Goal: Task Accomplishment & Management: Manage account settings

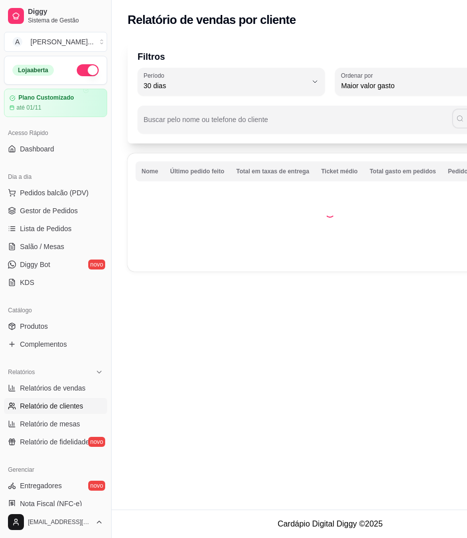
select select "30"
select select "HIGHEST_TOTAL_SPENT_WITH_ORDERS"
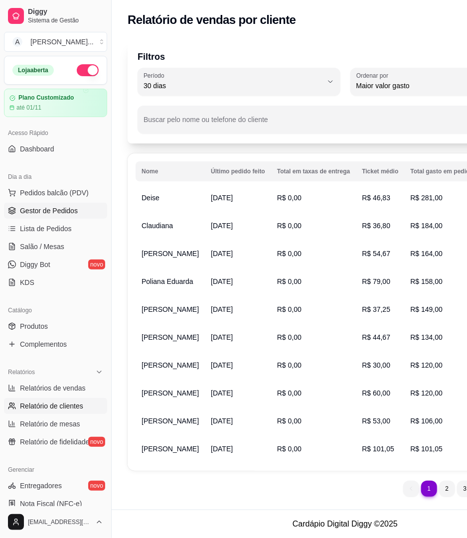
click at [68, 219] on link "Gestor de Pedidos" at bounding box center [55, 211] width 103 height 16
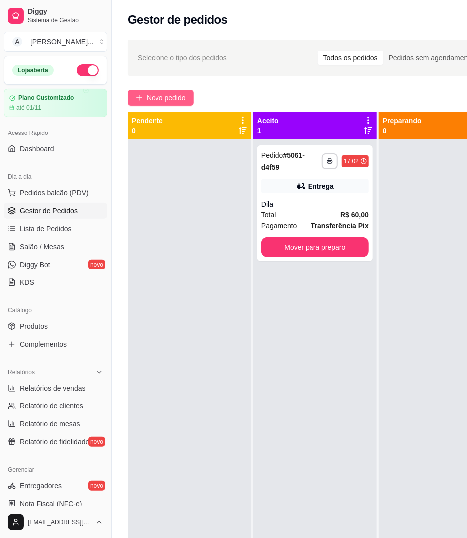
click at [164, 97] on span "Novo pedido" at bounding box center [165, 97] width 39 height 11
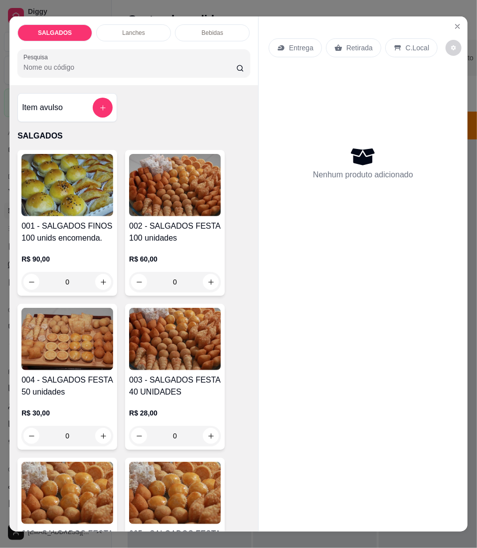
click at [291, 50] on div "Entrega" at bounding box center [295, 47] width 53 height 19
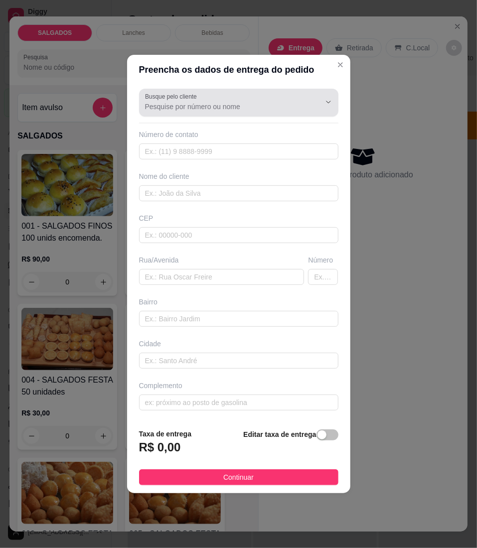
click at [210, 106] on input "Busque pelo cliente" at bounding box center [224, 107] width 159 height 10
click at [203, 103] on input "Busque pelo cliente" at bounding box center [224, 107] width 159 height 10
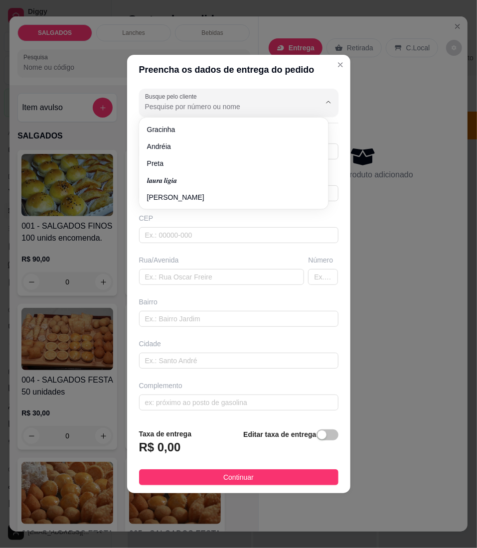
paste input "~😌 𝐄𝐦 𝐎𝐟𝐟 😉"
type input "~😌 𝐄𝐦 𝐎𝐟𝐟 😉"
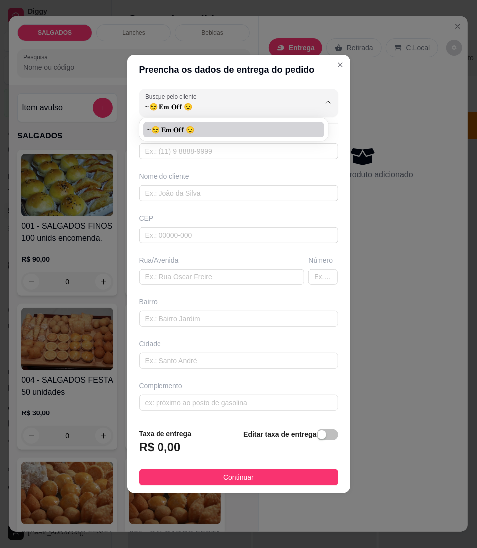
click at [201, 124] on li "~😌 𝐄𝐦 𝐎𝐟𝐟 😉" at bounding box center [233, 130] width 181 height 16
type input "8396289238"
type input "~😌 𝐄𝐦 𝐎𝐟𝐟 😉"
type input "localização"
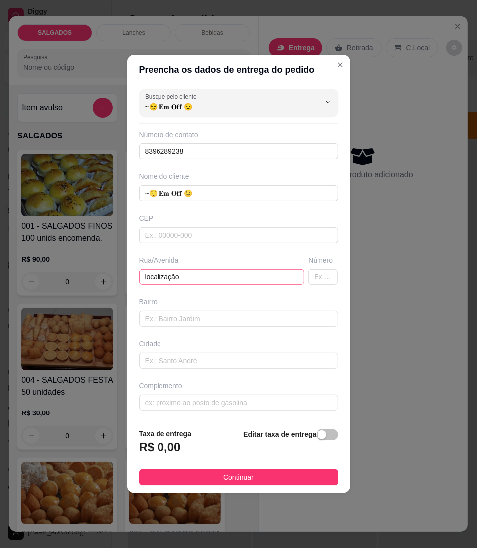
type input "~😌 𝐄𝐦 𝐎𝐟𝐟 😉"
click at [188, 275] on input "localização" at bounding box center [221, 277] width 165 height 16
click at [235, 271] on input "localização" at bounding box center [221, 277] width 165 height 16
type input "l"
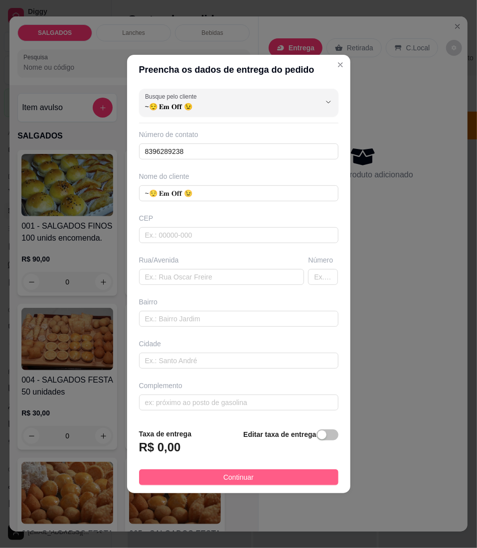
click at [216, 473] on button "Continuar" at bounding box center [238, 477] width 199 height 16
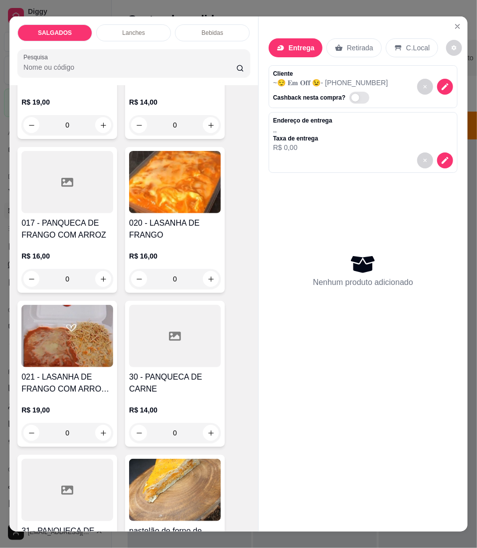
scroll to position [2324, 0]
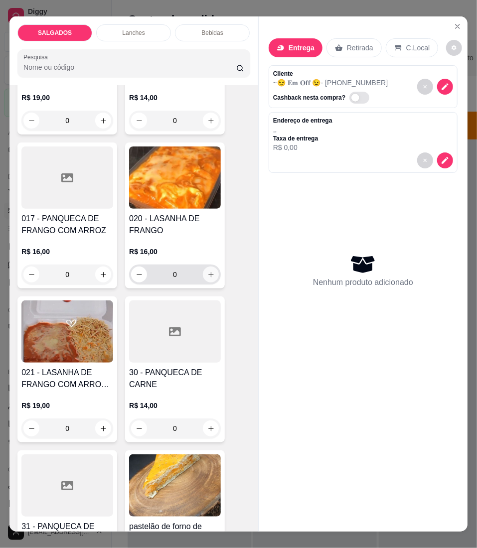
click at [203, 272] on button "increase-product-quantity" at bounding box center [211, 275] width 16 height 16
type input "1"
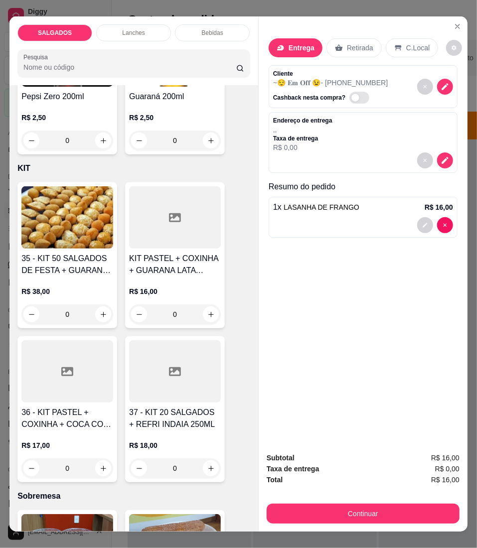
scroll to position [4492, 0]
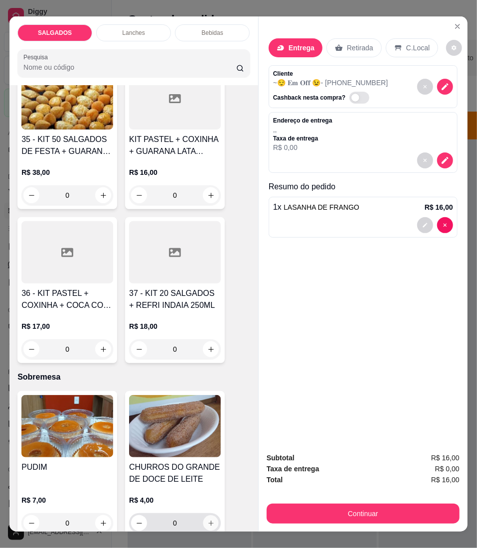
click at [207, 520] on icon "increase-product-quantity" at bounding box center [210, 523] width 7 height 7
type input "1"
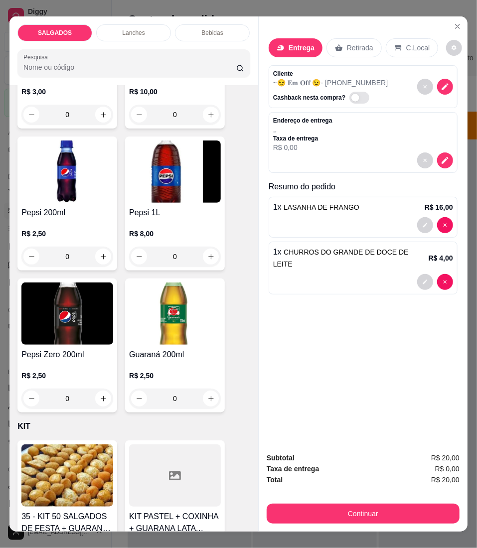
scroll to position [3894, 0]
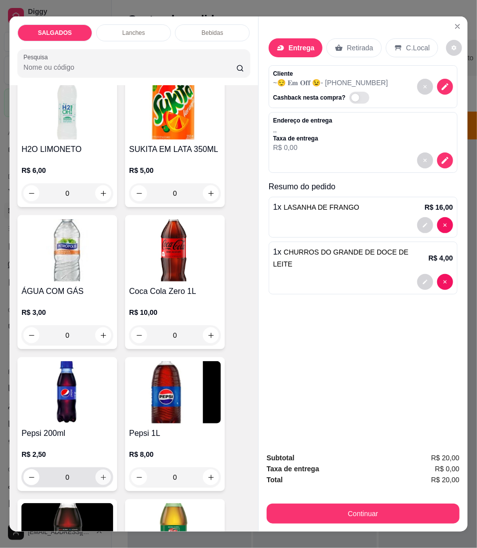
click at [100, 474] on icon "increase-product-quantity" at bounding box center [103, 477] width 7 height 7
type input "1"
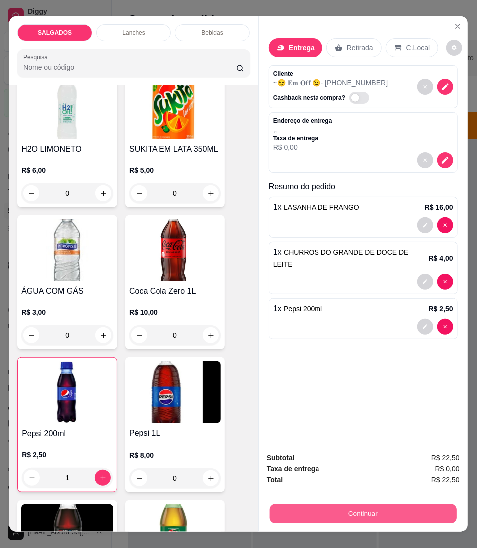
click at [336, 504] on button "Continuar" at bounding box center [362, 513] width 187 height 19
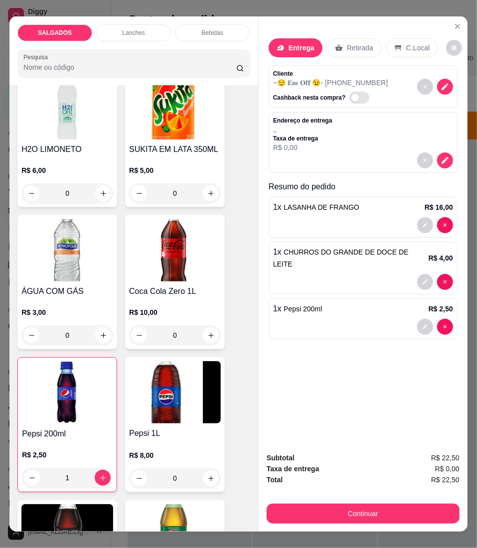
click at [307, 43] on p "Entrega" at bounding box center [301, 48] width 26 height 10
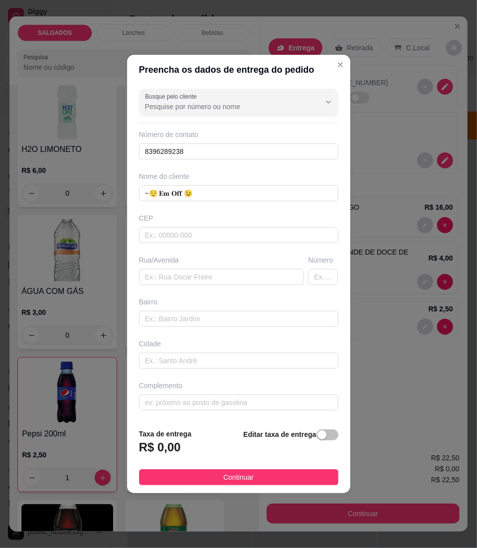
click at [191, 287] on div "Busque pelo cliente Número de contato 8396289238 Nome do cliente ~😌 𝐄𝐦 𝐎𝐟𝐟 😉 CE…" at bounding box center [238, 253] width 223 height 336
click at [190, 271] on input "text" at bounding box center [221, 277] width 165 height 16
click at [177, 273] on input "text" at bounding box center [221, 277] width 165 height 16
paste input "[PERSON_NAME] na Bela Vista [PERSON_NAME] a [PERSON_NAME] pedreiro [PERSON_NAME]"
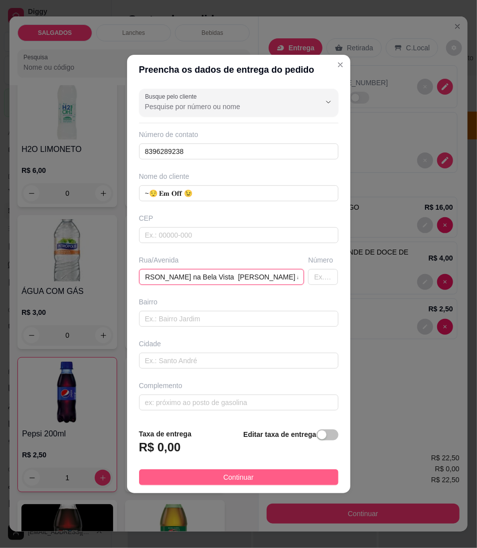
type input "[PERSON_NAME] na Bela Vista [PERSON_NAME] a [PERSON_NAME] pedreiro [PERSON_NAME]"
click at [193, 479] on button "Continuar" at bounding box center [238, 477] width 199 height 16
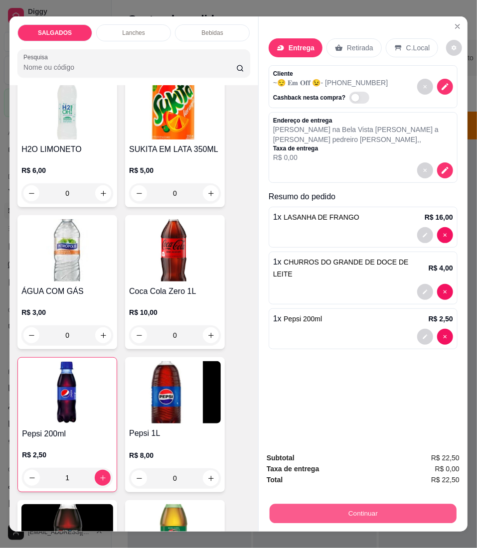
click at [288, 507] on button "Continuar" at bounding box center [362, 513] width 187 height 19
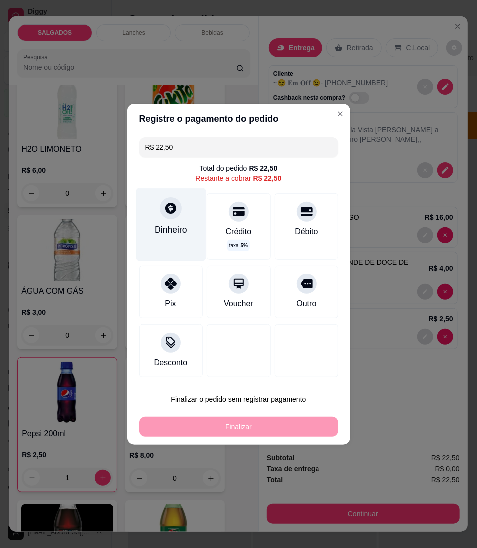
click at [180, 222] on div "Dinheiro" at bounding box center [170, 224] width 70 height 73
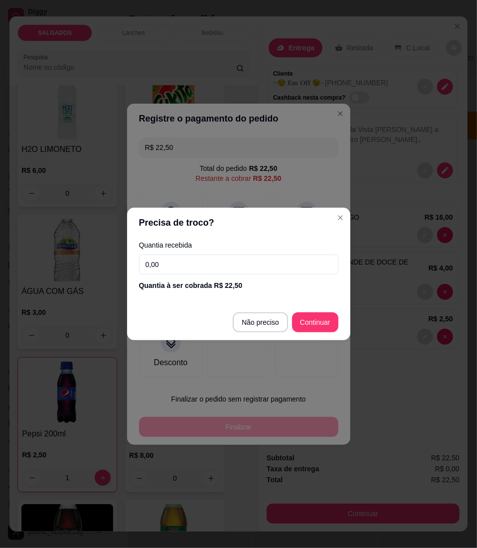
click at [180, 249] on label "Quantia recebida" at bounding box center [238, 245] width 199 height 7
click at [180, 255] on input "0,00" at bounding box center [238, 265] width 199 height 20
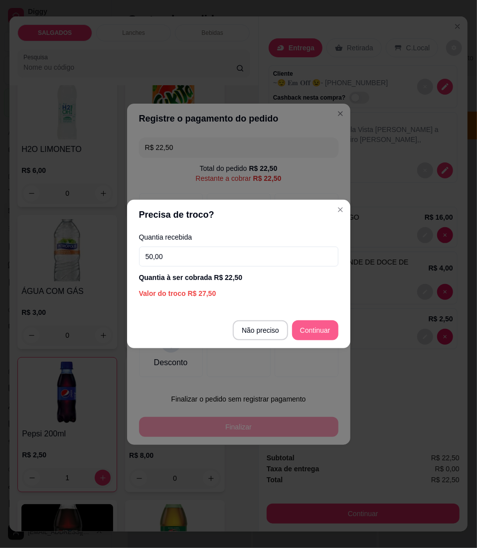
type input "50,00"
type input "R$ 0,00"
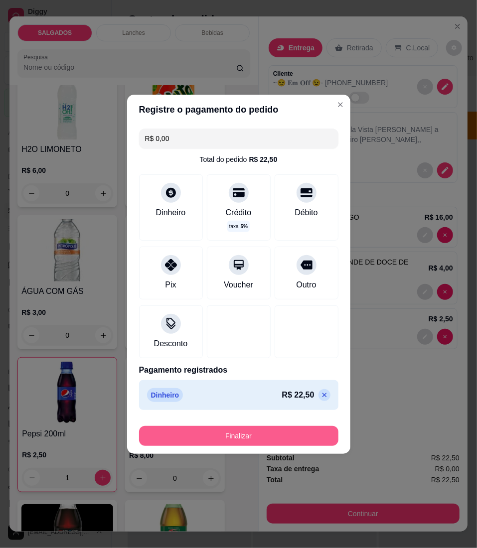
click at [228, 432] on button "Finalizar" at bounding box center [238, 436] width 199 height 20
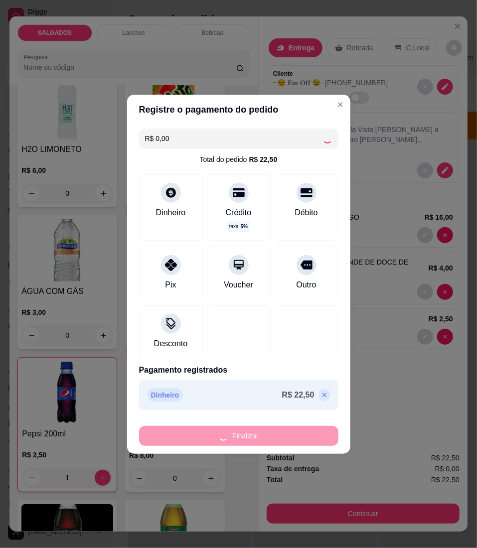
type input "0"
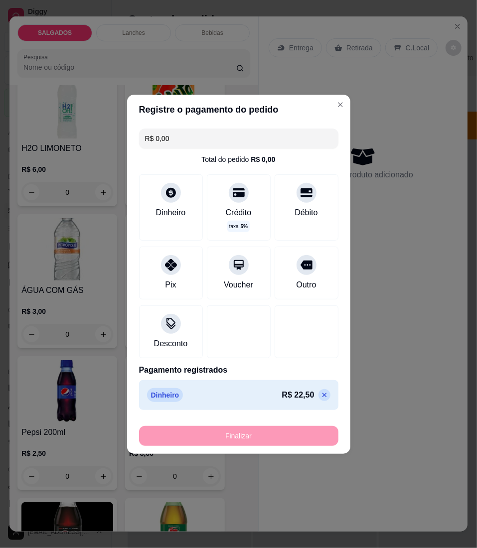
type input "-R$ 22,50"
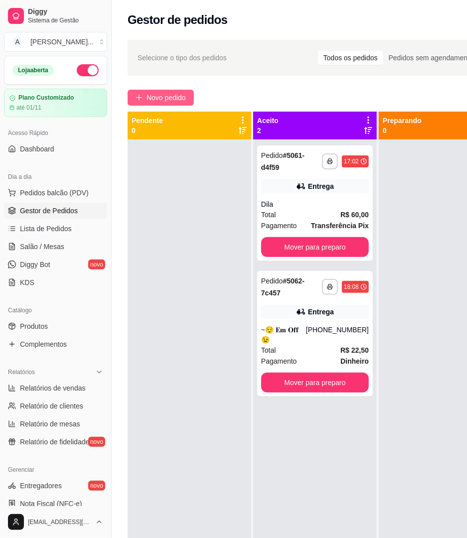
click at [181, 102] on span "Novo pedido" at bounding box center [165, 97] width 39 height 11
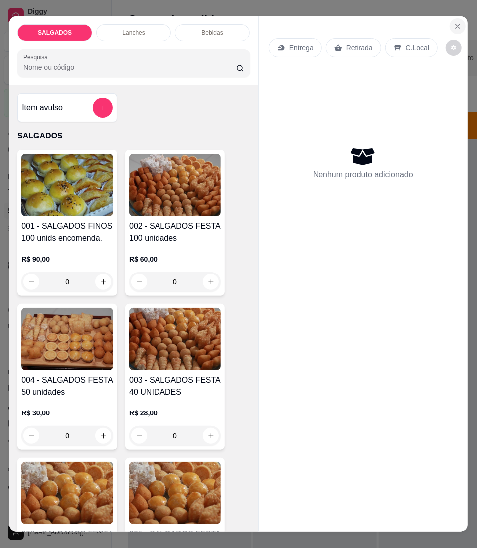
click at [455, 23] on icon "Close" at bounding box center [457, 26] width 8 height 8
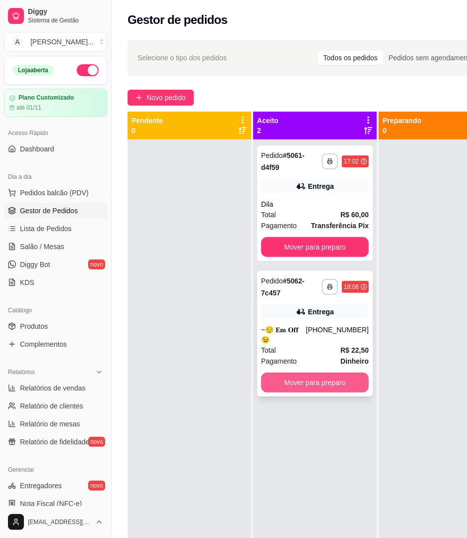
click at [295, 373] on button "Mover para preparo" at bounding box center [315, 383] width 108 height 20
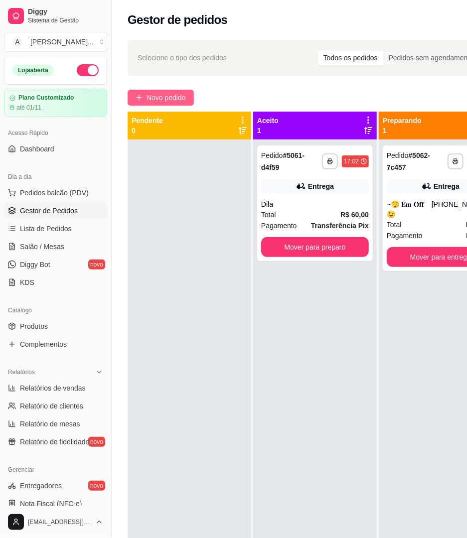
click at [185, 100] on span "Novo pedido" at bounding box center [165, 97] width 39 height 11
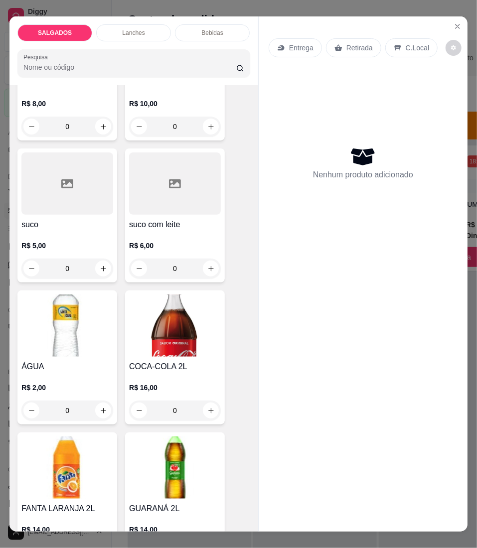
scroll to position [3321, 0]
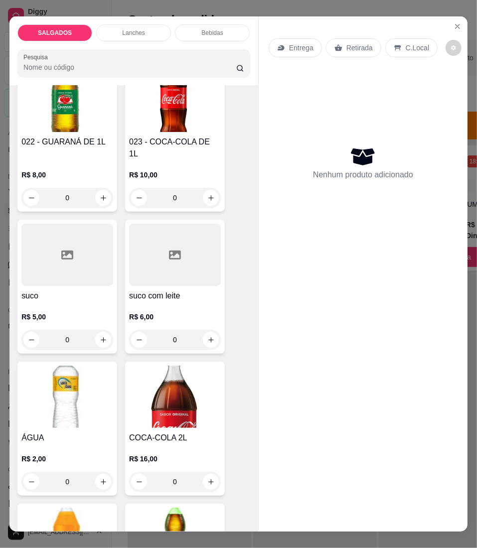
click at [60, 270] on div "suco R$ 5,00 0" at bounding box center [67, 287] width 100 height 134
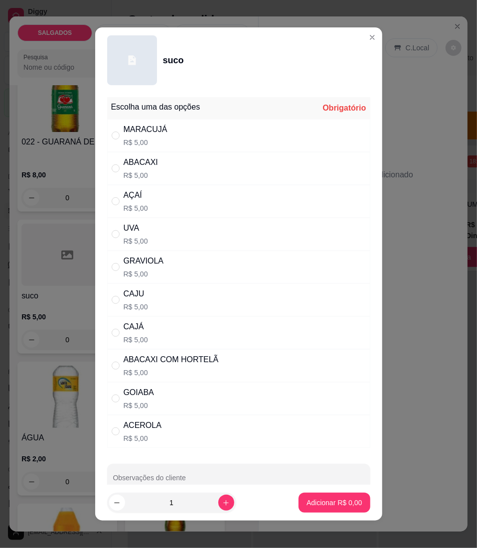
scroll to position [24, 0]
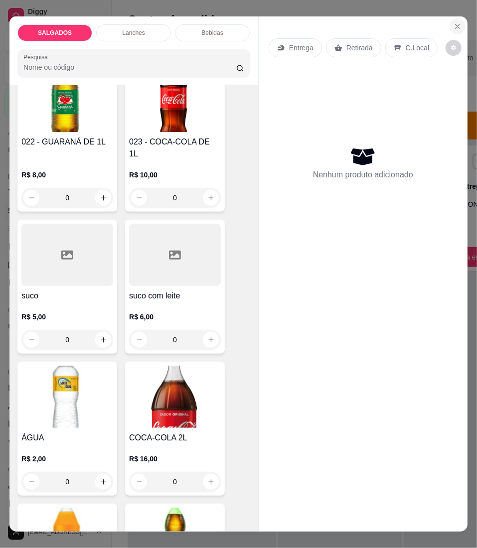
click at [451, 26] on button "Close" at bounding box center [457, 26] width 16 height 16
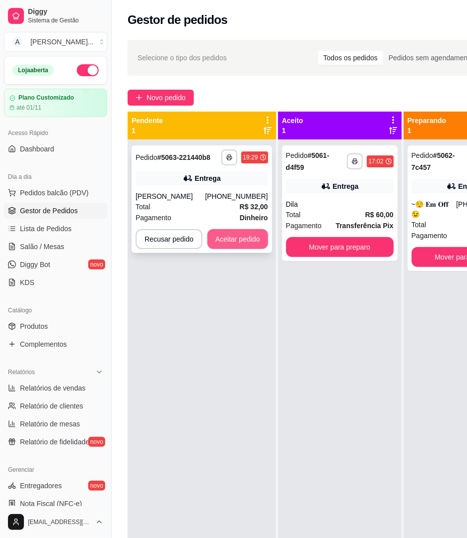
click at [235, 240] on button "Aceitar pedido" at bounding box center [237, 239] width 61 height 20
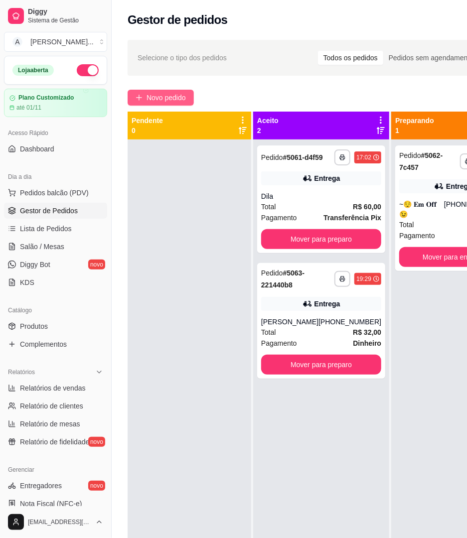
click at [168, 100] on span "Novo pedido" at bounding box center [165, 97] width 39 height 11
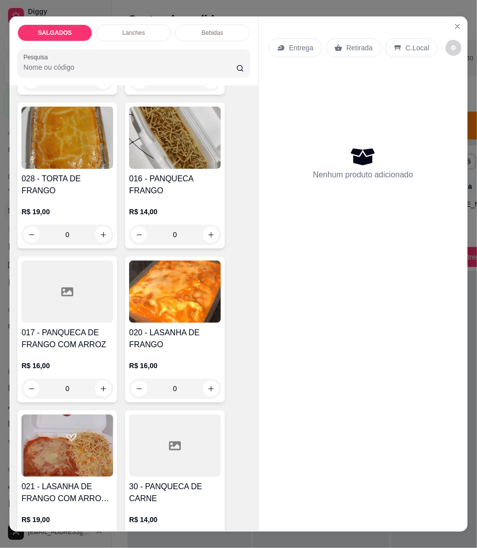
scroll to position [2125, 0]
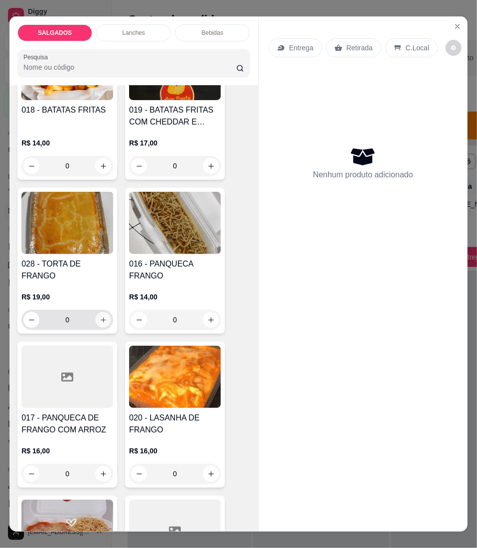
click at [100, 316] on icon "increase-product-quantity" at bounding box center [103, 319] width 7 height 7
type input "1"
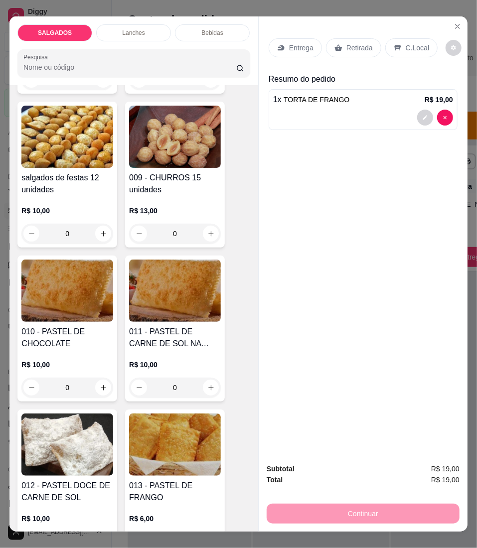
scroll to position [531, 0]
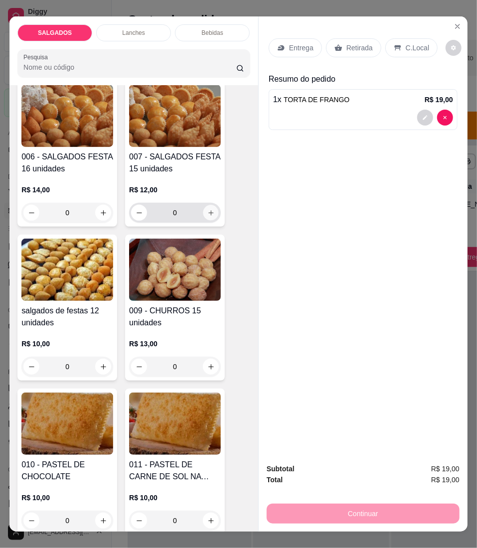
click at [207, 217] on icon "increase-product-quantity" at bounding box center [210, 212] width 7 height 7
type input "1"
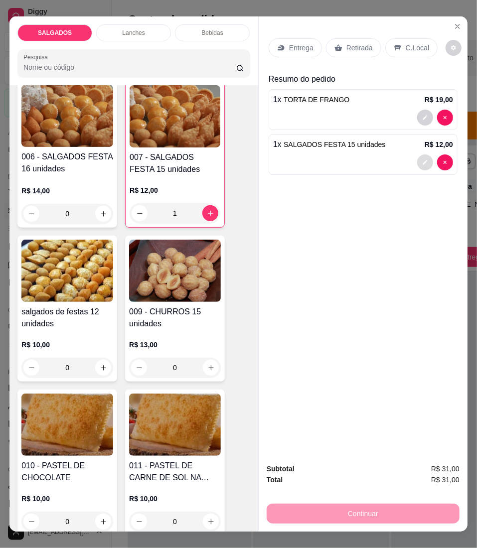
click at [417, 154] on button "decrease-product-quantity" at bounding box center [425, 162] width 16 height 16
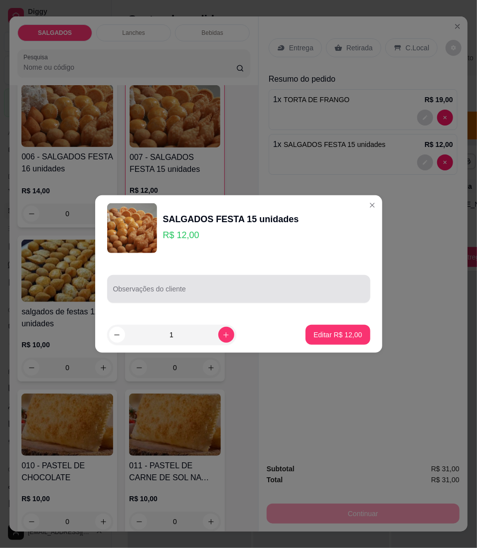
click at [240, 285] on div at bounding box center [238, 289] width 251 height 20
click at [142, 279] on div at bounding box center [238, 289] width 251 height 20
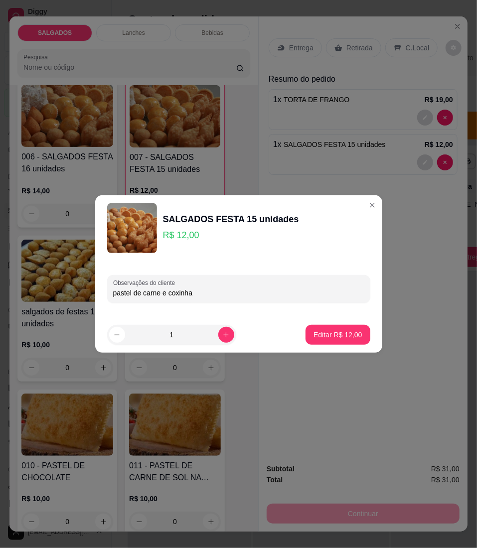
type input "pastel de carne e coxinha"
click at [344, 332] on p "Editar R$ 12,00" at bounding box center [337, 335] width 48 height 10
type input "0"
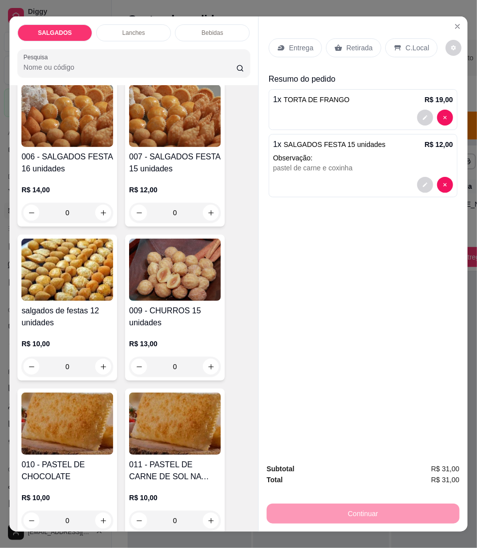
click at [283, 45] on div "Entrega" at bounding box center [295, 47] width 53 height 19
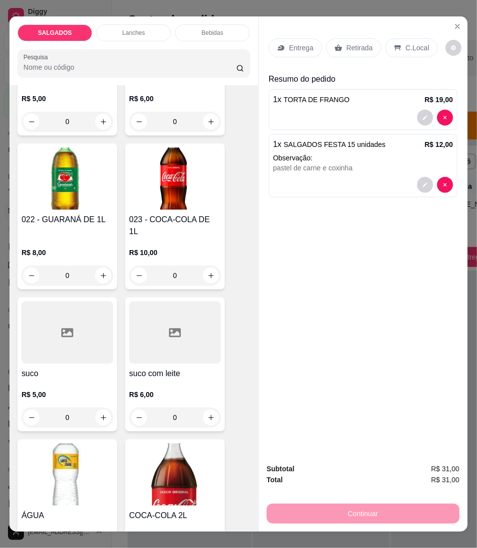
scroll to position [3254, 0]
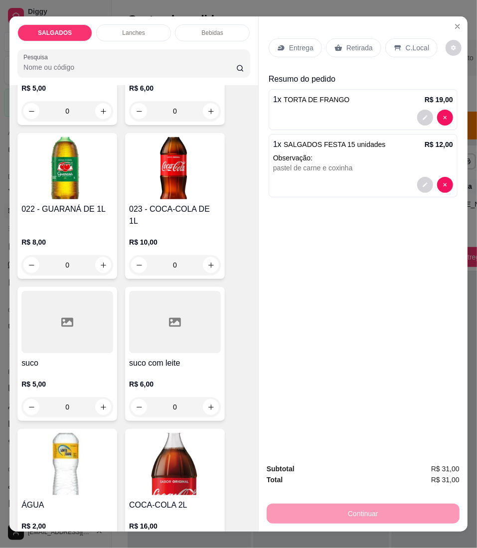
click at [72, 369] on div "R$ 5,00 0" at bounding box center [67, 393] width 92 height 48
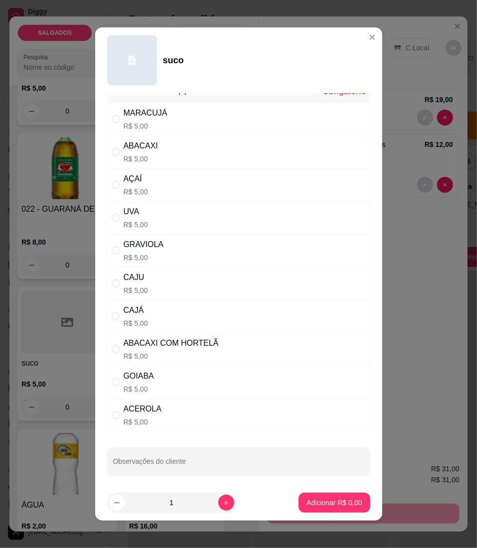
scroll to position [24, 0]
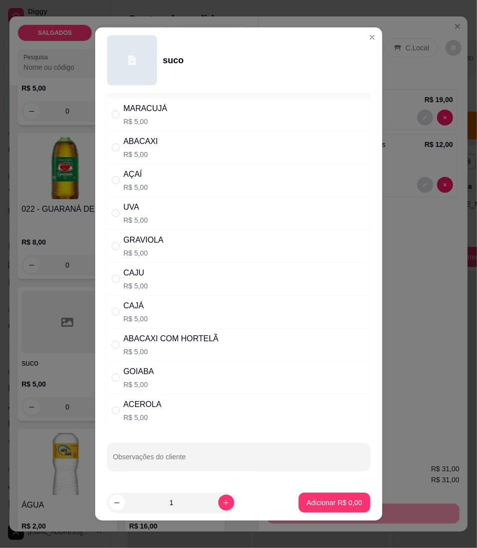
click at [126, 267] on div "CAJU" at bounding box center [136, 273] width 24 height 12
click at [124, 268] on div "CAJU" at bounding box center [136, 273] width 24 height 12
radio input "true"
copy div "CAJU"
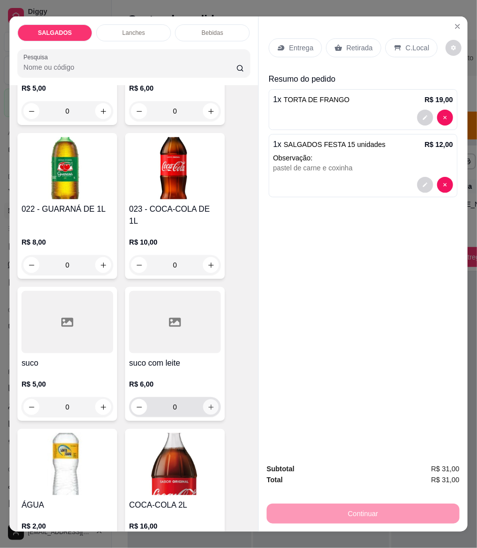
click at [207, 399] on button "increase-product-quantity" at bounding box center [210, 406] width 15 height 15
type input "1"
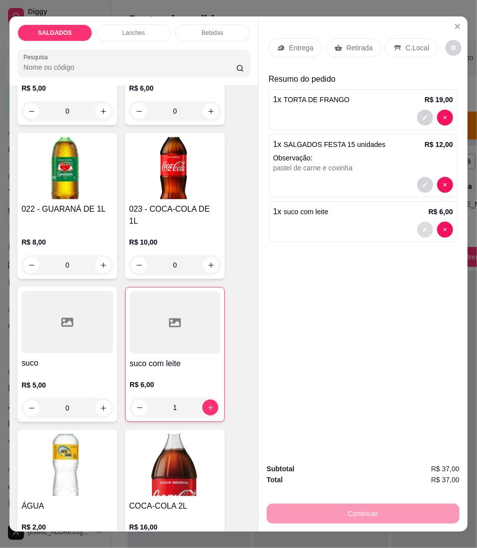
click at [417, 222] on button "decrease-product-quantity" at bounding box center [425, 230] width 16 height 16
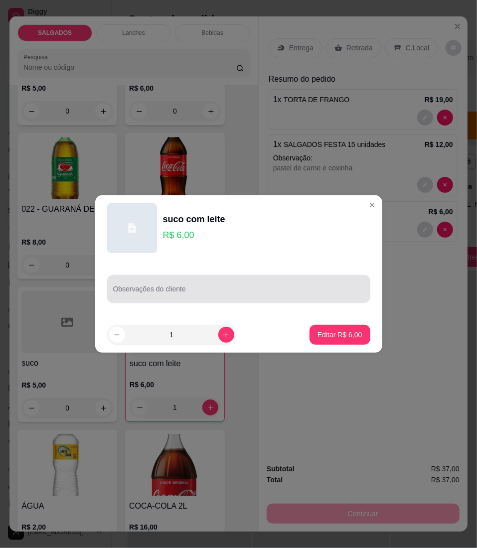
click at [244, 299] on div "Observações do cliente" at bounding box center [238, 289] width 263 height 28
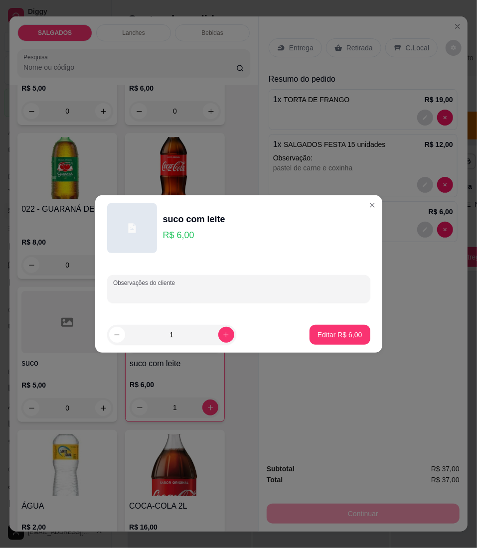
paste input "CAJU"
type input "CAJU"
click at [314, 329] on button "Editar R$ 6,00" at bounding box center [339, 334] width 59 height 19
type input "0"
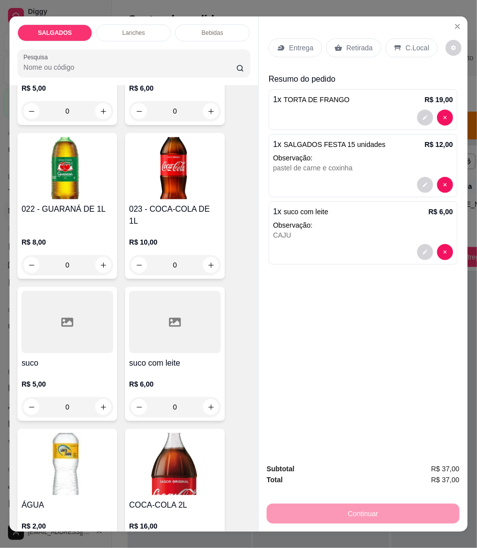
click at [279, 46] on icon at bounding box center [281, 48] width 8 height 8
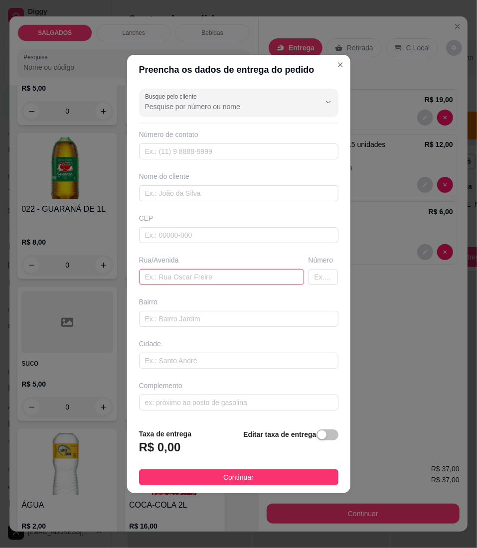
click at [164, 275] on input "text" at bounding box center [221, 277] width 165 height 16
click at [243, 273] on input "nova o linda ULTIMA RUA" at bounding box center [221, 277] width 165 height 16
click at [248, 284] on input "nova o linda ULTIMA RUA" at bounding box center [221, 277] width 165 height 16
type input "nova o linda ULTIMA RUA tem um aterro na frente"
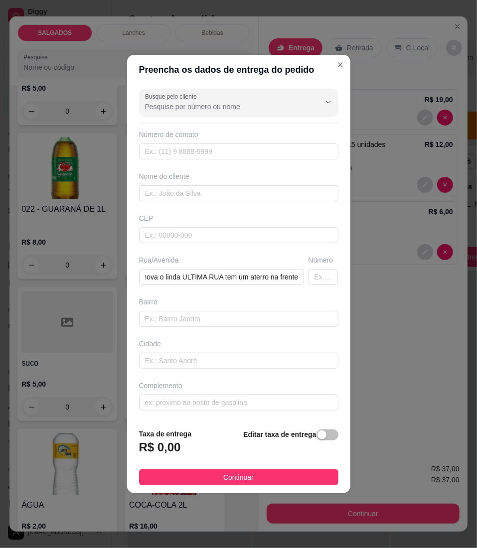
scroll to position [0, 0]
click at [223, 481] on span "Continuar" at bounding box center [238, 477] width 30 height 11
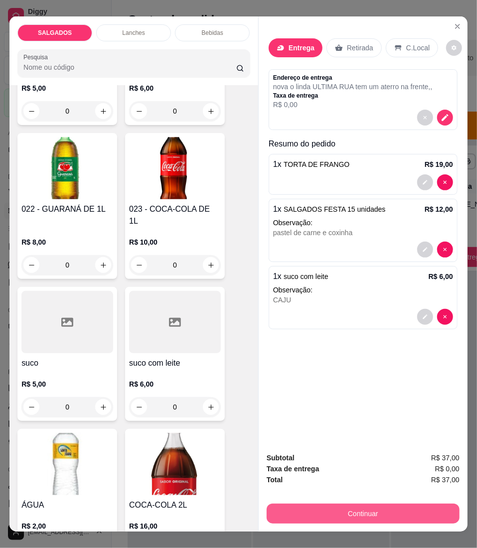
click at [350, 509] on button "Continuar" at bounding box center [363, 514] width 193 height 20
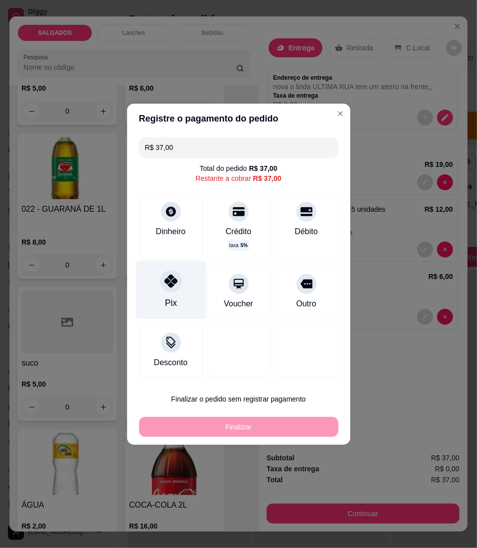
click at [172, 279] on icon at bounding box center [170, 280] width 13 height 13
type input "R$ 0,00"
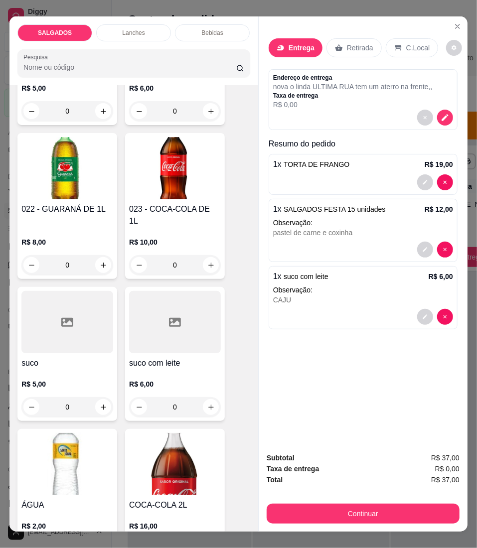
click at [295, 43] on p "Entrega" at bounding box center [301, 48] width 26 height 10
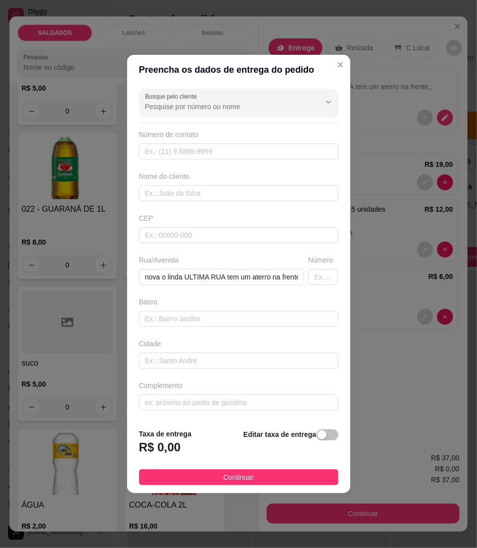
click at [186, 176] on div "Nome do cliente" at bounding box center [238, 176] width 199 height 10
click at [179, 192] on input "text" at bounding box center [238, 193] width 199 height 16
click at [244, 204] on div "Busque pelo cliente Número de contato Nome do cliente CEP Rua/[GEOGRAPHIC_DATA]…" at bounding box center [238, 253] width 223 height 336
click at [244, 195] on input "text" at bounding box center [238, 193] width 199 height 16
paste input "[PERSON_NAME]"
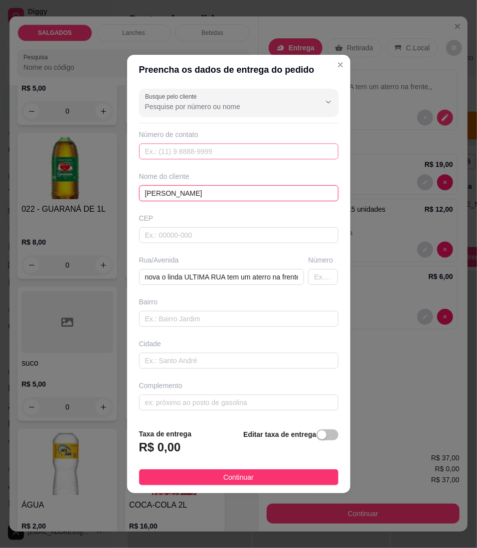
type input "[PERSON_NAME]"
click at [240, 150] on input "text" at bounding box center [238, 151] width 199 height 16
click at [190, 151] on input "text" at bounding box center [238, 151] width 199 height 16
click at [159, 158] on div "Busque pelo cliente Número de contato Nome do cliente [PERSON_NAME]/[GEOGRAPHIC…" at bounding box center [238, 253] width 223 height 336
click at [168, 145] on input "text" at bounding box center [238, 151] width 199 height 16
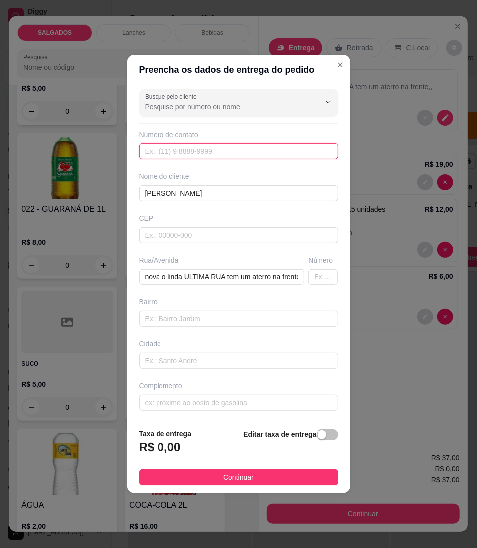
paste input "[PHONE_NUMBER]"
type input "[PHONE_NUMBER]"
click at [247, 469] on footer "Taxa de entrega R$ 0,00 Editar taxa de entrega Continuar" at bounding box center [238, 456] width 223 height 73
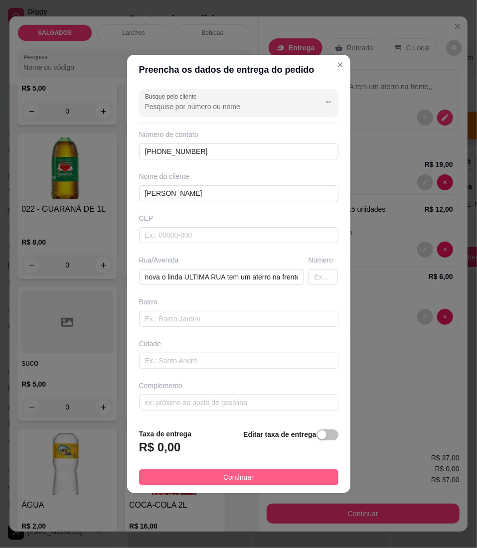
click at [247, 485] on button "Continuar" at bounding box center [238, 477] width 199 height 16
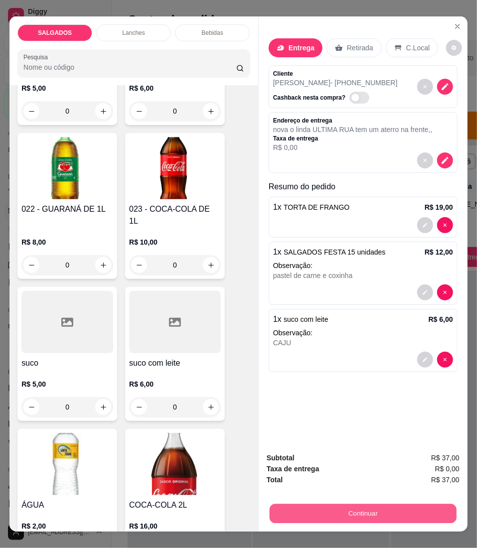
click at [287, 504] on button "Continuar" at bounding box center [362, 513] width 187 height 19
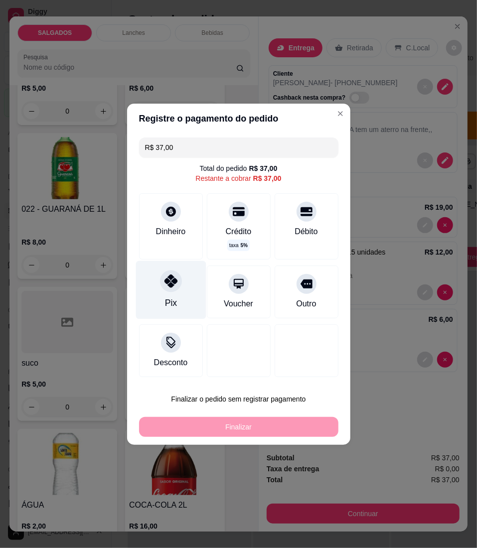
click at [175, 293] on div "Pix" at bounding box center [170, 290] width 70 height 58
type input "R$ 0,00"
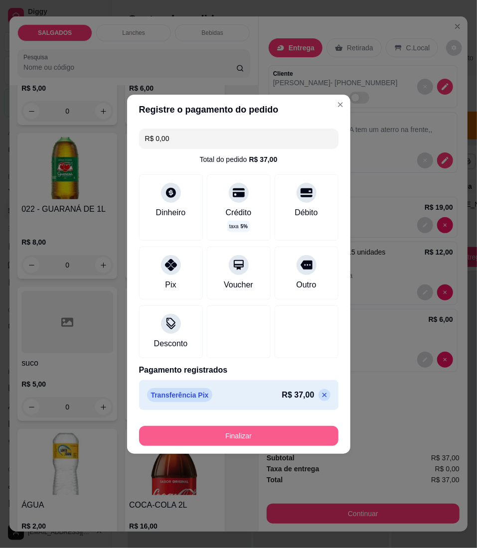
click at [220, 439] on button "Finalizar" at bounding box center [238, 436] width 199 height 20
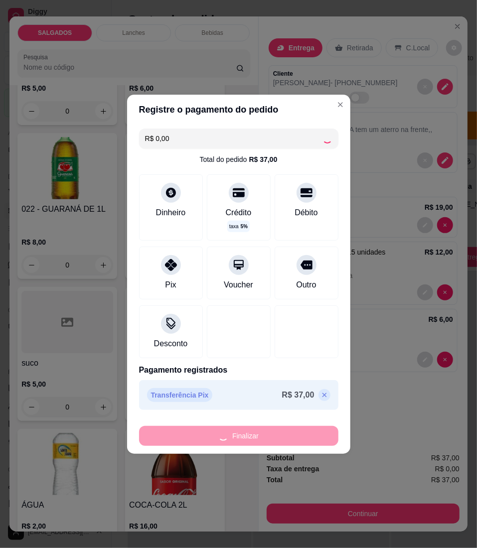
type input "0"
type input "-R$ 37,00"
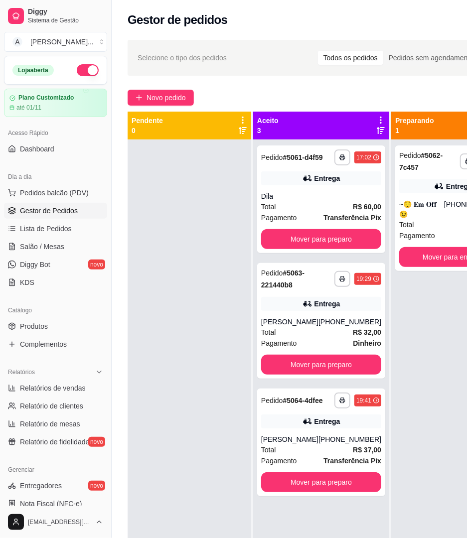
click at [188, 337] on div at bounding box center [190, 408] width 124 height 538
click at [325, 244] on button "Mover para preparo" at bounding box center [321, 239] width 120 height 20
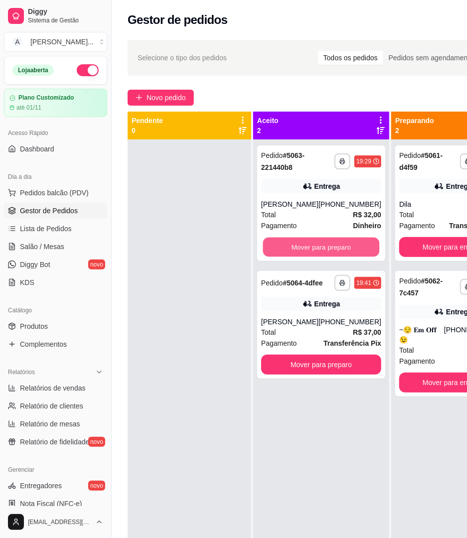
click at [325, 244] on button "Mover para preparo" at bounding box center [321, 247] width 117 height 19
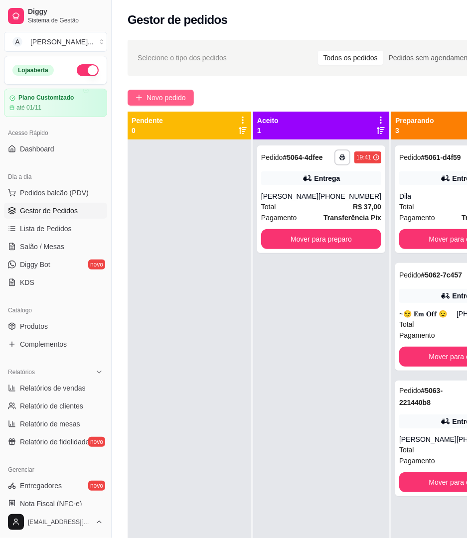
click at [186, 104] on button "Novo pedido" at bounding box center [161, 98] width 66 height 16
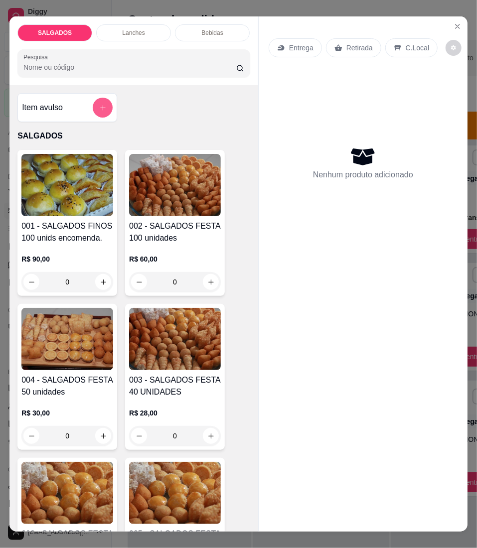
click at [93, 112] on button "add-separate-item" at bounding box center [103, 108] width 20 height 20
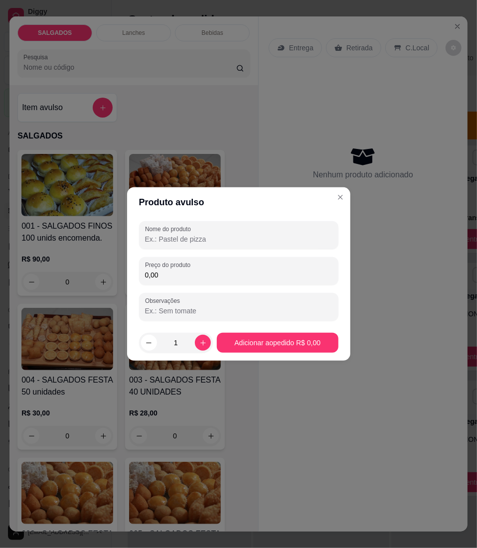
click at [225, 244] on input "Nome do produto" at bounding box center [238, 239] width 187 height 10
type input "1"
type input "COPO DE COXINHA"
click at [234, 273] on input "0,00" at bounding box center [238, 275] width 187 height 10
type input "10,00"
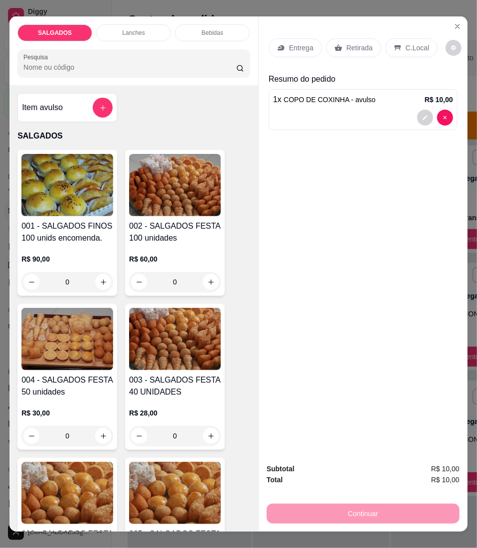
click at [296, 49] on div "Entrega" at bounding box center [295, 47] width 53 height 19
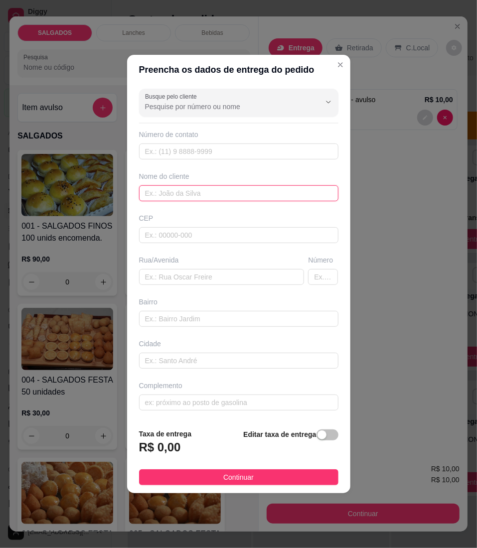
click at [165, 185] on input "text" at bounding box center [238, 193] width 199 height 16
type input "S"
type input "Fran"
click at [158, 135] on div "Número de contato" at bounding box center [238, 135] width 199 height 10
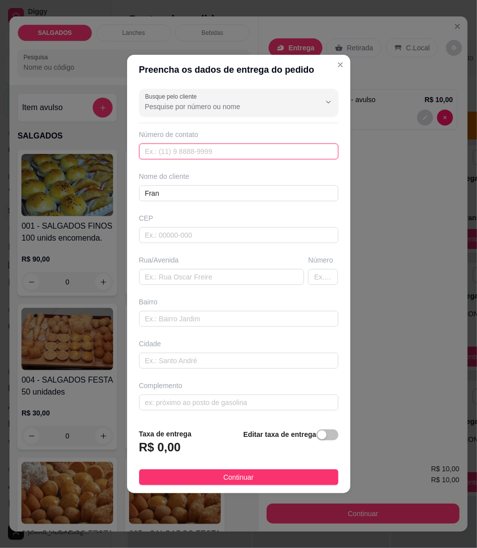
click at [152, 148] on input "text" at bounding box center [238, 151] width 199 height 16
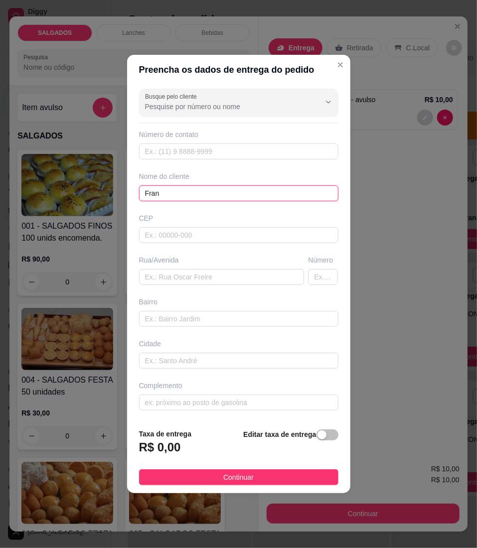
click at [171, 188] on input "Fran" at bounding box center [238, 193] width 199 height 16
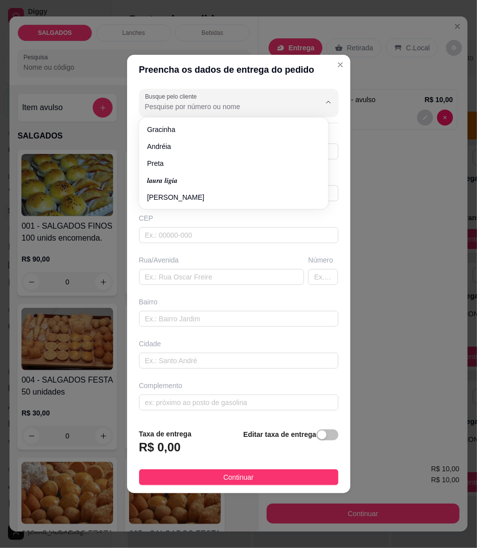
click at [187, 102] on input "Busque pelo cliente" at bounding box center [224, 107] width 159 height 10
paste input "Fran"
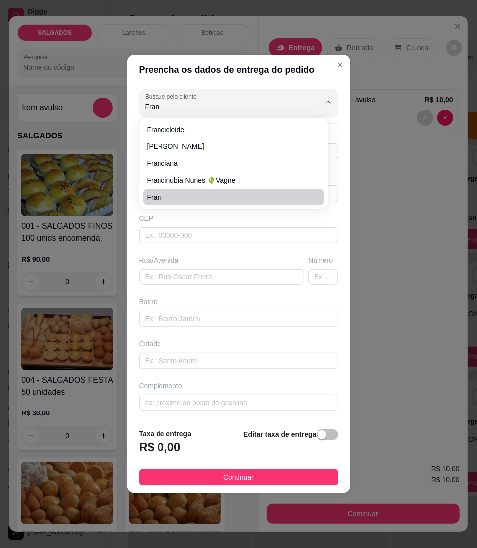
click at [182, 190] on li "Fran" at bounding box center [233, 197] width 181 height 16
type input "Fran"
type input "83999689453"
type input "Fran"
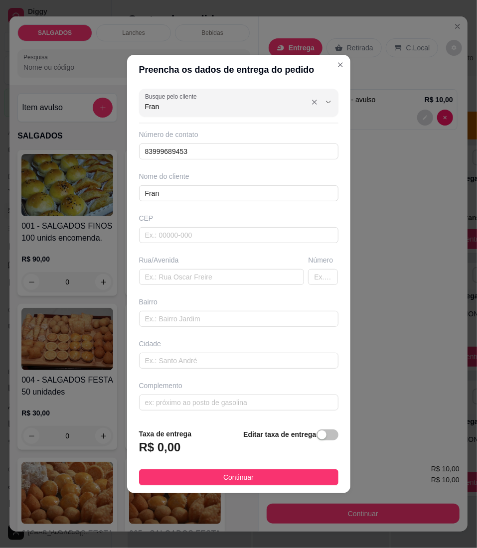
type input "Fran"
click at [188, 111] on div "Fran" at bounding box center [238, 103] width 187 height 20
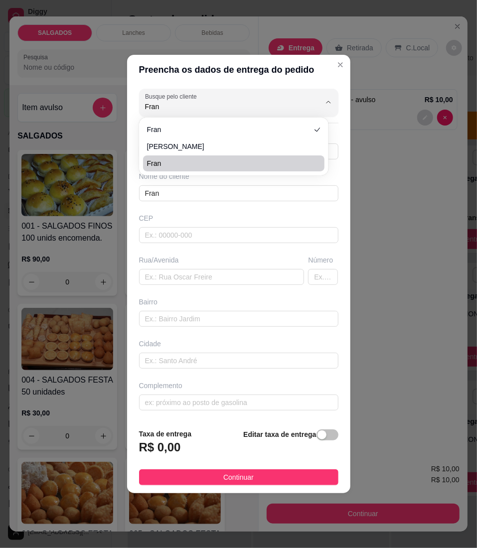
click at [184, 156] on li "Fran" at bounding box center [233, 163] width 181 height 16
type input "8381446128"
type input "casa de abraao"
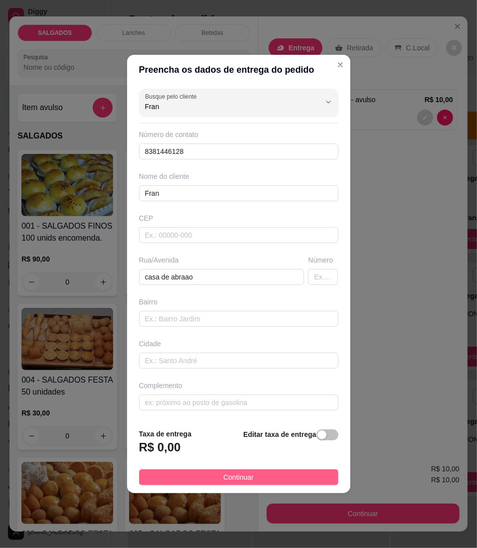
click at [294, 473] on button "Continuar" at bounding box center [238, 477] width 199 height 16
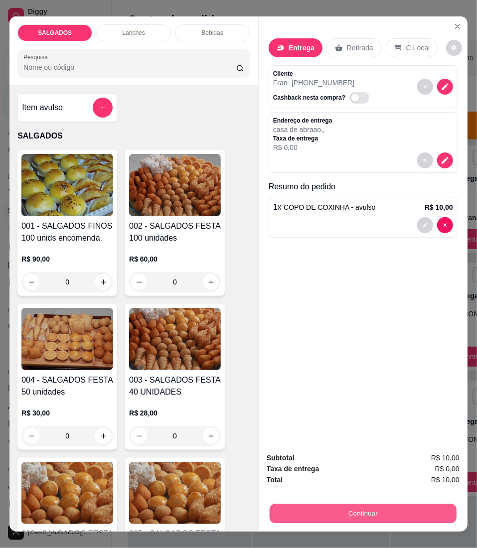
click at [315, 504] on button "Continuar" at bounding box center [362, 513] width 187 height 19
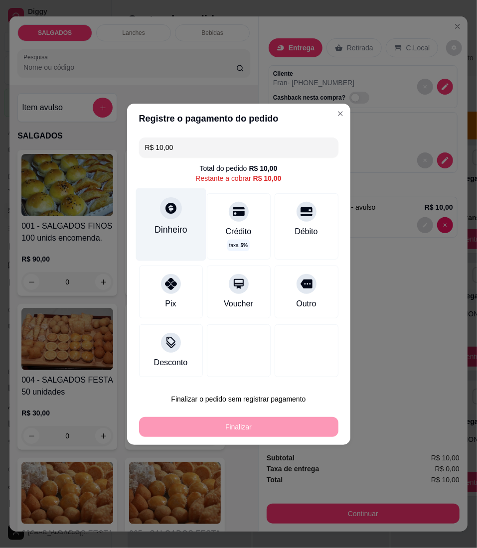
click at [158, 211] on div "Dinheiro" at bounding box center [170, 224] width 70 height 73
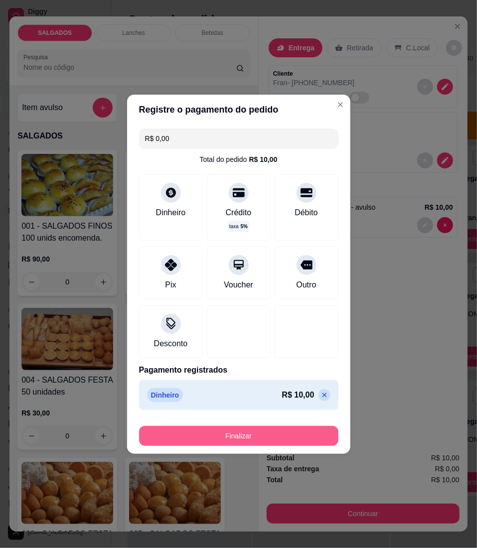
click at [287, 427] on button "Finalizar" at bounding box center [238, 436] width 199 height 20
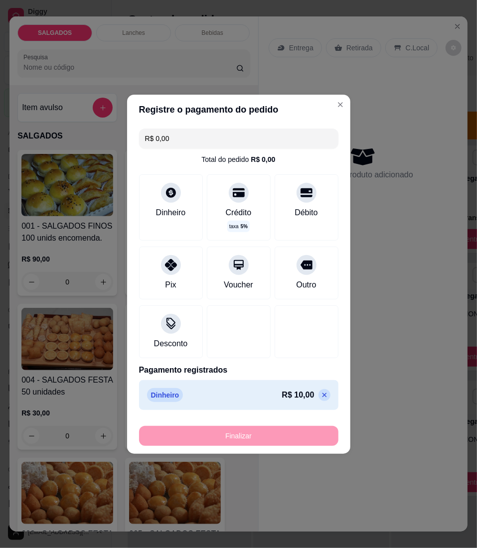
type input "-R$ 10,00"
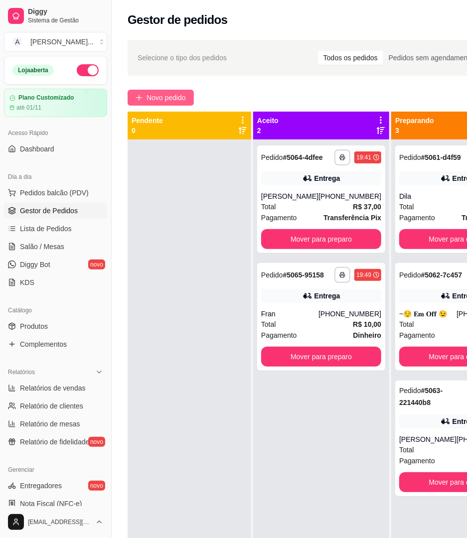
click at [145, 93] on button "Novo pedido" at bounding box center [161, 98] width 66 height 16
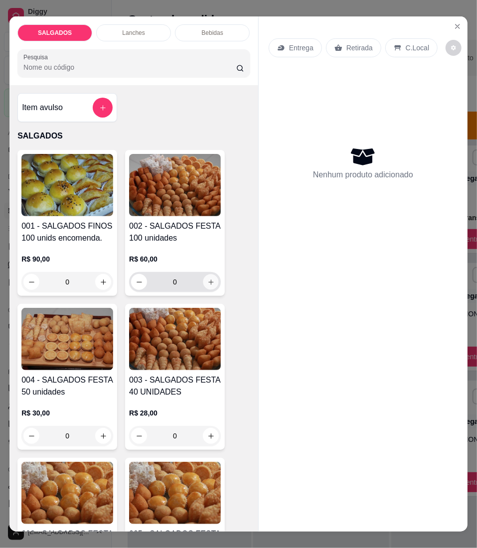
click at [203, 288] on button "increase-product-quantity" at bounding box center [210, 281] width 15 height 15
type input "1"
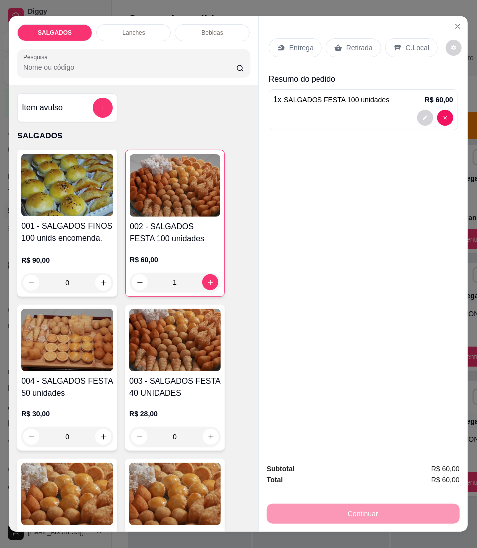
click at [281, 47] on div "Entrega" at bounding box center [295, 47] width 53 height 19
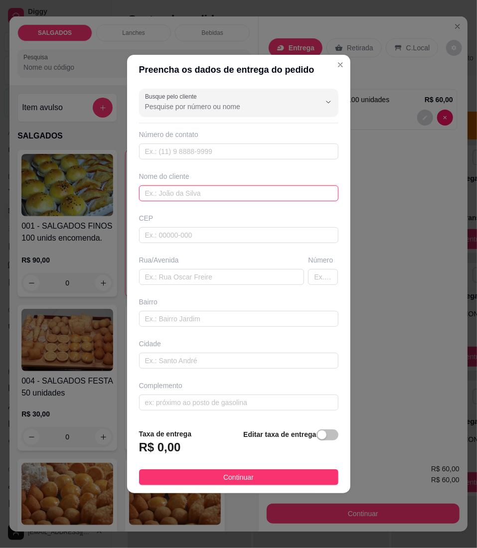
click at [232, 186] on input "text" at bounding box center [238, 193] width 199 height 16
click at [188, 200] on input "text" at bounding box center [238, 193] width 199 height 16
paste input "Ducarmo Candido"
type input "Ducarmo Candido"
click at [196, 140] on div "Número de contato" at bounding box center [238, 145] width 199 height 30
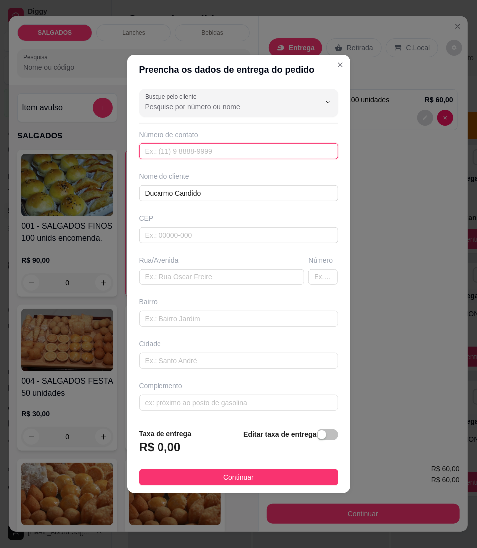
click at [147, 146] on input "text" at bounding box center [238, 151] width 199 height 16
click at [160, 156] on input "text" at bounding box center [238, 151] width 199 height 16
paste input "[PHONE_NUMBER]"
type input "[PHONE_NUMBER]"
click at [160, 269] on input "text" at bounding box center [221, 277] width 165 height 16
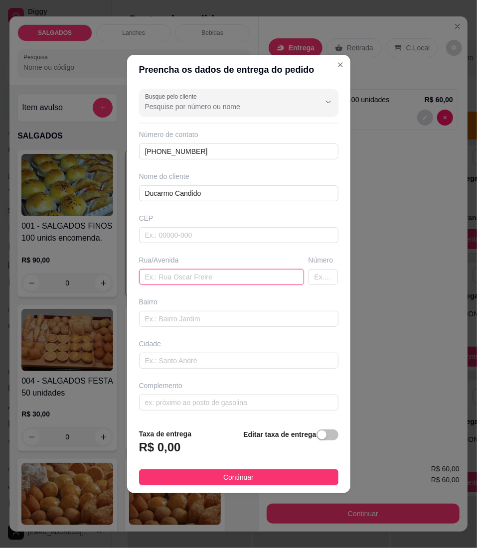
click at [163, 271] on input "text" at bounding box center [221, 277] width 165 height 16
click at [169, 272] on input "text" at bounding box center [221, 277] width 165 height 16
paste input "aqui pra rua da CAGEPA estamos na calçada"
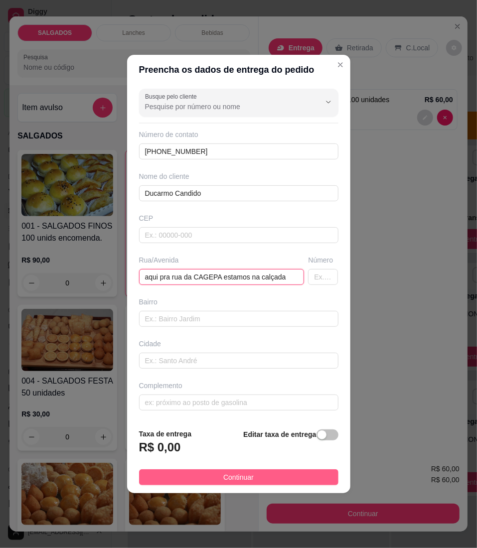
type input "aqui pra rua da CAGEPA estamos na calçada"
click at [230, 483] on span "Continuar" at bounding box center [238, 477] width 30 height 11
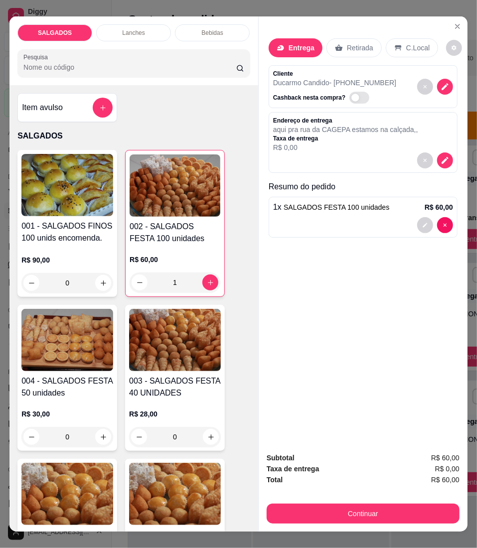
click at [280, 501] on div "Continuar" at bounding box center [363, 512] width 193 height 22
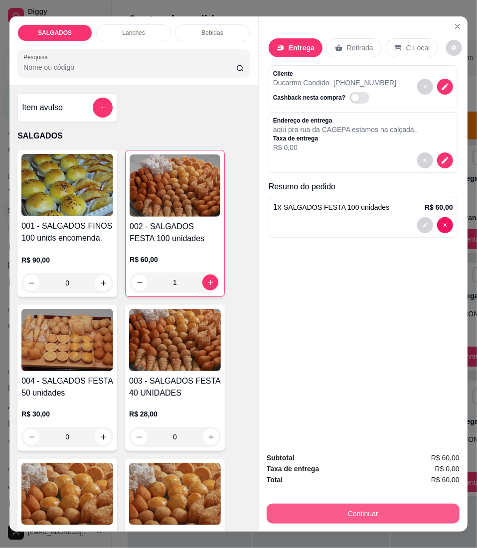
click at [309, 504] on button "Continuar" at bounding box center [363, 514] width 193 height 20
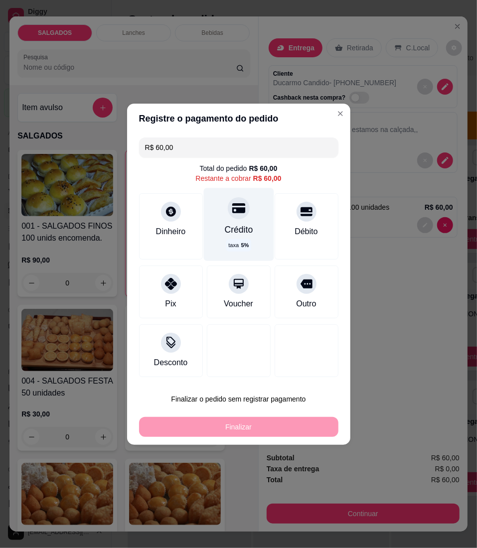
click at [244, 236] on div "Crédito taxa 5 %" at bounding box center [238, 224] width 70 height 73
type input "R$ 0,00"
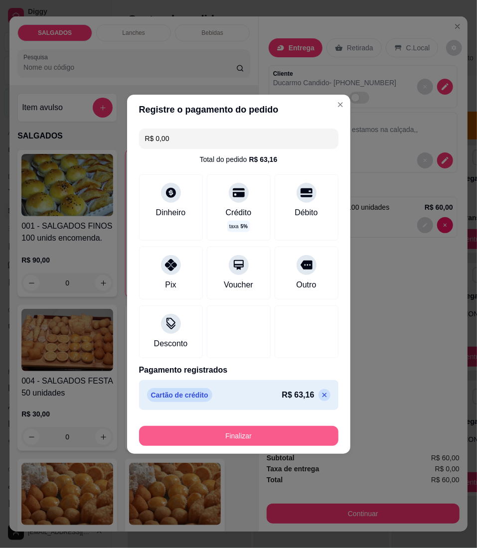
click at [308, 436] on button "Finalizar" at bounding box center [238, 436] width 199 height 20
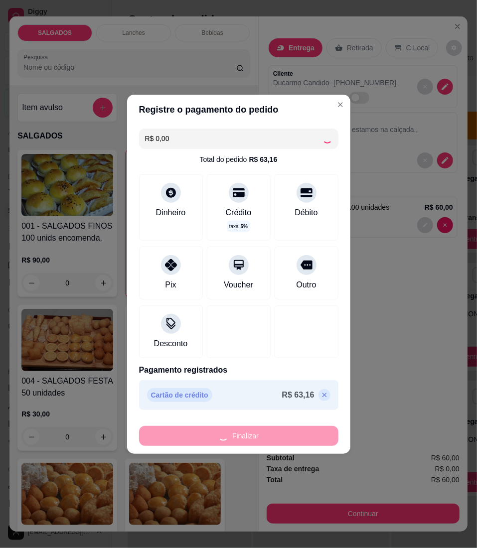
type input "0"
type input "-R$ 60,00"
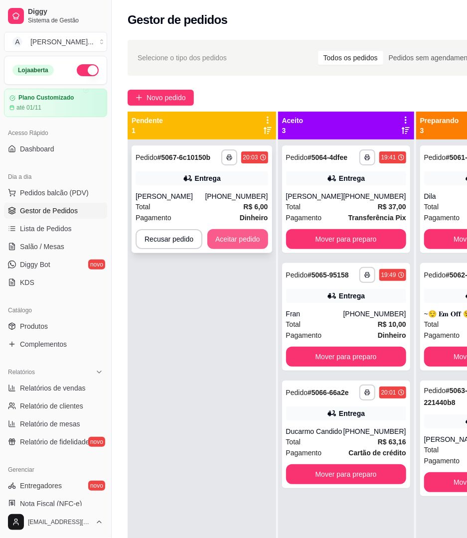
click at [213, 242] on button "Aceitar pedido" at bounding box center [237, 239] width 61 height 20
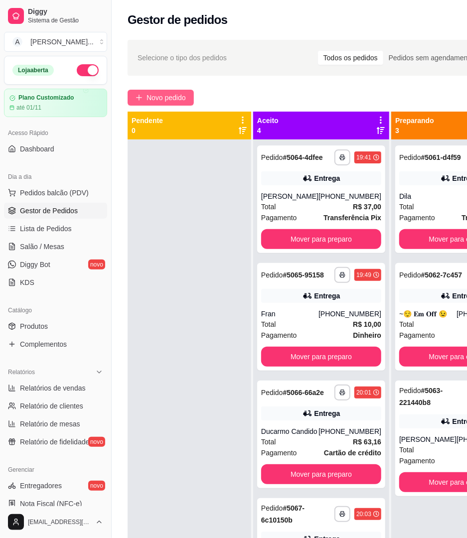
click at [134, 102] on button "Novo pedido" at bounding box center [161, 98] width 66 height 16
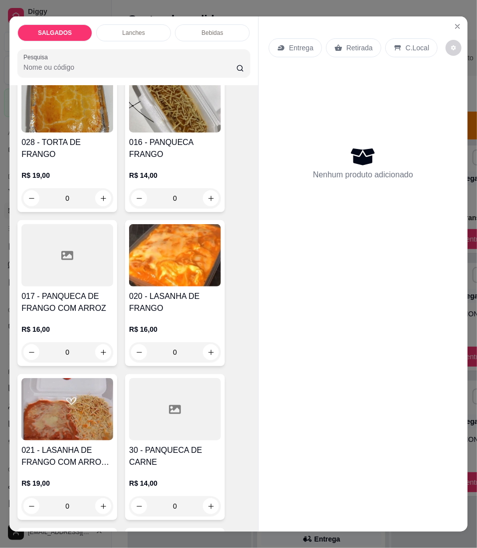
scroll to position [2258, 0]
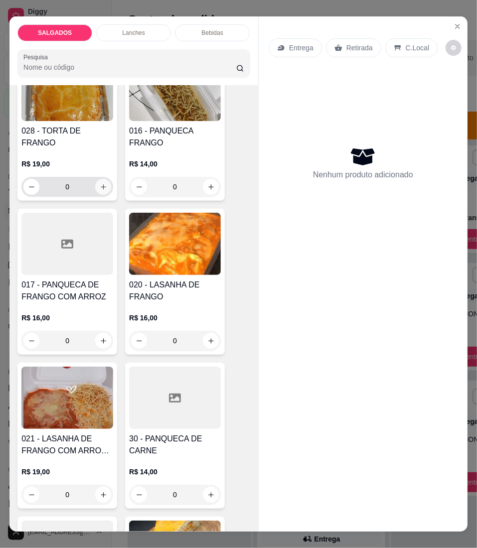
click at [100, 183] on icon "increase-product-quantity" at bounding box center [103, 186] width 7 height 7
type input "1"
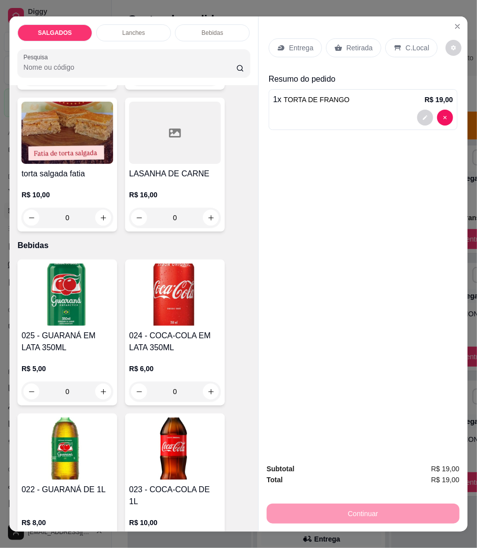
scroll to position [3056, 0]
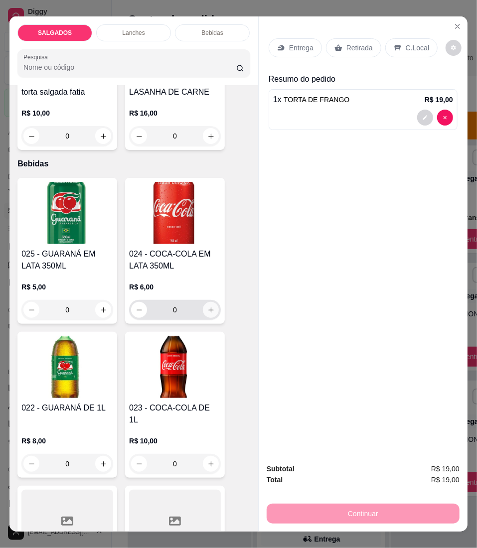
click at [208, 306] on icon "increase-product-quantity" at bounding box center [210, 309] width 7 height 7
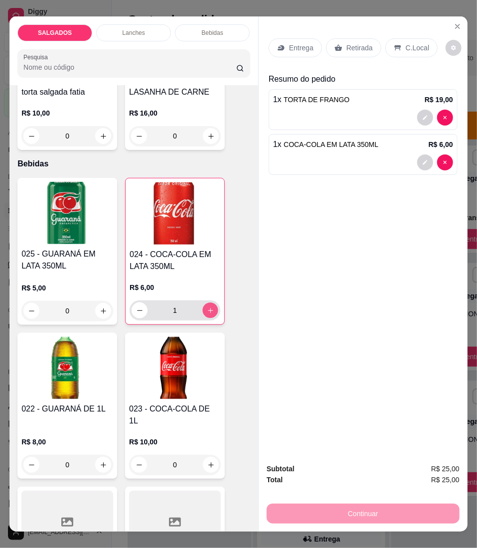
click at [208, 307] on icon "increase-product-quantity" at bounding box center [210, 310] width 7 height 7
type input "2"
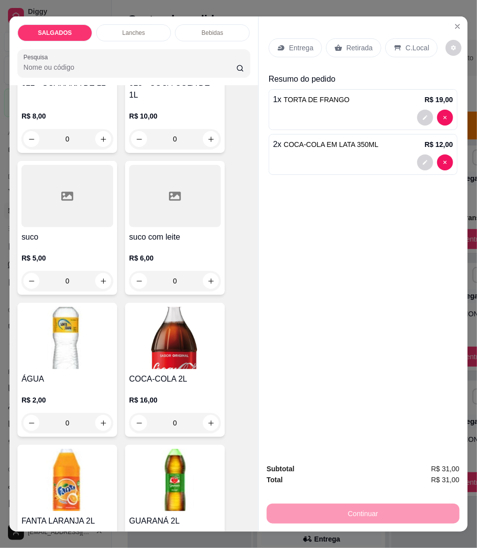
scroll to position [3388, 0]
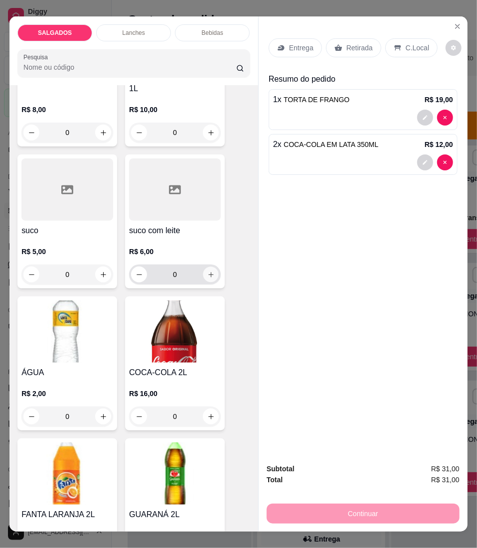
click at [212, 267] on button "increase-product-quantity" at bounding box center [210, 274] width 15 height 15
type input "1"
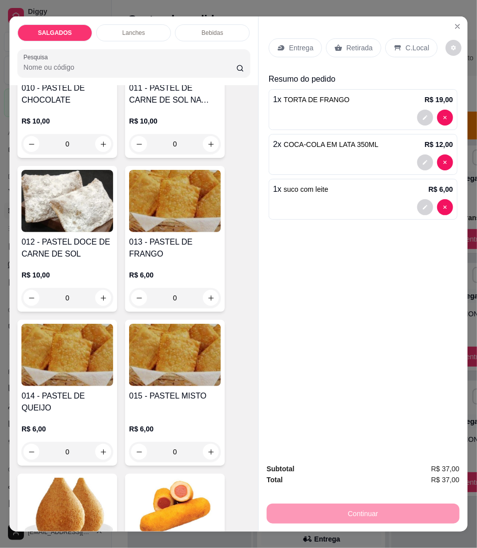
scroll to position [864, 0]
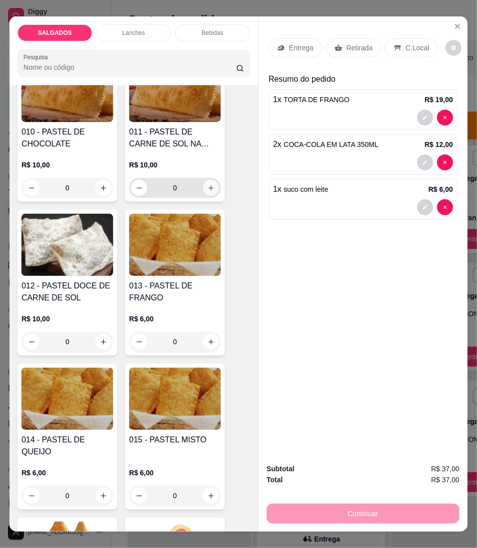
click at [207, 190] on icon "increase-product-quantity" at bounding box center [210, 187] width 7 height 7
type input "1"
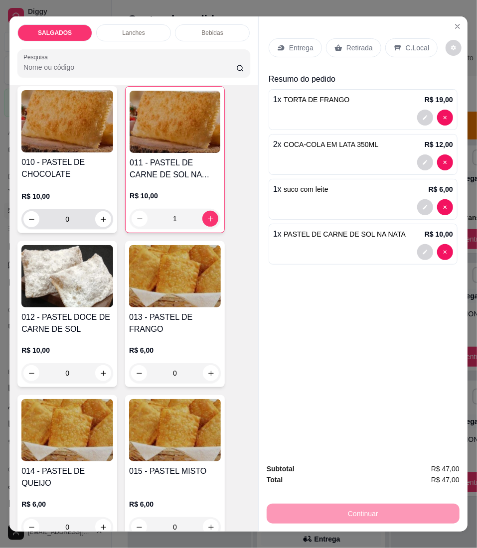
scroll to position [798, 0]
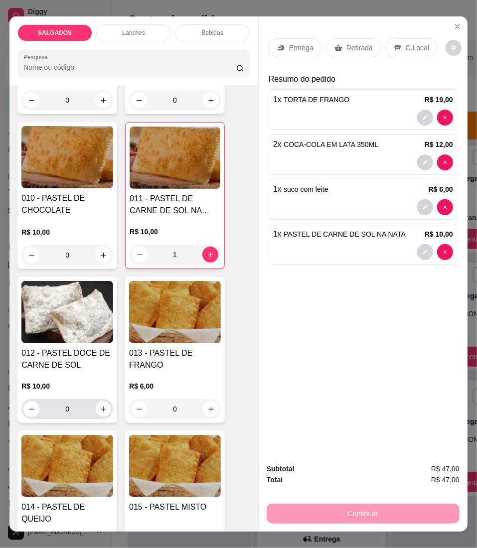
click at [100, 411] on icon "increase-product-quantity" at bounding box center [103, 408] width 7 height 7
type input "1"
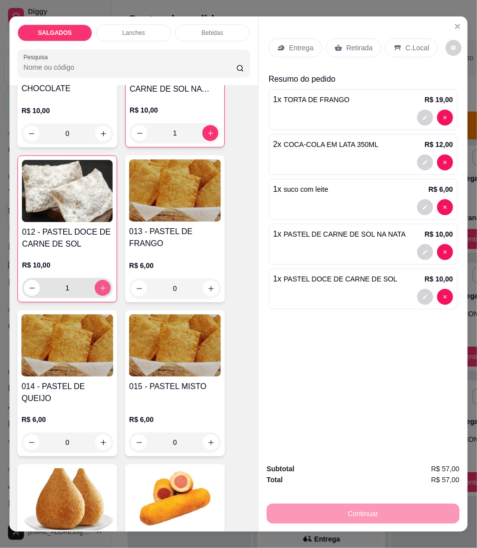
scroll to position [931, 0]
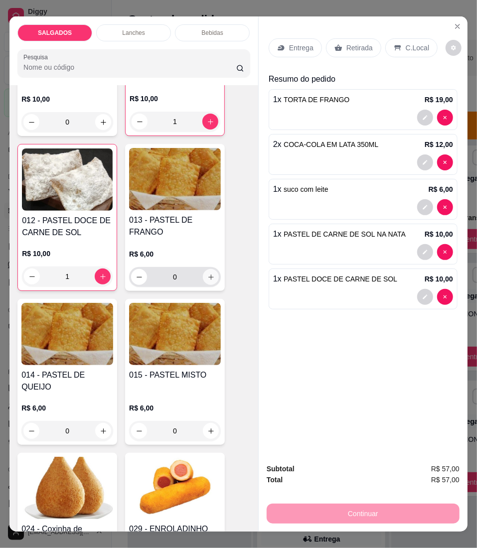
click at [205, 285] on button "increase-product-quantity" at bounding box center [211, 277] width 16 height 16
type input "1"
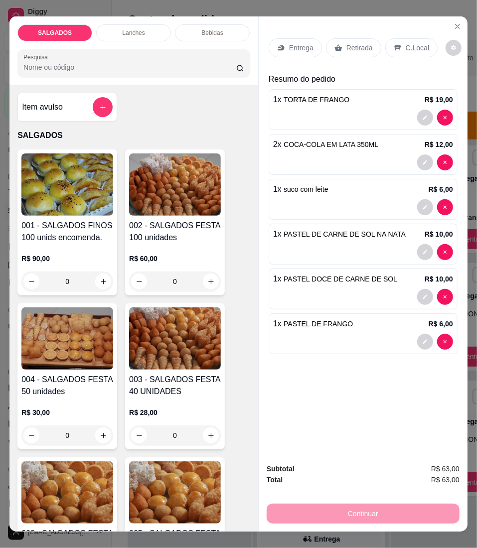
scroll to position [0, 0]
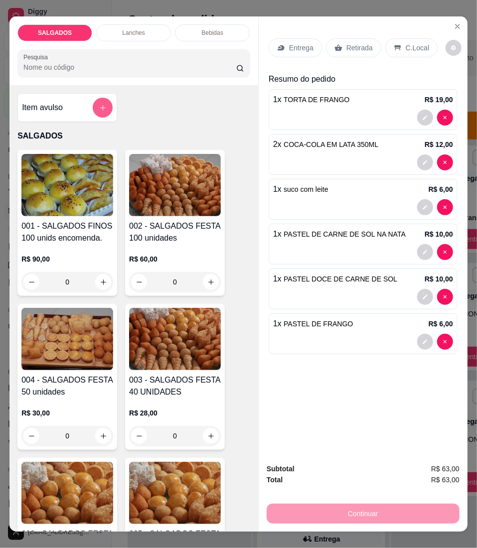
click at [104, 118] on button "add-separate-item" at bounding box center [103, 108] width 20 height 20
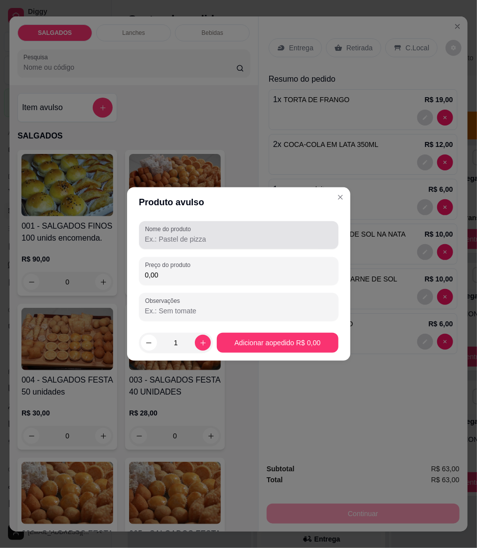
click at [203, 234] on input "Nome do produto" at bounding box center [238, 239] width 187 height 10
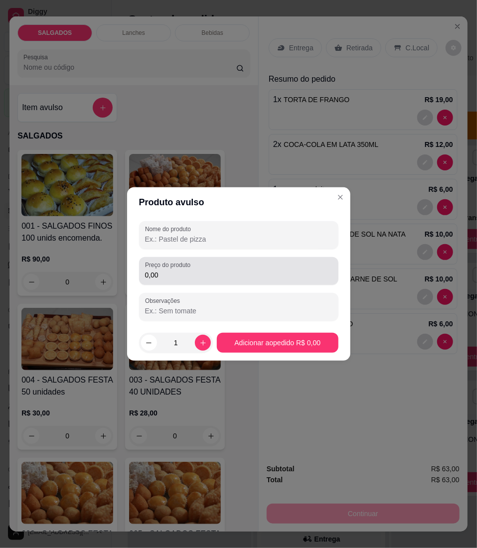
click at [204, 258] on div "Preço do produto 0,00" at bounding box center [238, 271] width 199 height 28
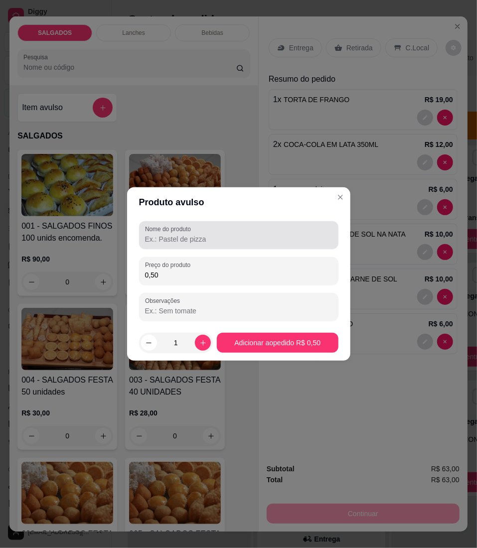
type input "0,50"
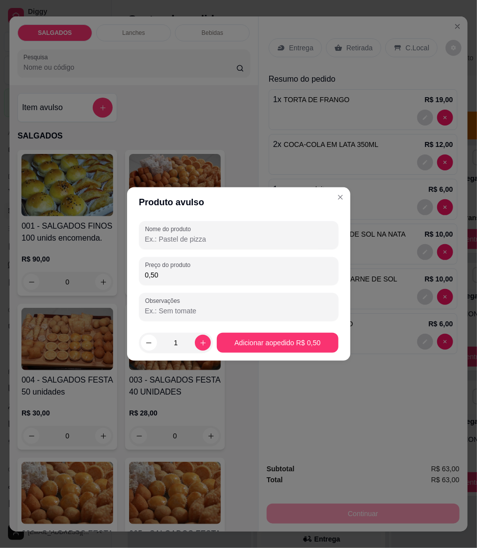
click at [230, 236] on input "Nome do produto" at bounding box center [238, 239] width 187 height 10
type input "pirulito"
click at [200, 337] on button "increase-product-quantity" at bounding box center [203, 343] width 16 height 16
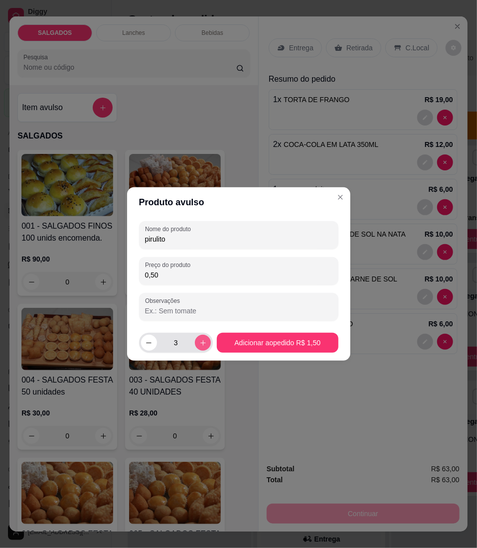
type input "4"
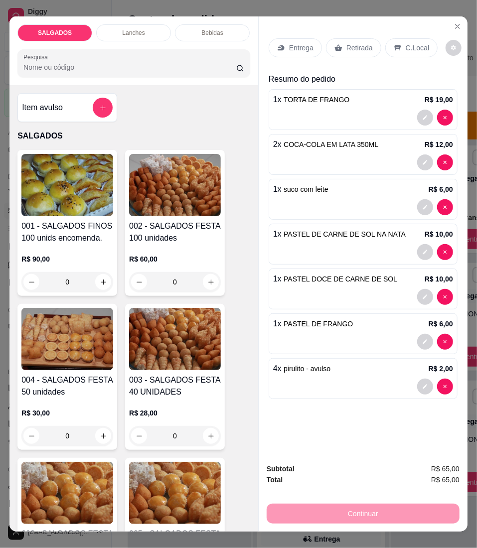
click at [397, 42] on div "C.Local" at bounding box center [411, 47] width 52 height 19
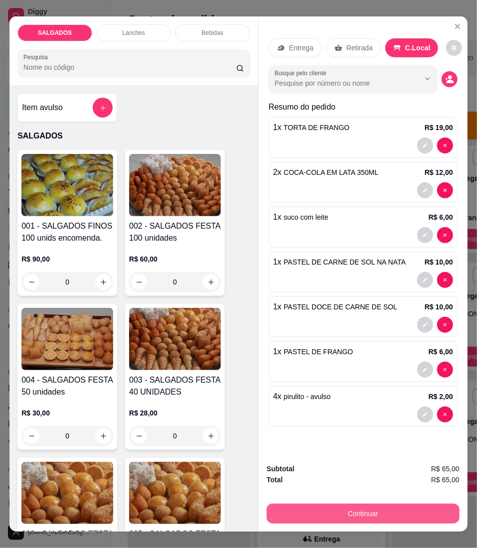
click at [299, 504] on button "Continuar" at bounding box center [363, 514] width 193 height 20
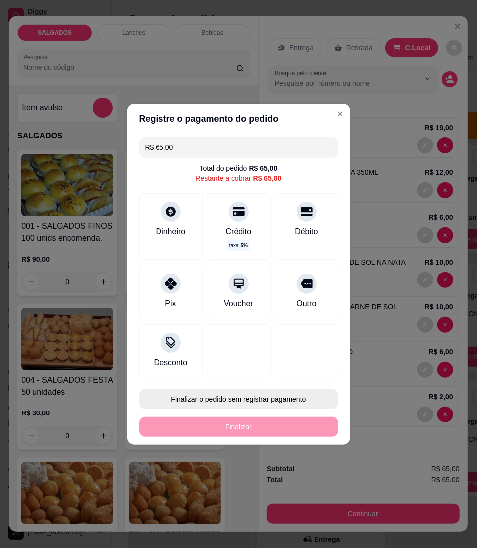
click at [196, 402] on button "Finalizar o pedido sem registrar pagamento" at bounding box center [238, 399] width 199 height 20
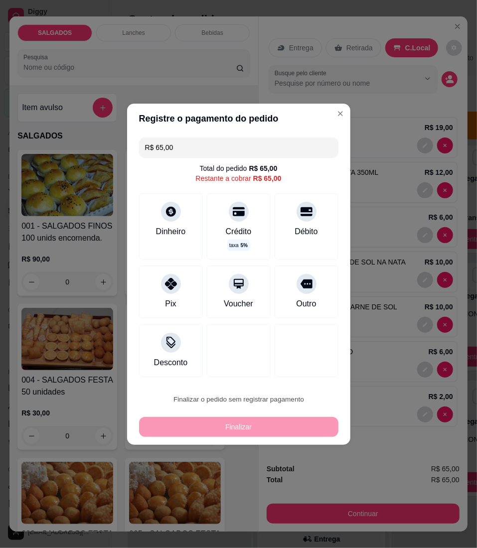
click at [282, 487] on button "Confirmar" at bounding box center [299, 481] width 35 height 15
type input "0"
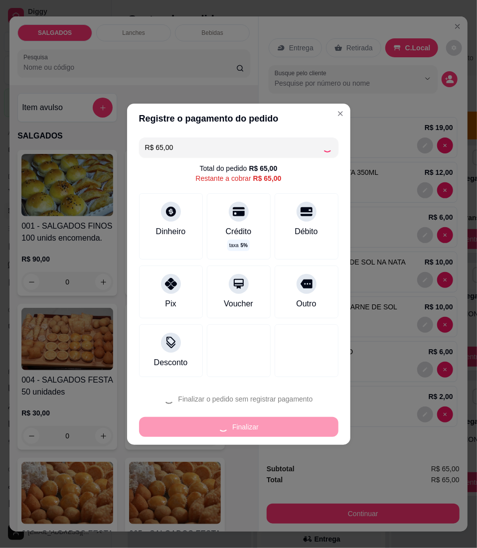
type input "0"
type input "R$ 0,00"
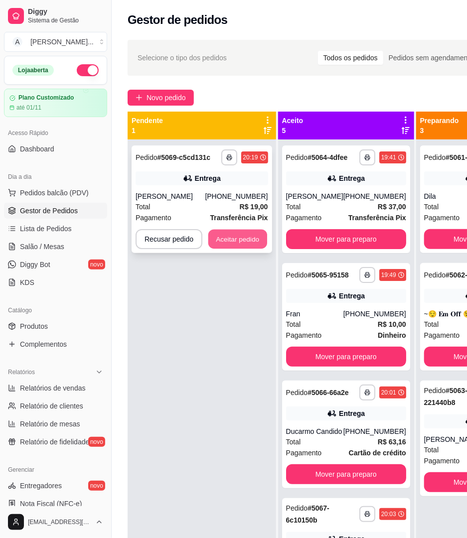
click at [239, 242] on button "Aceitar pedido" at bounding box center [237, 239] width 59 height 19
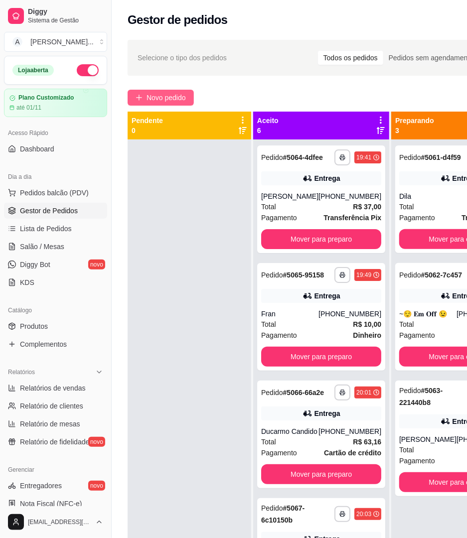
click at [175, 104] on button "Novo pedido" at bounding box center [161, 98] width 66 height 16
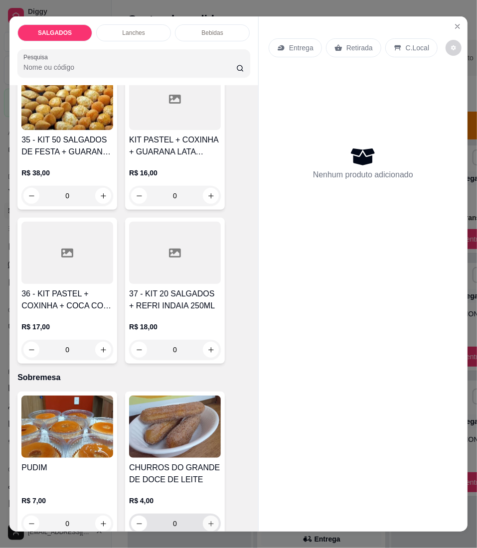
click at [207, 520] on icon "increase-product-quantity" at bounding box center [210, 523] width 7 height 7
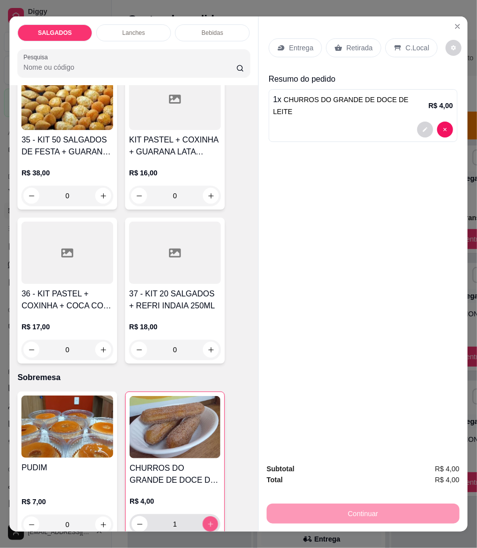
click at [207, 521] on icon "increase-product-quantity" at bounding box center [210, 524] width 7 height 7
click at [208, 522] on icon "increase-product-quantity" at bounding box center [210, 524] width 5 height 5
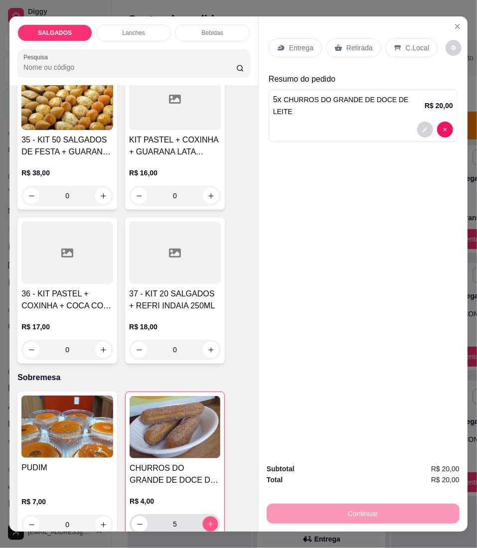
type input "6"
click at [289, 48] on p "Entrega" at bounding box center [301, 48] width 24 height 10
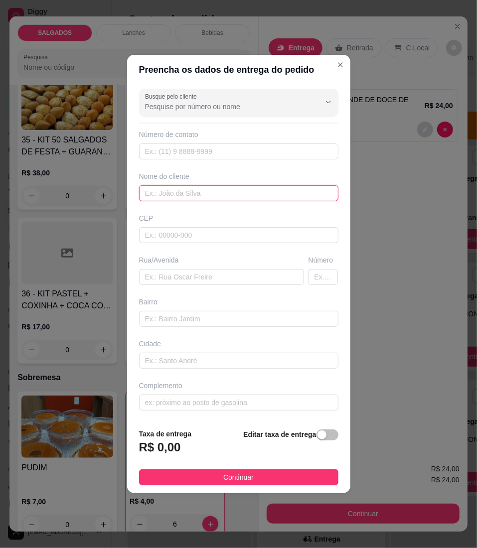
click at [224, 200] on input "text" at bounding box center [238, 193] width 199 height 16
click at [216, 279] on input "text" at bounding box center [221, 277] width 165 height 16
type input "vila dos pescadores"
click at [226, 198] on input "text" at bounding box center [238, 193] width 199 height 16
click at [182, 182] on div "Nome do cliente" at bounding box center [238, 186] width 203 height 30
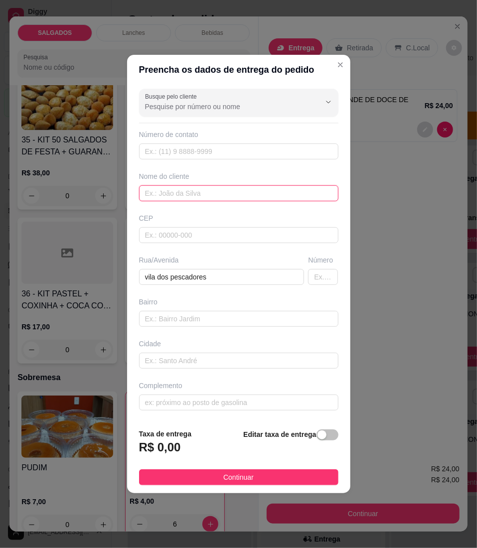
click at [182, 191] on input "text" at bounding box center [238, 193] width 199 height 16
paste input "Mayara"
type input "Mayara"
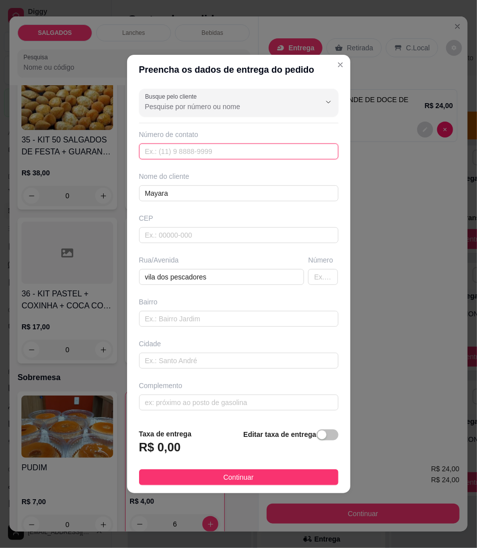
click at [191, 151] on input "text" at bounding box center [238, 151] width 199 height 16
click at [192, 157] on input "text" at bounding box center [238, 151] width 199 height 16
paste input "[PHONE_NUMBER]"
type input "[PHONE_NUMBER]"
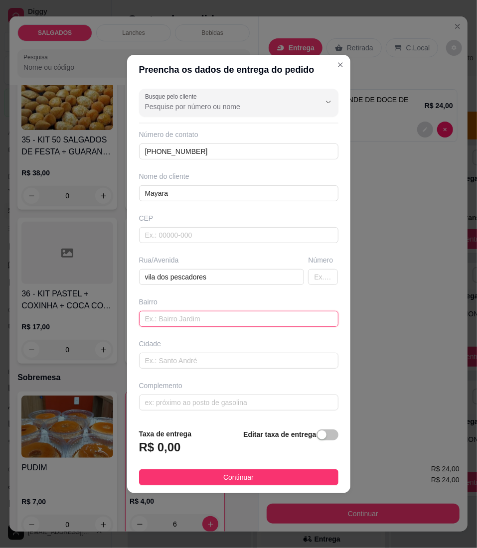
click at [169, 321] on input "text" at bounding box center [238, 319] width 199 height 16
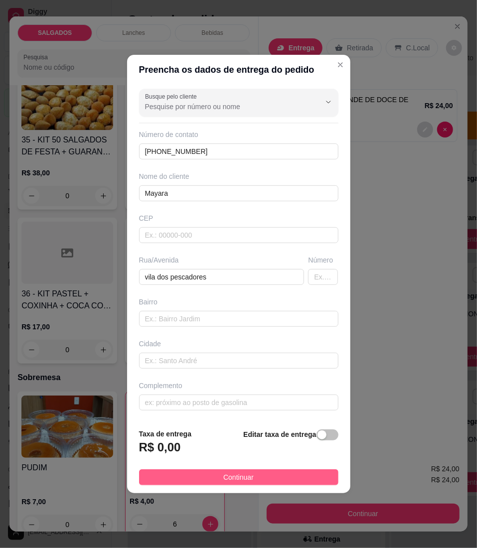
click at [210, 481] on button "Continuar" at bounding box center [238, 477] width 199 height 16
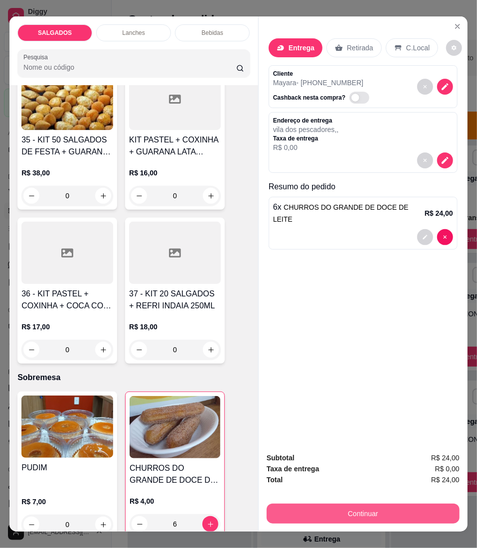
click at [284, 515] on button "Continuar" at bounding box center [363, 514] width 193 height 20
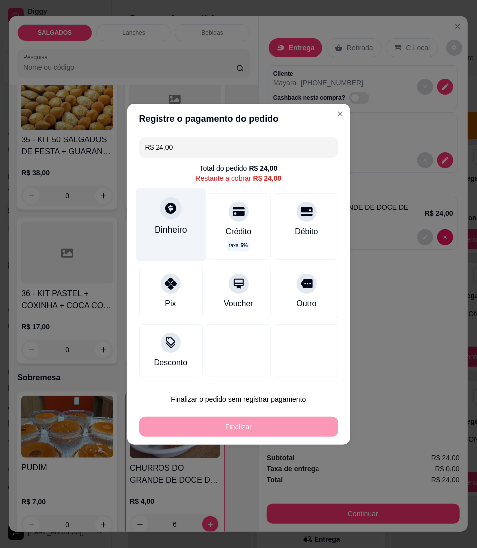
click at [174, 232] on div "Dinheiro" at bounding box center [170, 229] width 33 height 13
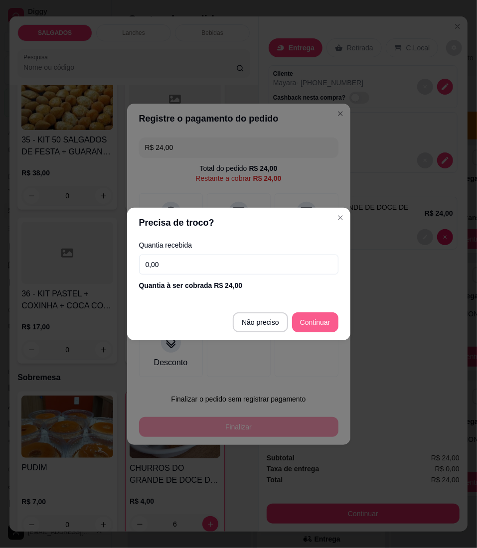
type input "R$ 0,00"
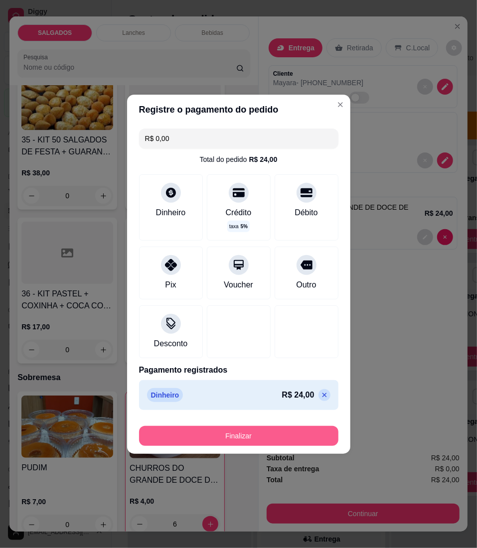
click at [213, 439] on button "Finalizar" at bounding box center [238, 436] width 199 height 20
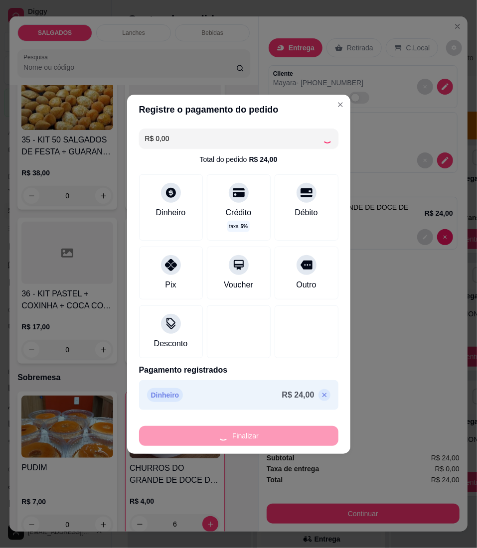
type input "0"
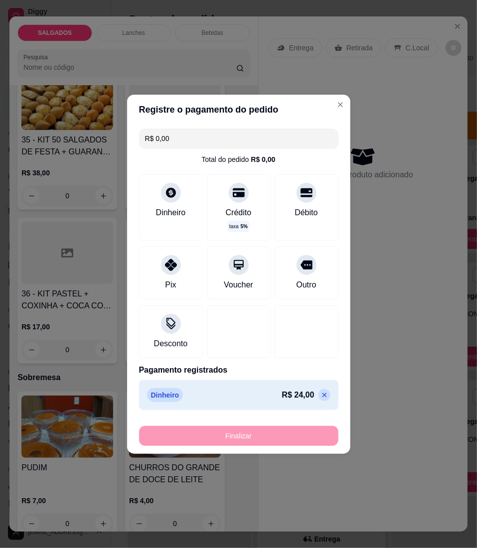
type input "-R$ 24,00"
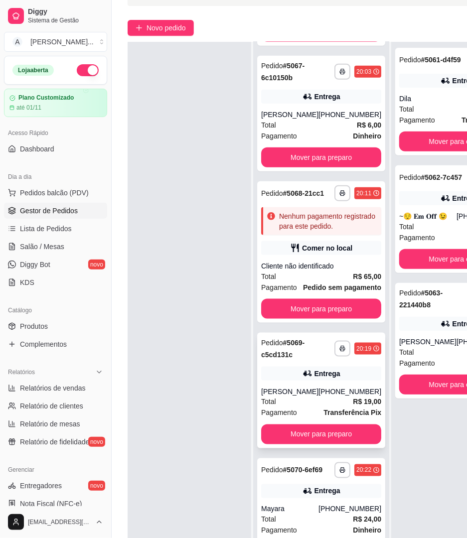
scroll to position [162, 0]
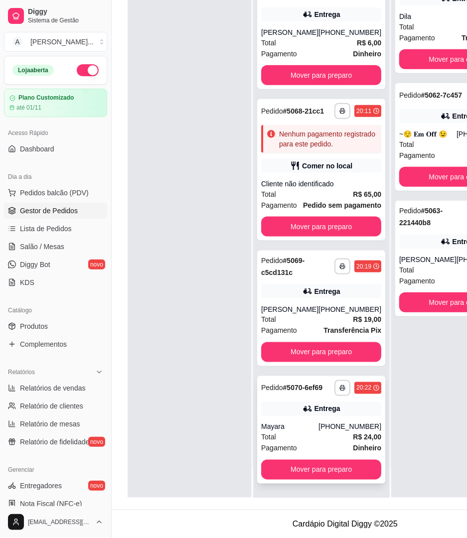
click at [307, 422] on div "Mayara" at bounding box center [289, 427] width 57 height 10
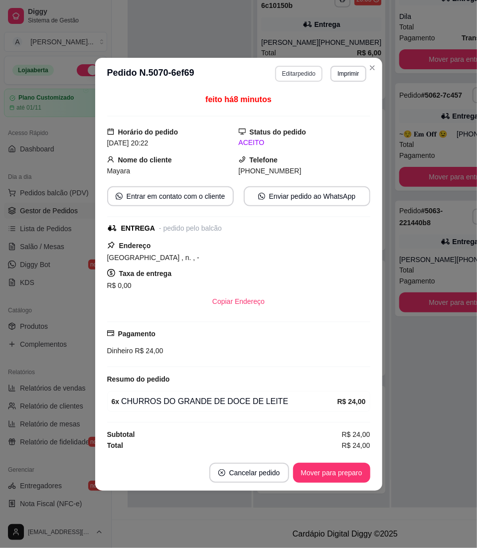
click at [307, 69] on button "Editar pedido" at bounding box center [298, 74] width 47 height 16
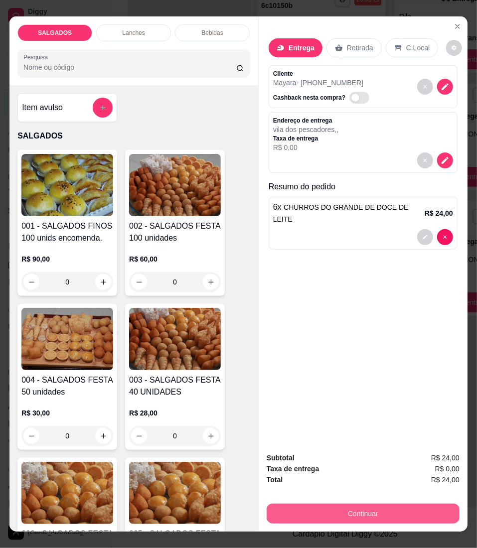
click at [302, 504] on button "Continuar" at bounding box center [363, 514] width 193 height 20
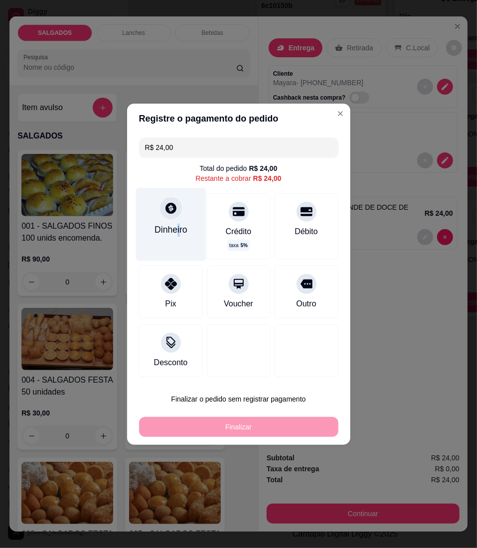
click at [176, 232] on div "Dinheiro" at bounding box center [170, 229] width 33 height 13
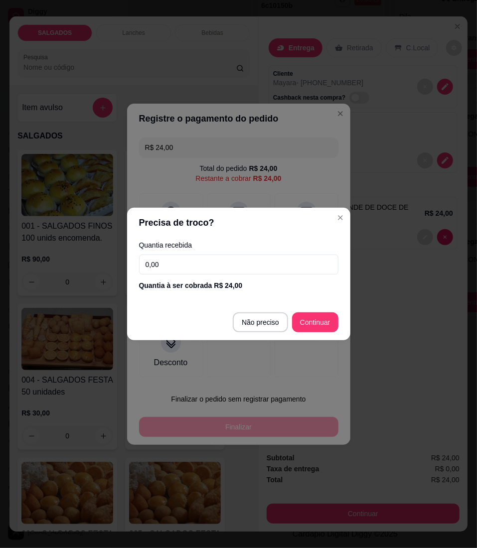
click at [219, 267] on input "0,00" at bounding box center [238, 265] width 199 height 20
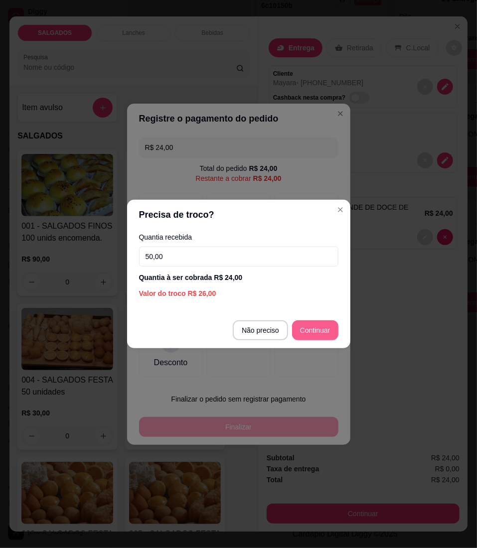
type input "50,00"
type input "R$ 0,00"
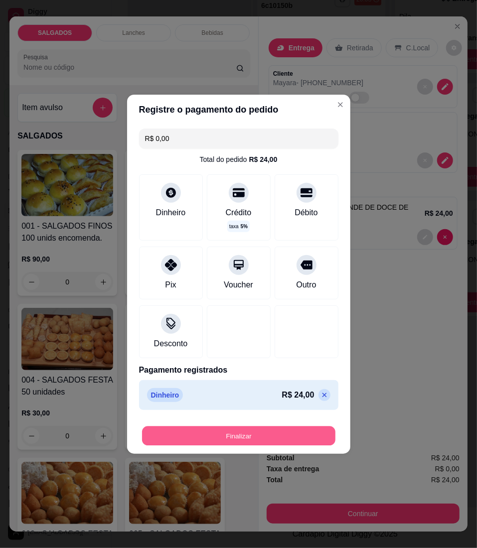
click at [256, 444] on button "Finalizar" at bounding box center [238, 435] width 193 height 19
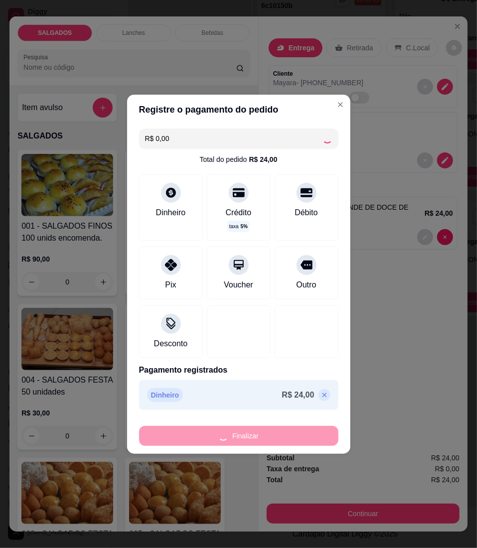
type input "0"
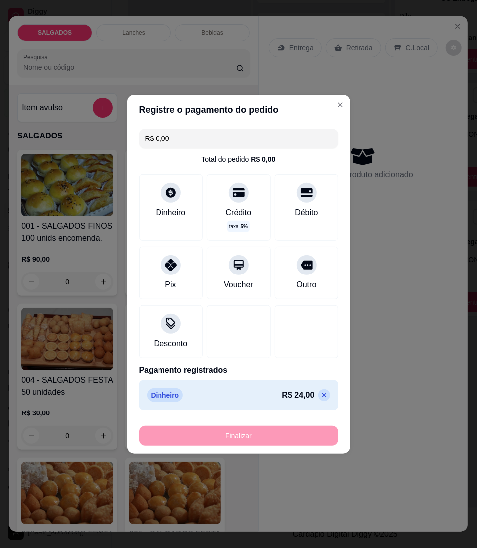
type input "-R$ 24,00"
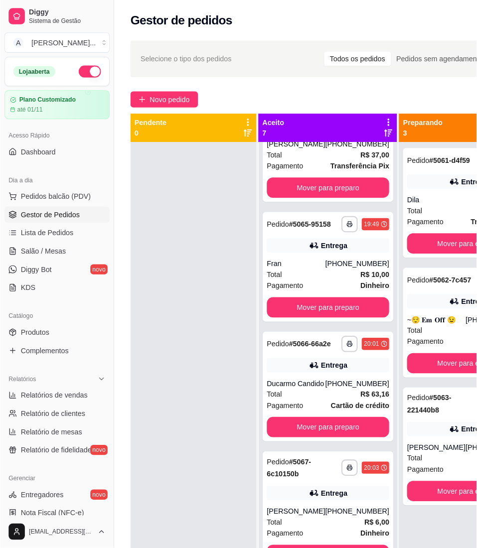
scroll to position [0, 0]
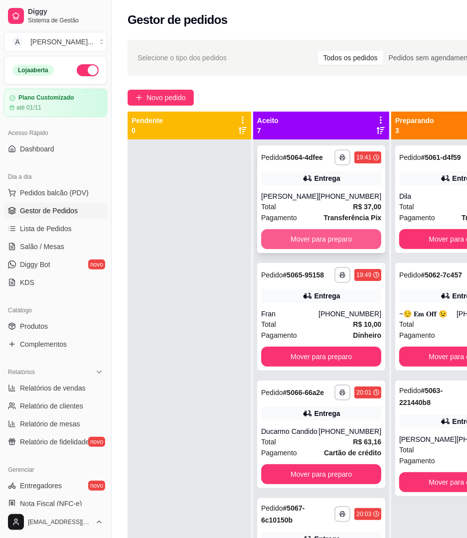
click at [337, 249] on button "Mover para preparo" at bounding box center [321, 239] width 120 height 20
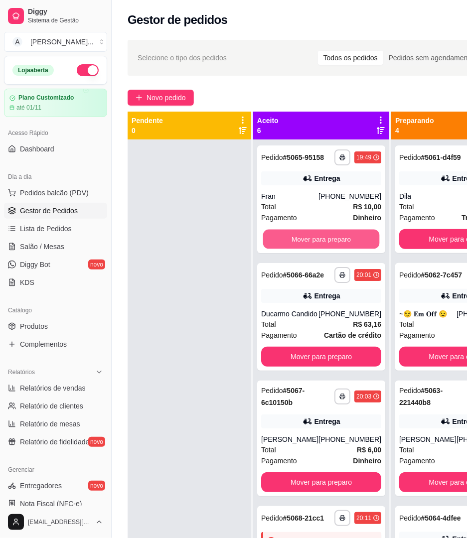
click at [337, 249] on button "Mover para preparo" at bounding box center [321, 239] width 117 height 19
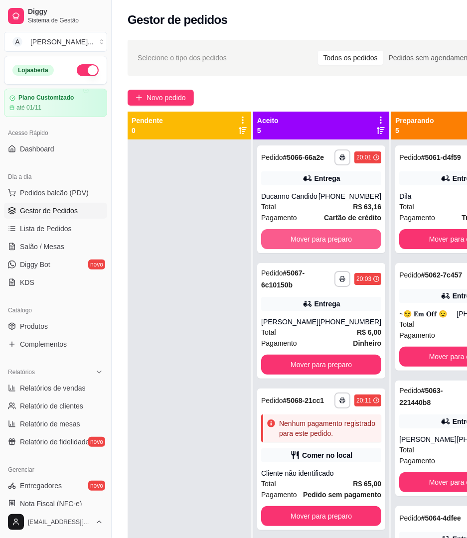
click at [337, 249] on button "Mover para preparo" at bounding box center [321, 239] width 120 height 20
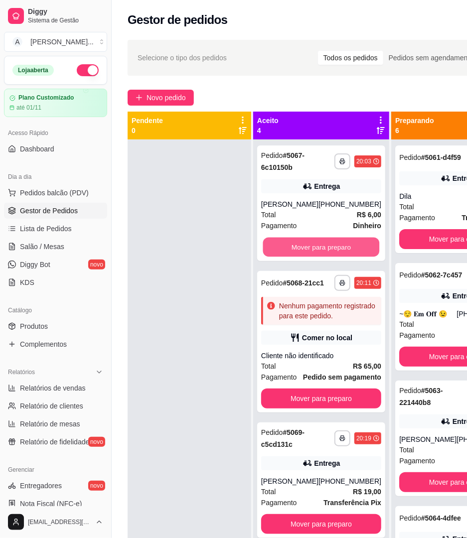
click at [337, 254] on button "Mover para preparo" at bounding box center [321, 247] width 117 height 19
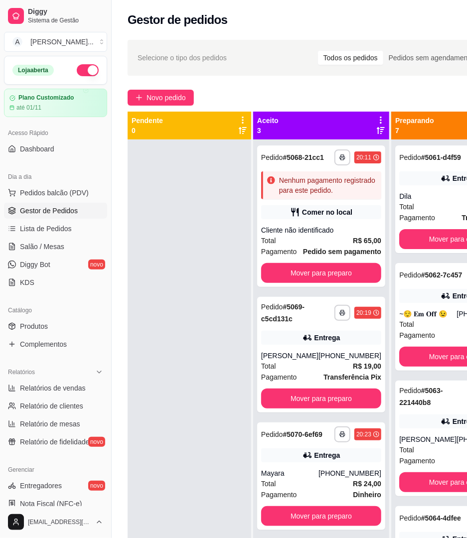
click at [337, 246] on div "Total R$ 65,00" at bounding box center [321, 240] width 120 height 11
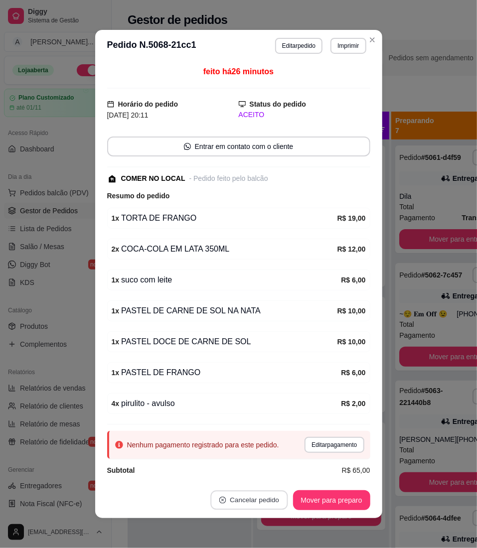
click at [230, 501] on button "Cancelar pedido" at bounding box center [248, 500] width 77 height 19
click at [273, 470] on button "Sim" at bounding box center [272, 475] width 39 height 19
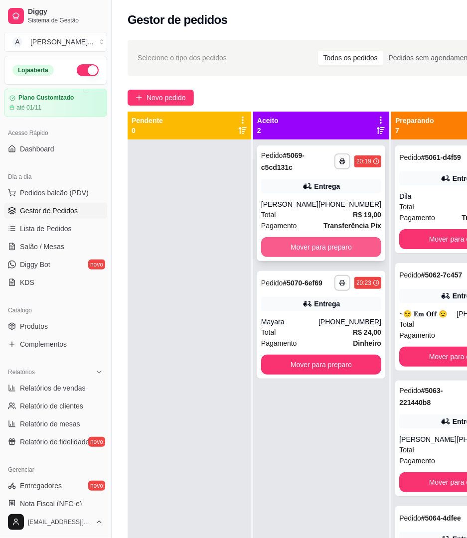
click at [287, 257] on button "Mover para preparo" at bounding box center [321, 247] width 120 height 20
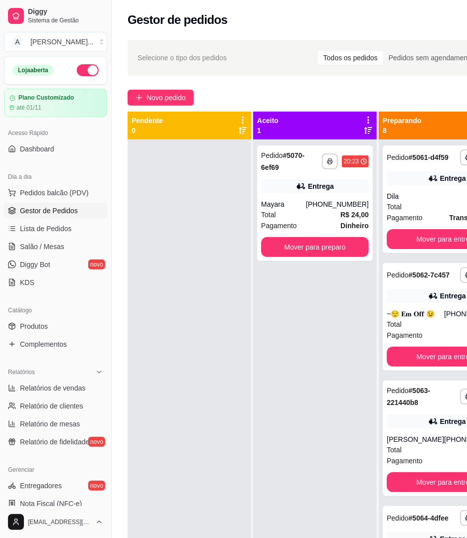
click at [287, 275] on div "**********" at bounding box center [315, 408] width 124 height 538
click at [282, 256] on button "Mover para preparo" at bounding box center [315, 247] width 105 height 19
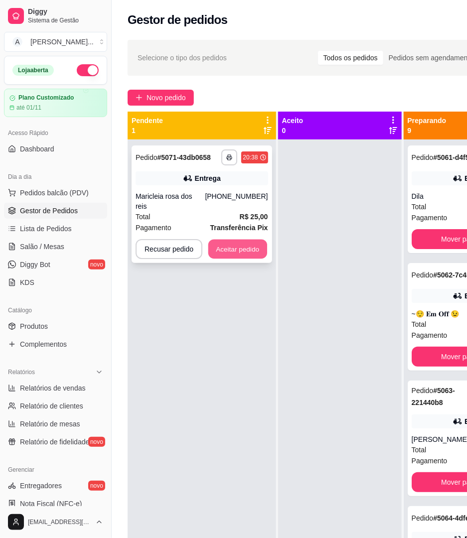
click at [234, 248] on button "Aceitar pedido" at bounding box center [237, 249] width 59 height 19
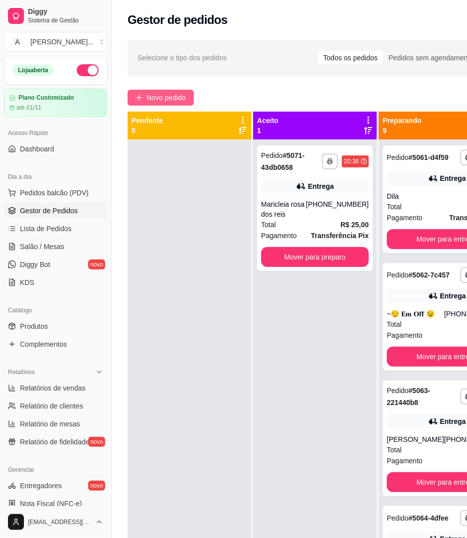
click at [156, 100] on span "Novo pedido" at bounding box center [165, 97] width 39 height 11
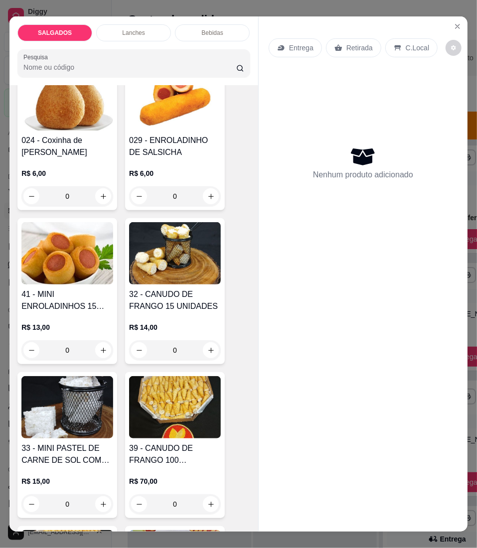
scroll to position [1196, 0]
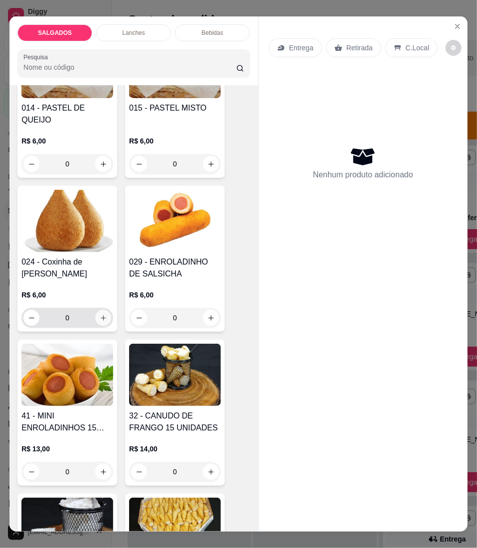
click at [100, 314] on icon "increase-product-quantity" at bounding box center [103, 317] width 7 height 7
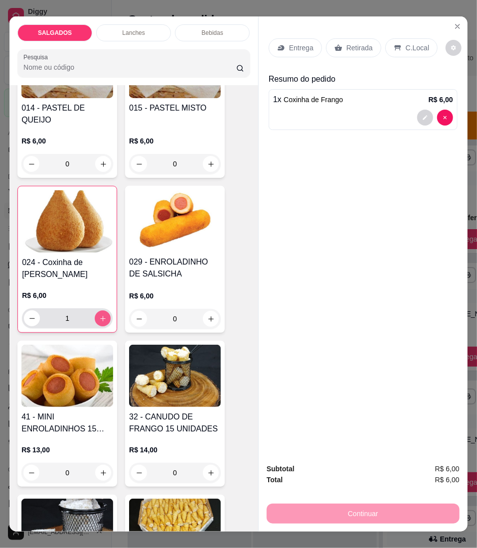
click at [100, 317] on button "increase-product-quantity" at bounding box center [103, 318] width 16 height 16
type input "2"
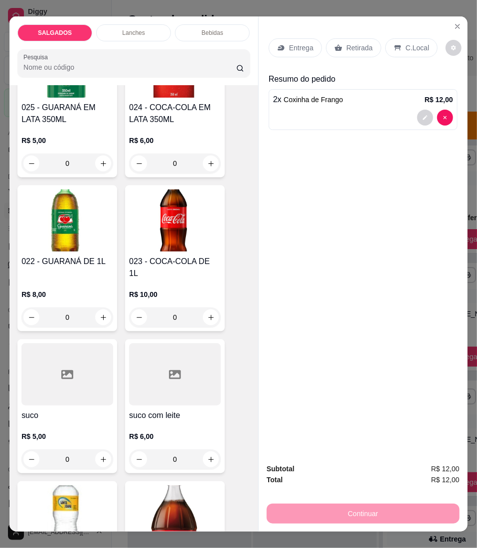
scroll to position [3254, 0]
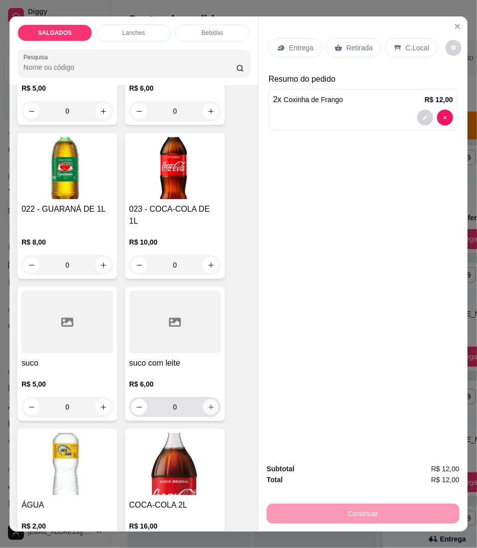
click at [207, 404] on icon "increase-product-quantity" at bounding box center [210, 407] width 7 height 7
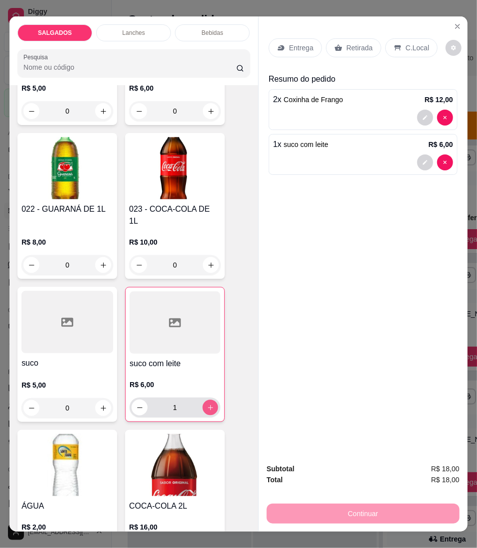
click at [207, 404] on icon "increase-product-quantity" at bounding box center [210, 407] width 7 height 7
type input "2"
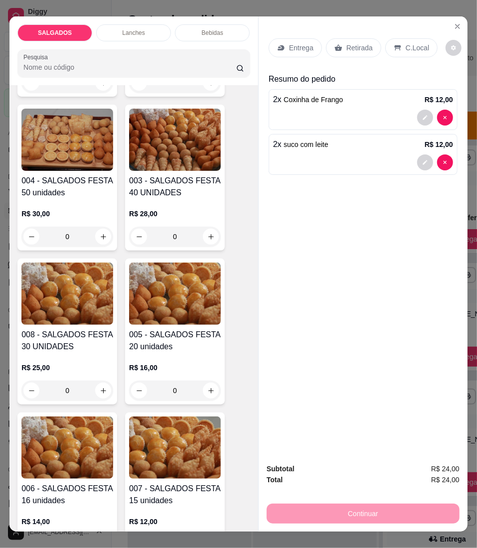
scroll to position [0, 0]
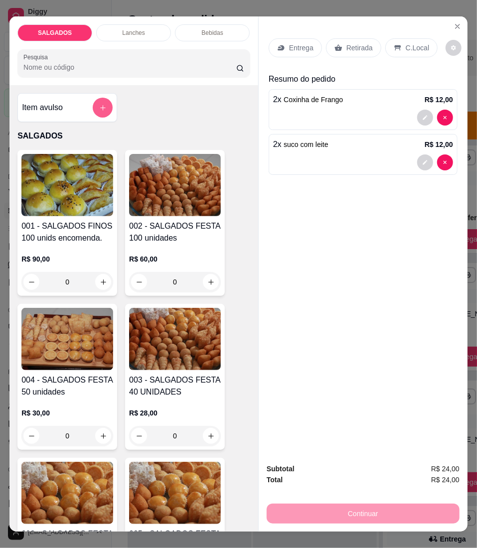
click at [99, 112] on icon "add-separate-item" at bounding box center [102, 107] width 7 height 7
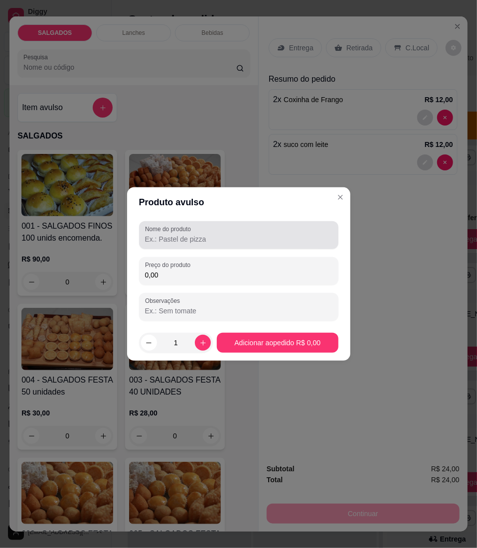
click at [163, 242] on input "Nome do produto" at bounding box center [238, 239] width 187 height 10
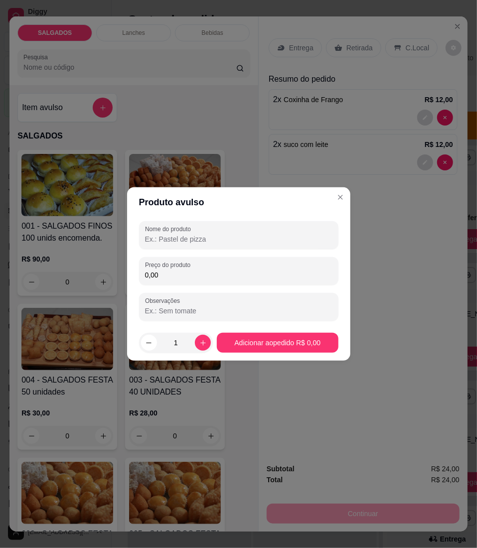
click at [170, 271] on input "0,00" at bounding box center [238, 275] width 187 height 10
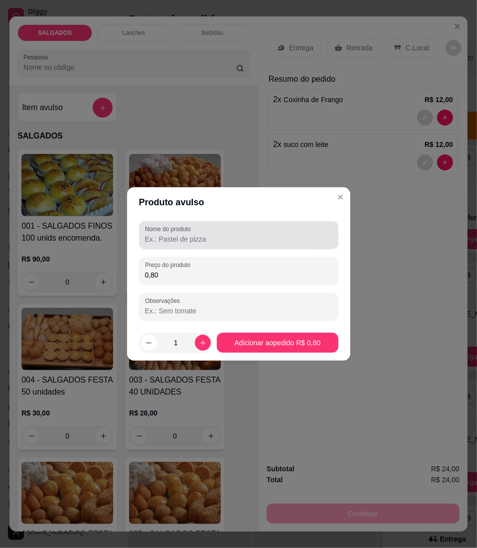
type input "0,80"
click at [190, 238] on input "Nome do produto" at bounding box center [238, 239] width 187 height 10
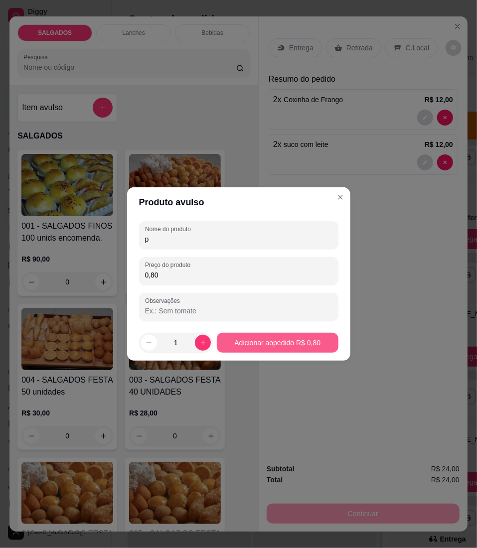
type input "p"
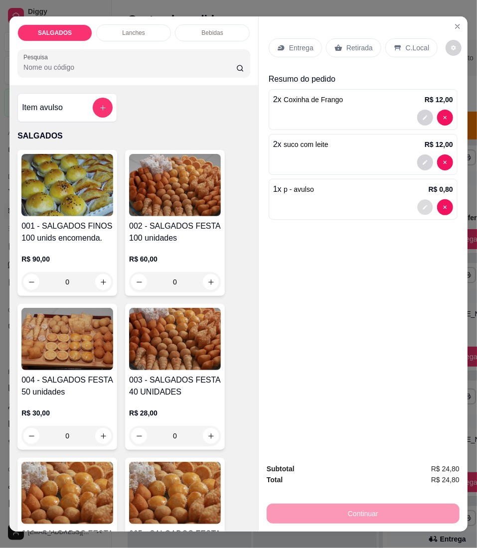
click at [417, 201] on button "decrease-product-quantity" at bounding box center [424, 206] width 15 height 15
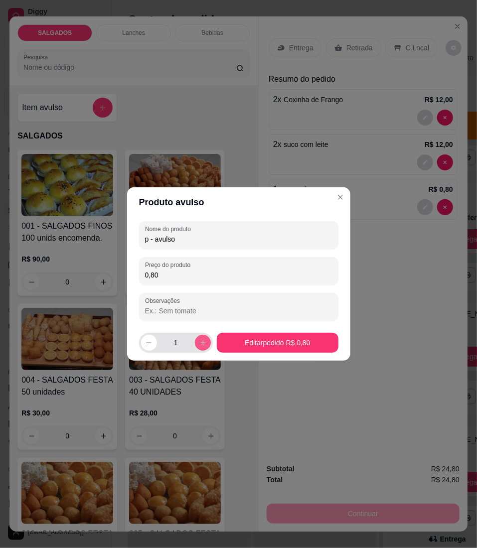
click at [199, 344] on icon "increase-product-quantity" at bounding box center [202, 342] width 7 height 7
type input "4"
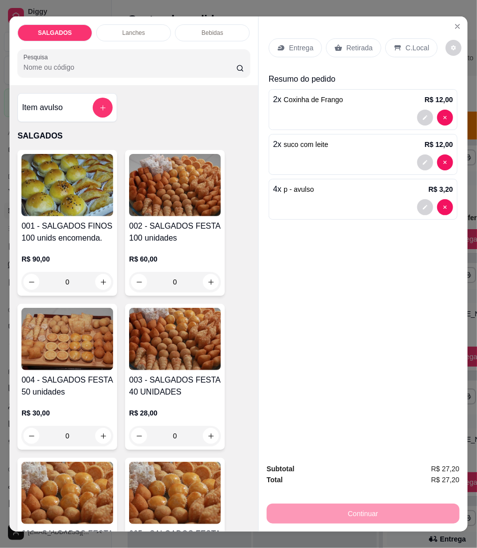
click at [361, 46] on p "Retirada" at bounding box center [359, 48] width 26 height 10
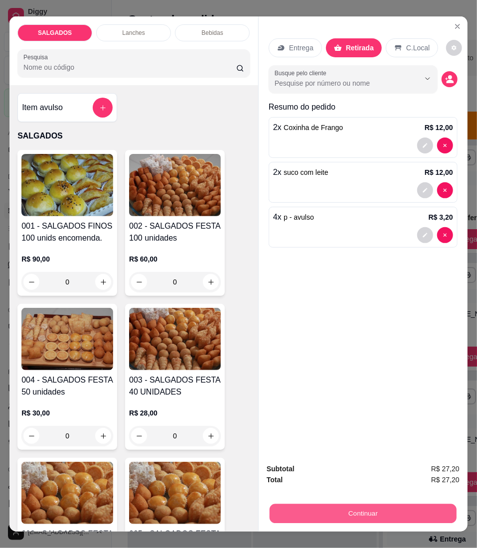
click at [372, 513] on button "Continuar" at bounding box center [362, 513] width 187 height 19
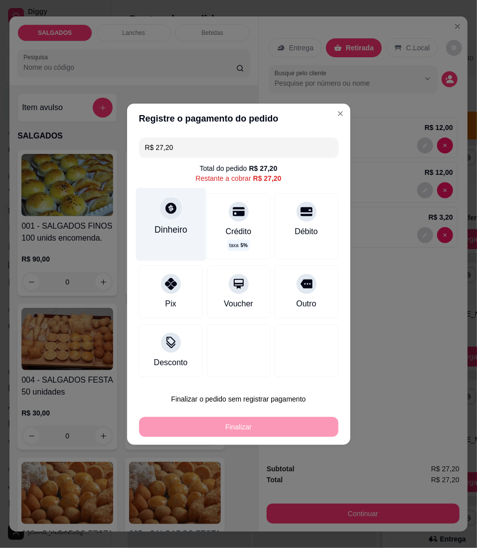
click at [182, 216] on div "Dinheiro" at bounding box center [170, 224] width 70 height 73
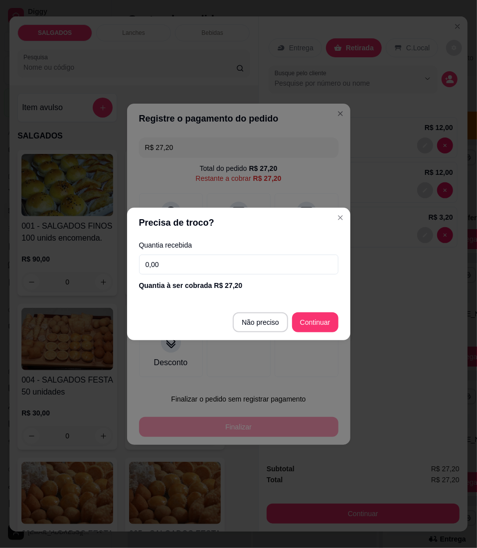
click at [258, 260] on input "0,00" at bounding box center [238, 265] width 199 height 20
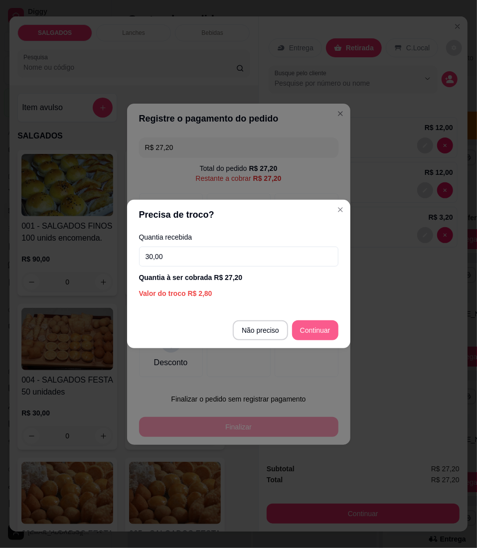
type input "30,00"
type input "R$ 0,00"
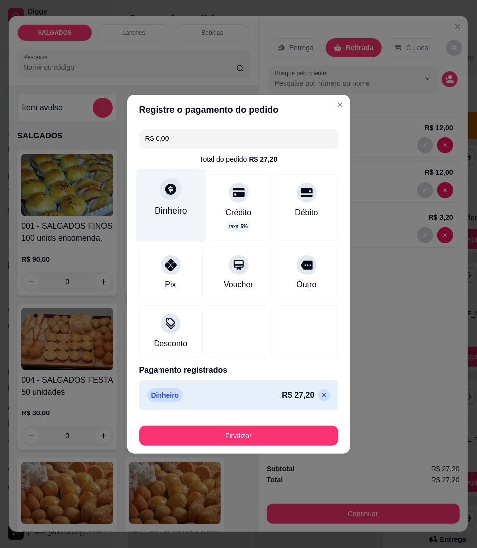
click at [158, 194] on div "Dinheiro" at bounding box center [170, 205] width 70 height 73
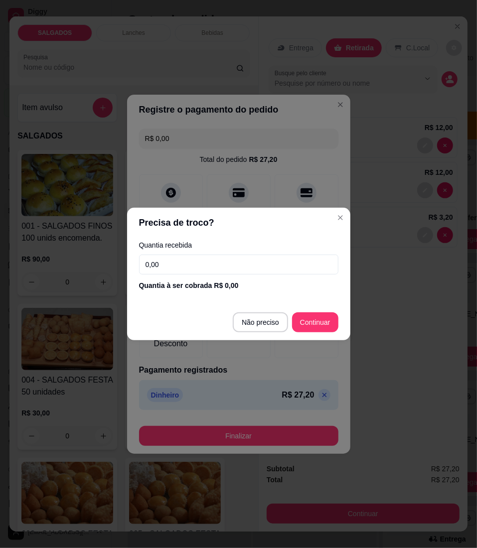
click at [198, 248] on label "Quantia recebida" at bounding box center [238, 245] width 199 height 7
click at [198, 269] on input "0,00" at bounding box center [238, 265] width 199 height 20
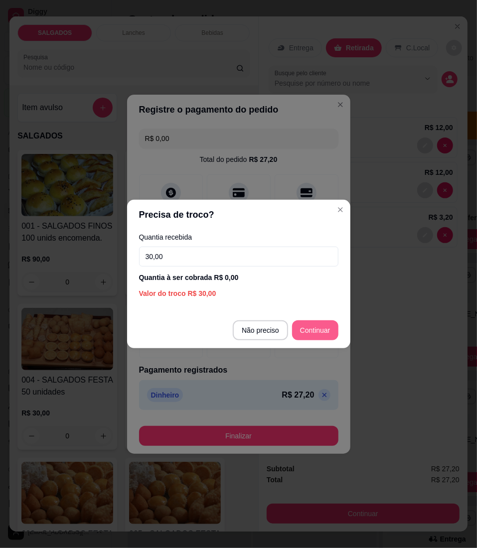
type input "30,00"
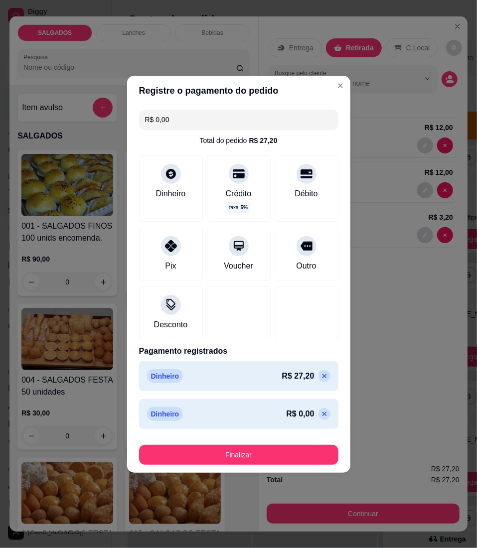
click at [307, 412] on div "R$ 0,00" at bounding box center [308, 414] width 44 height 12
click at [320, 414] on icon at bounding box center [324, 414] width 8 height 8
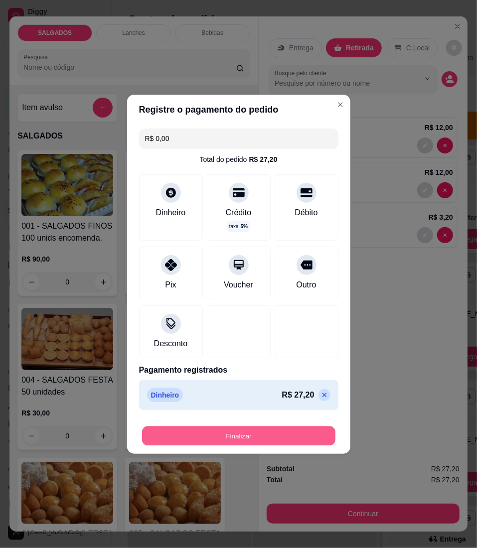
click at [262, 445] on button "Finalizar" at bounding box center [238, 435] width 193 height 19
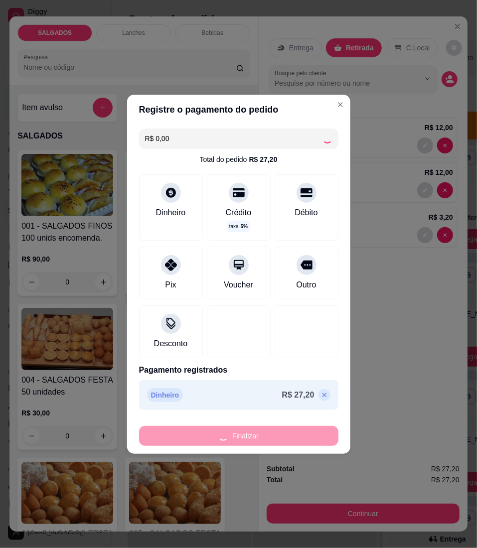
type input "0"
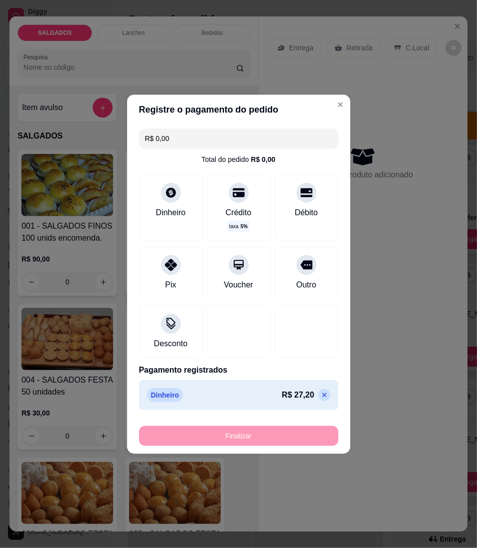
type input "-R$ 27,20"
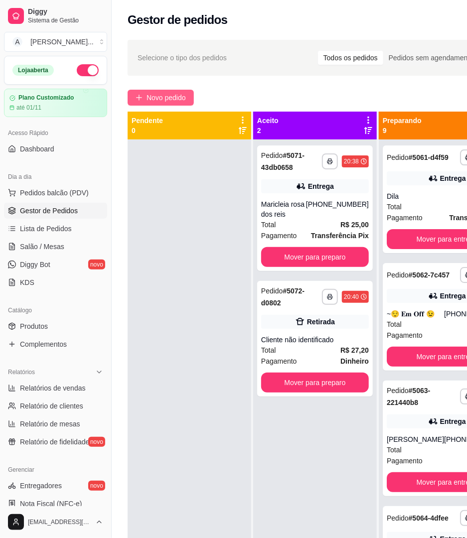
click at [160, 98] on span "Novo pedido" at bounding box center [165, 97] width 39 height 11
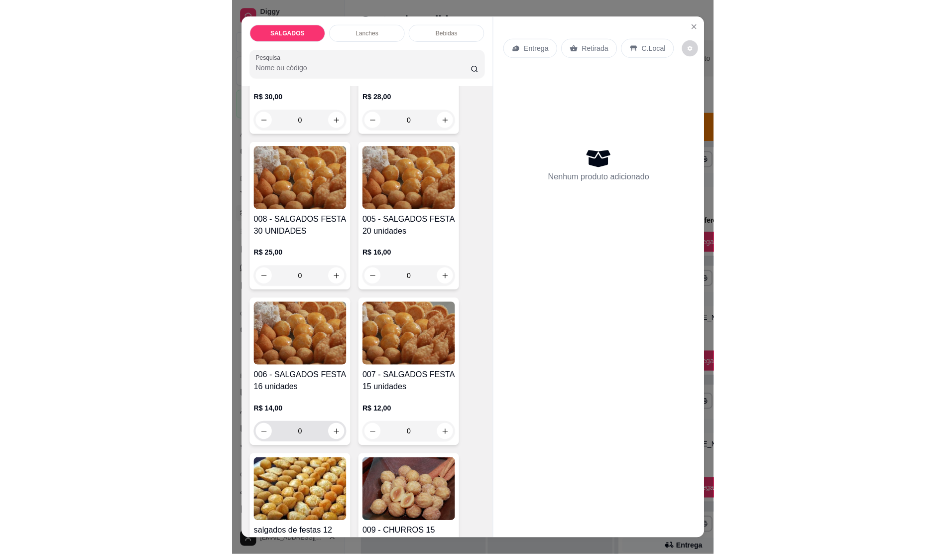
scroll to position [266, 0]
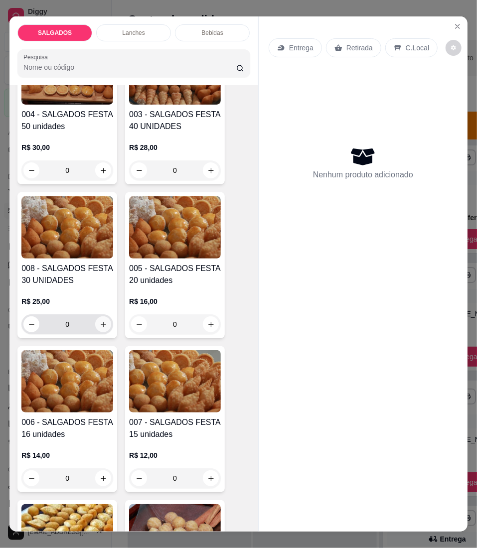
click at [100, 326] on icon "increase-product-quantity" at bounding box center [103, 324] width 7 height 7
type input "1"
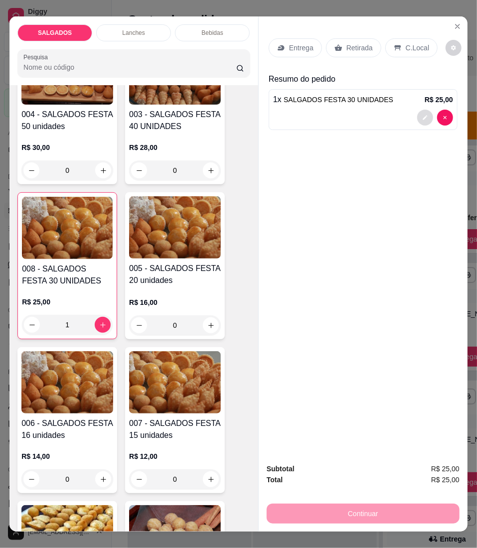
click at [417, 110] on button "decrease-product-quantity" at bounding box center [425, 118] width 16 height 16
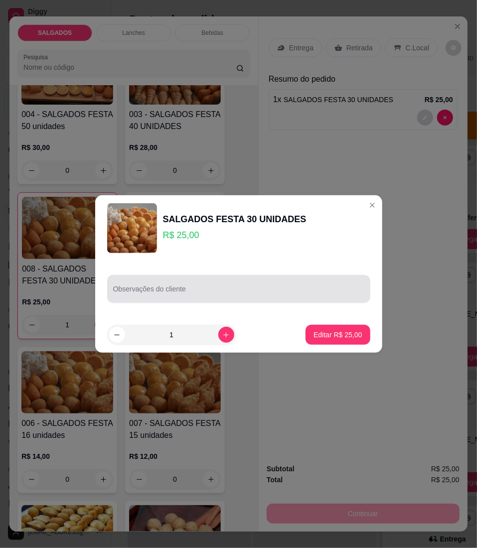
click at [202, 291] on input "Observações do cliente" at bounding box center [238, 293] width 251 height 10
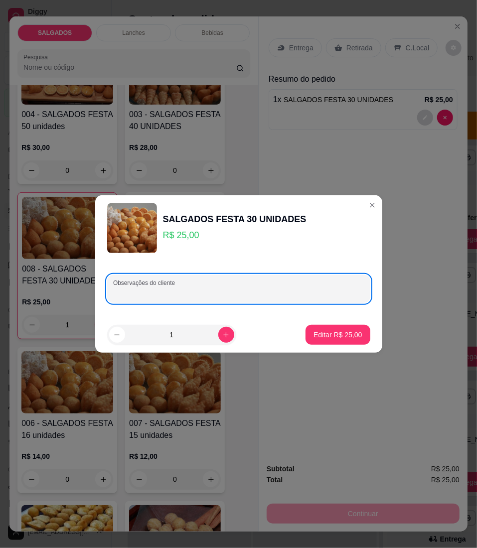
click at [148, 292] on div "Observações do cliente" at bounding box center [238, 289] width 263 height 28
paste input "Pode ser, só não coloca pastel com açúcar na massa por favor"
type input "Pode ser, só não coloca pastel com açúcar na massa por favor"
click at [319, 339] on p "Editar R$ 25,00" at bounding box center [337, 335] width 48 height 10
type input "0"
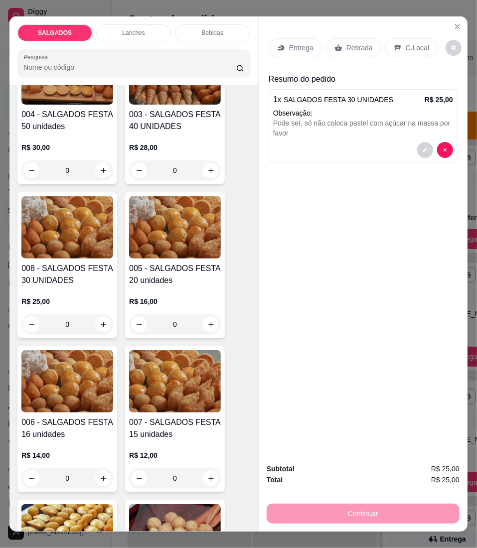
click at [347, 43] on p "Retirada" at bounding box center [359, 48] width 26 height 10
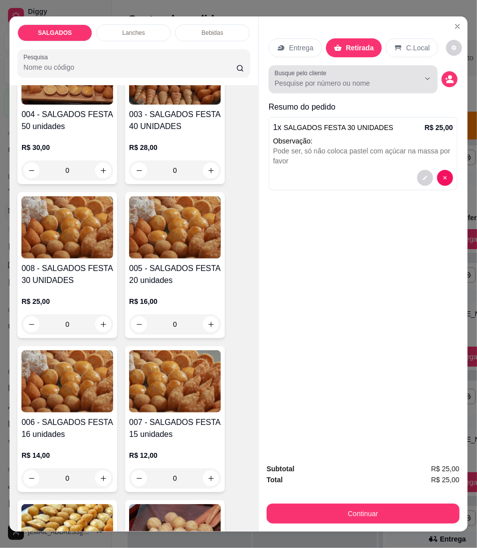
click at [293, 81] on input "Busque pelo cliente" at bounding box center [338, 83] width 129 height 10
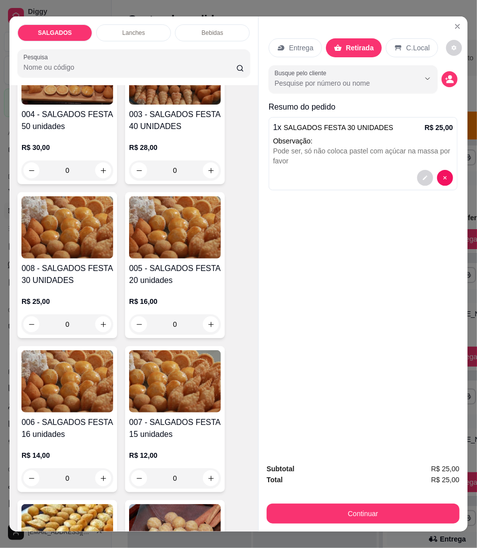
click at [314, 89] on div "Entrega Retirada C.Local Busque pelo cliente Resumo do pedido 1 x SALGADOS FEST…" at bounding box center [363, 112] width 189 height 164
click at [331, 65] on div "Busque pelo cliente" at bounding box center [353, 79] width 169 height 28
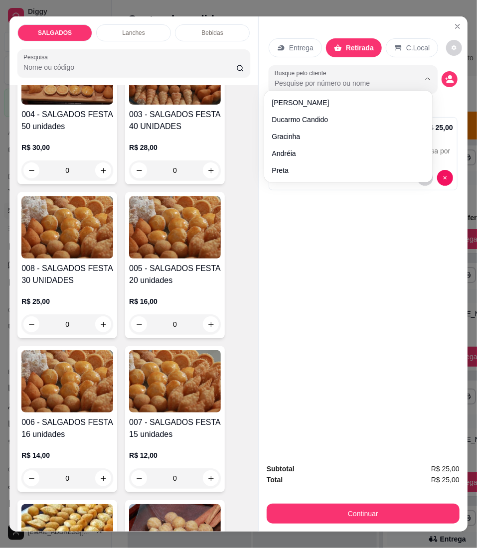
paste input "𝕳𝖊𝖓𝖗𝖎𝖖𝖚𝖊"
type input "𝕳𝖊𝖓𝖗𝖎𝖖𝖚𝖊"
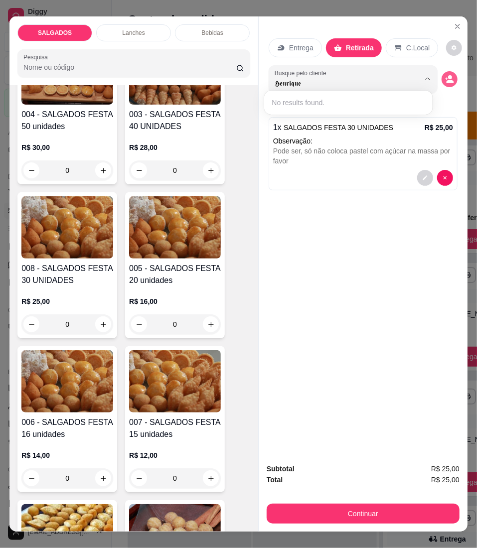
click at [445, 78] on icon "decrease-product-quantity" at bounding box center [449, 79] width 9 height 9
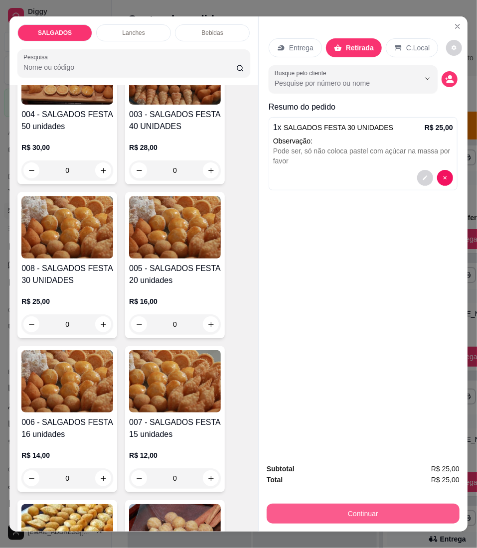
click at [301, 504] on button "Continuar" at bounding box center [363, 514] width 193 height 20
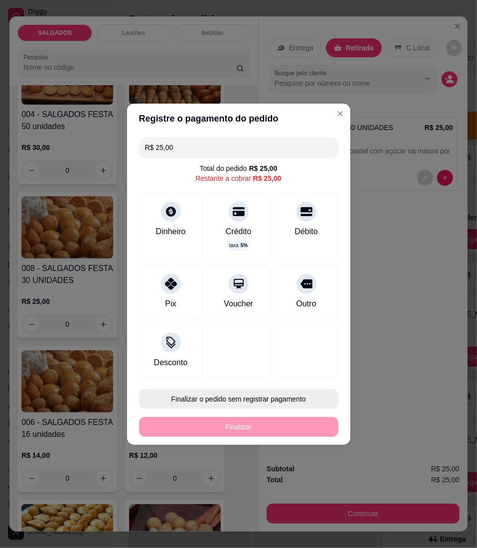
click at [234, 399] on button "Finalizar o pedido sem registrar pagamento" at bounding box center [238, 399] width 199 height 20
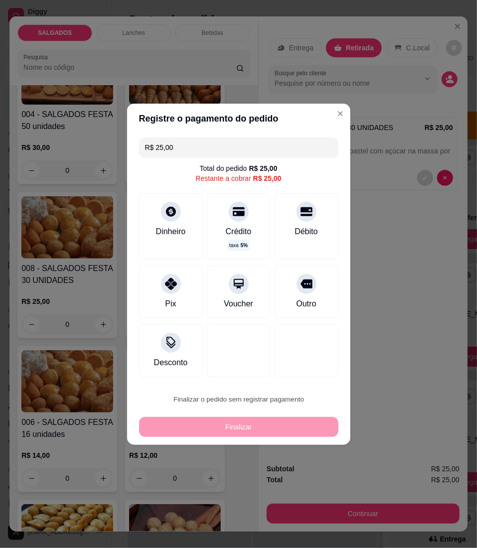
click at [291, 477] on button "Confirmar" at bounding box center [301, 481] width 37 height 15
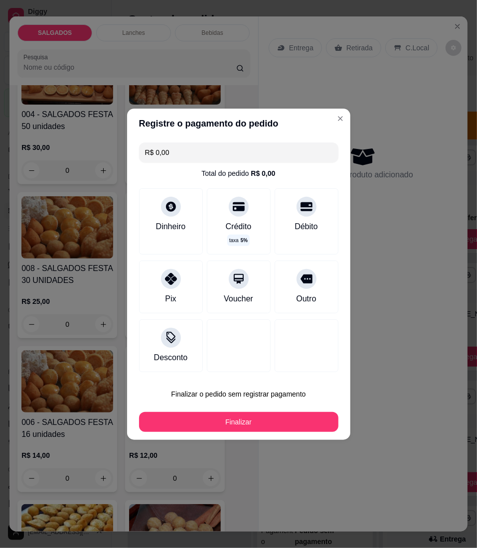
type input "R$ 0,00"
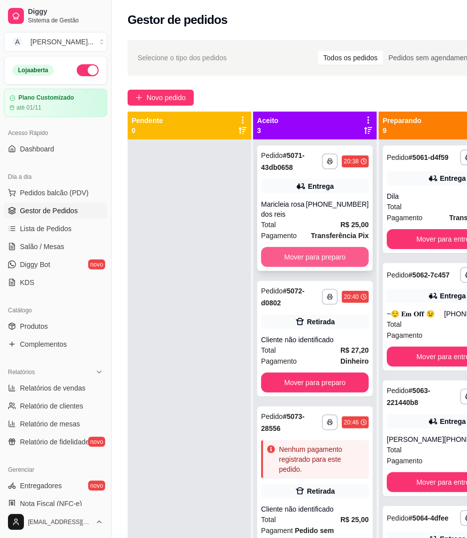
click at [335, 255] on button "Mover para preparo" at bounding box center [315, 257] width 108 height 20
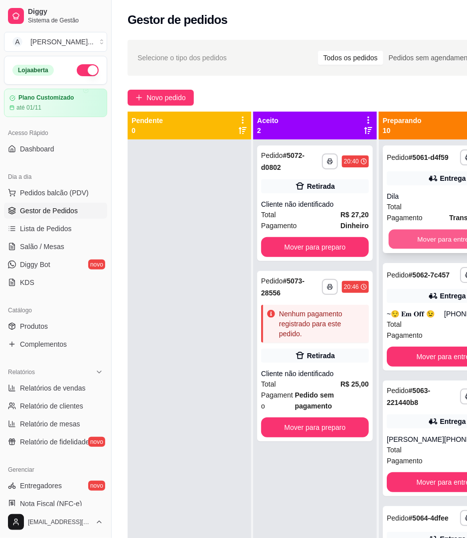
click at [397, 247] on button "Mover para entrega" at bounding box center [447, 239] width 117 height 19
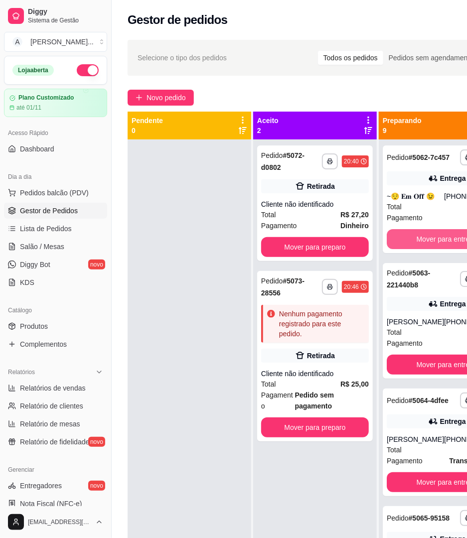
click at [397, 247] on button "Mover para entrega" at bounding box center [447, 239] width 120 height 20
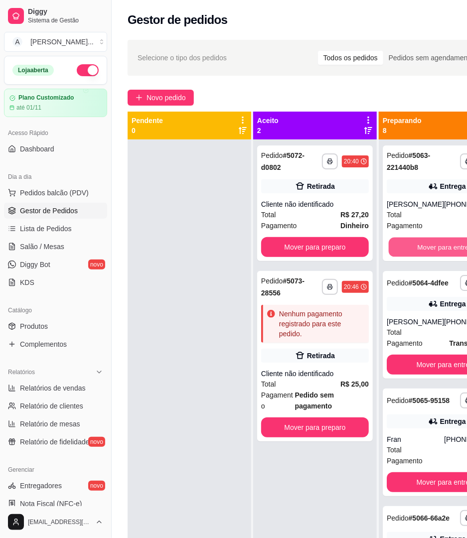
click at [397, 247] on button "Mover para entrega" at bounding box center [447, 247] width 117 height 19
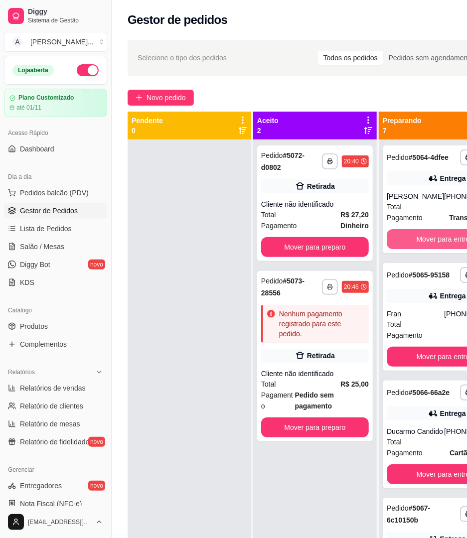
click at [397, 247] on button "Mover para entrega" at bounding box center [447, 239] width 120 height 20
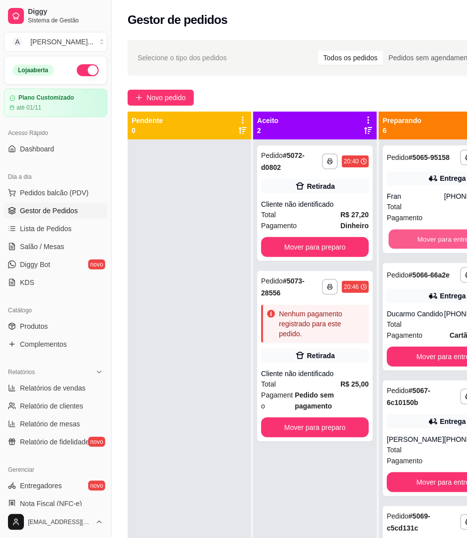
click at [397, 247] on button "Mover para entrega" at bounding box center [447, 239] width 117 height 19
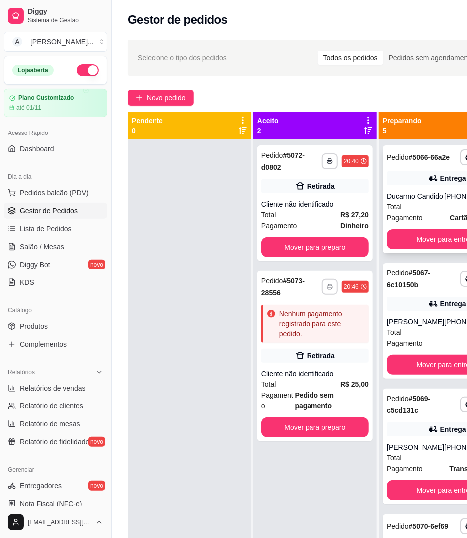
click at [397, 247] on div "**********" at bounding box center [447, 199] width 128 height 108
click at [397, 249] on button "Mover para entrega" at bounding box center [447, 239] width 120 height 20
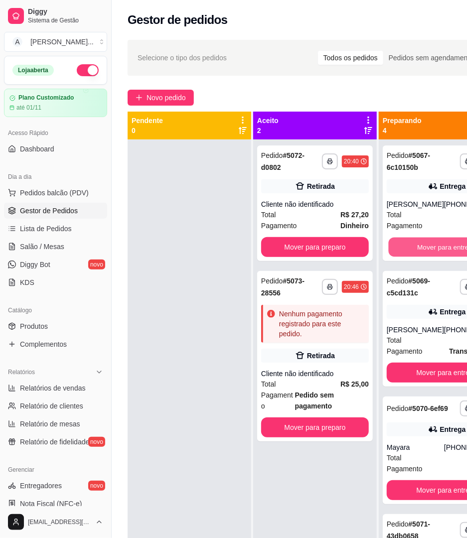
click at [397, 253] on button "Mover para entrega" at bounding box center [447, 247] width 117 height 19
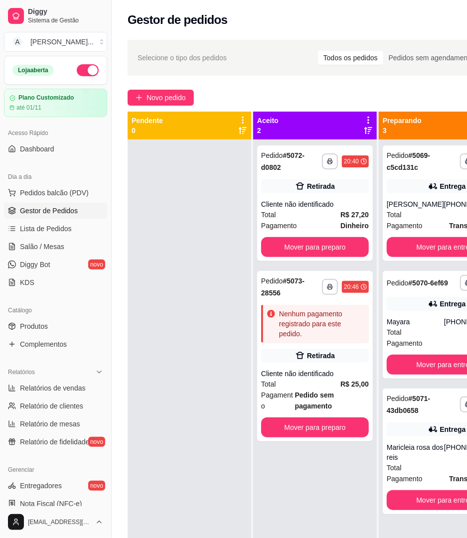
click at [397, 253] on div "**********" at bounding box center [447, 203] width 128 height 116
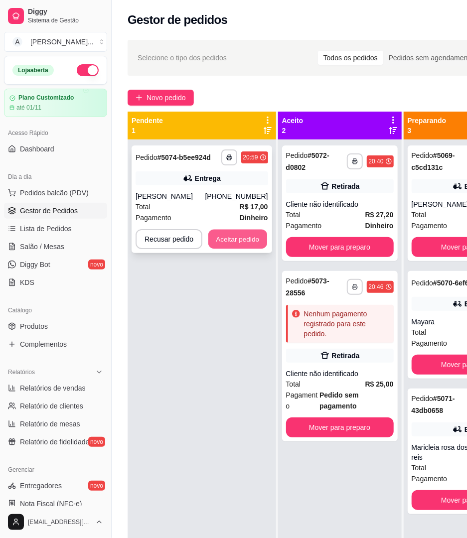
click at [224, 238] on button "Aceitar pedido" at bounding box center [237, 239] width 59 height 19
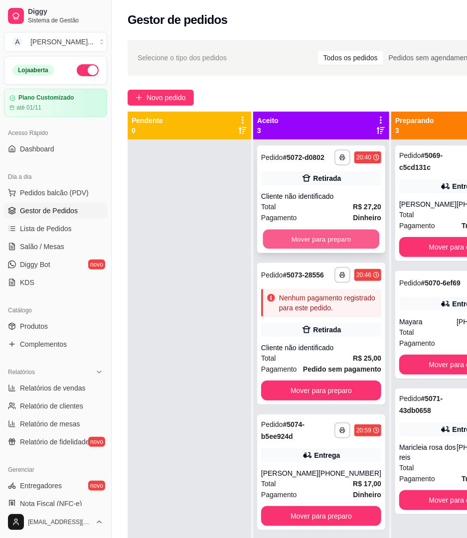
click at [320, 240] on button "Mover para preparo" at bounding box center [321, 239] width 117 height 19
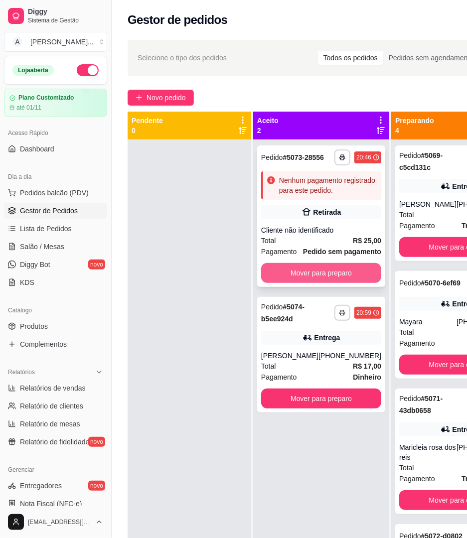
click at [299, 283] on button "Mover para preparo" at bounding box center [321, 273] width 120 height 20
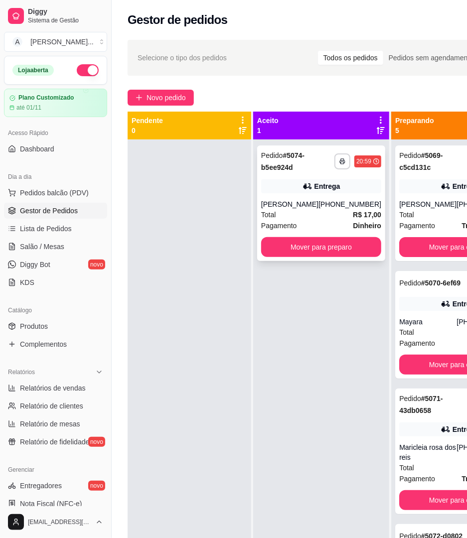
click at [328, 236] on div "**********" at bounding box center [321, 203] width 128 height 116
click at [309, 244] on button "Mover para preparo" at bounding box center [321, 247] width 120 height 20
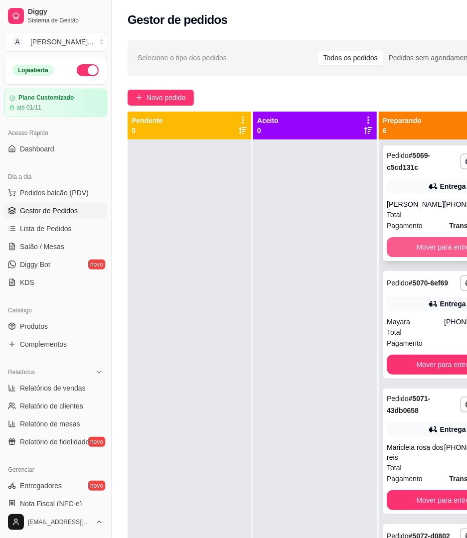
click at [403, 257] on button "Mover para entrega" at bounding box center [447, 247] width 120 height 20
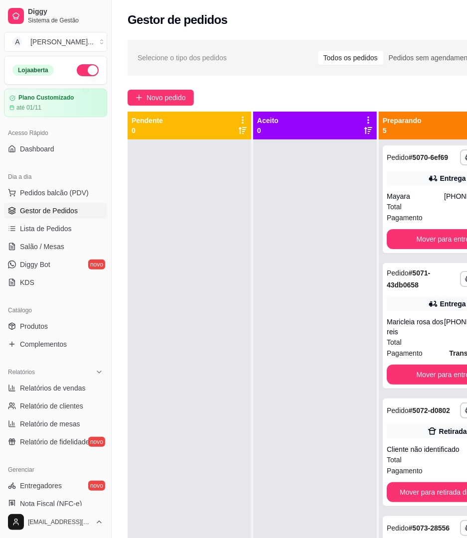
click at [403, 264] on div "**********" at bounding box center [447, 326] width 128 height 126
click at [407, 240] on button "Mover para entrega" at bounding box center [447, 239] width 117 height 19
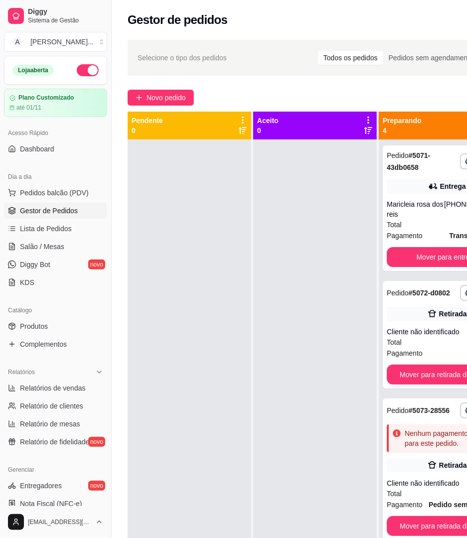
click at [407, 240] on span "Pagamento" at bounding box center [405, 235] width 36 height 11
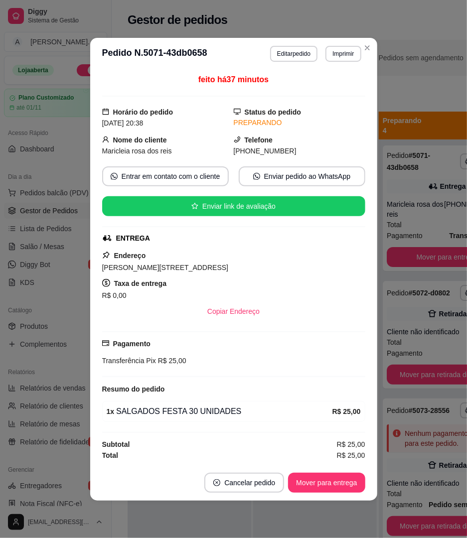
click at [405, 248] on button "Mover para entrega" at bounding box center [447, 257] width 120 height 20
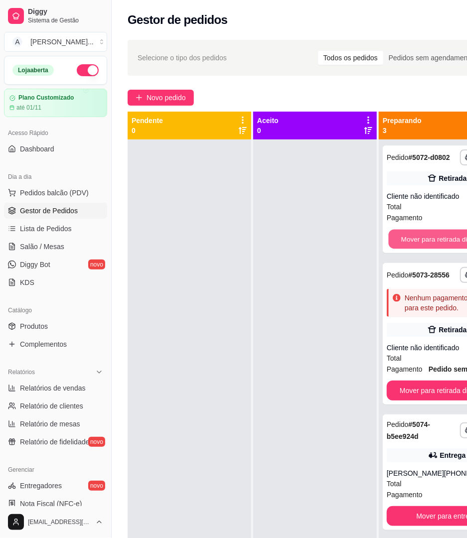
click at [405, 248] on button "Mover para retirada disponível" at bounding box center [447, 239] width 117 height 19
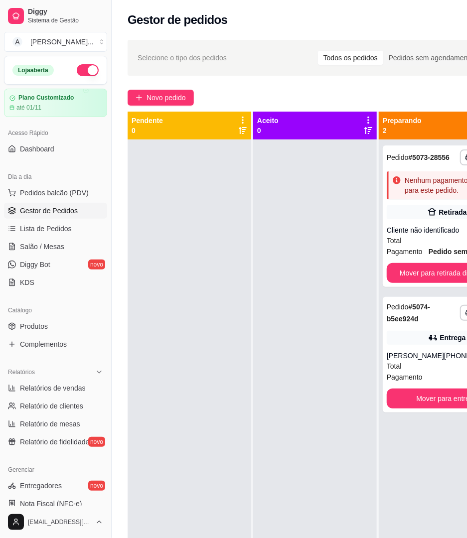
click at [405, 246] on div "Total R$ 25,00" at bounding box center [447, 240] width 120 height 11
click at [398, 283] on button "Mover para retirada disponível" at bounding box center [447, 273] width 117 height 19
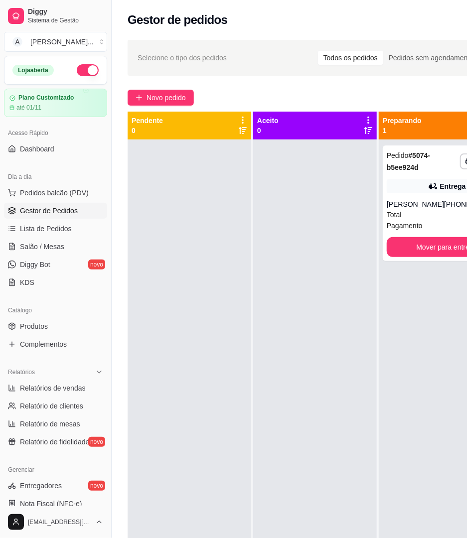
click at [398, 288] on div "**********" at bounding box center [447, 408] width 136 height 538
click at [432, 240] on button "Mover para entrega" at bounding box center [447, 247] width 120 height 20
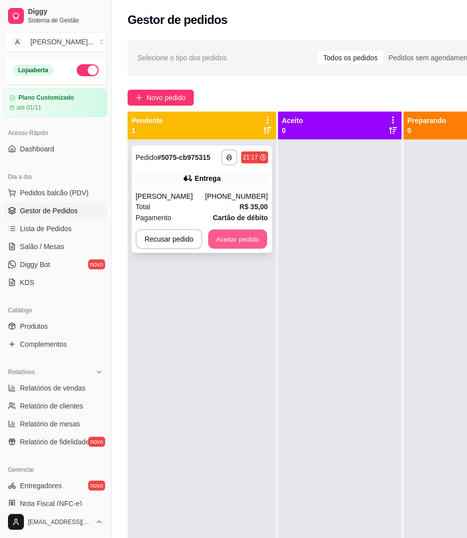
click at [222, 230] on button "Aceitar pedido" at bounding box center [237, 239] width 59 height 19
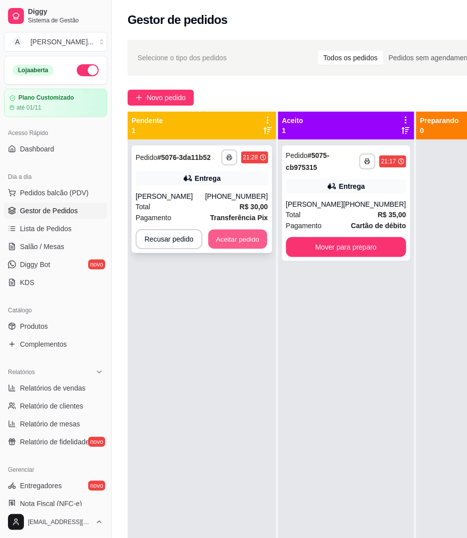
click at [220, 242] on button "Aceitar pedido" at bounding box center [237, 239] width 59 height 19
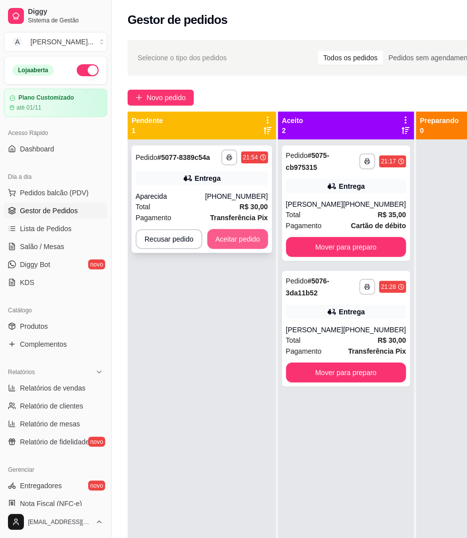
click at [239, 247] on button "Aceitar pedido" at bounding box center [237, 239] width 61 height 20
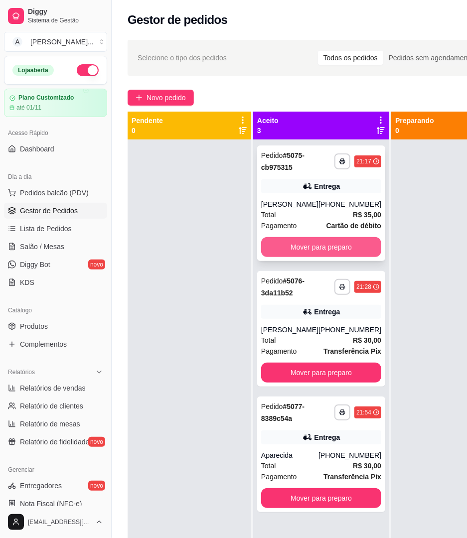
click at [293, 249] on button "Mover para preparo" at bounding box center [321, 247] width 120 height 20
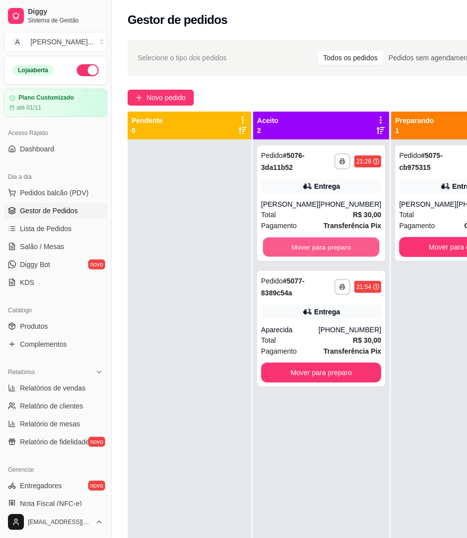
click at [293, 249] on button "Mover para preparo" at bounding box center [321, 247] width 117 height 19
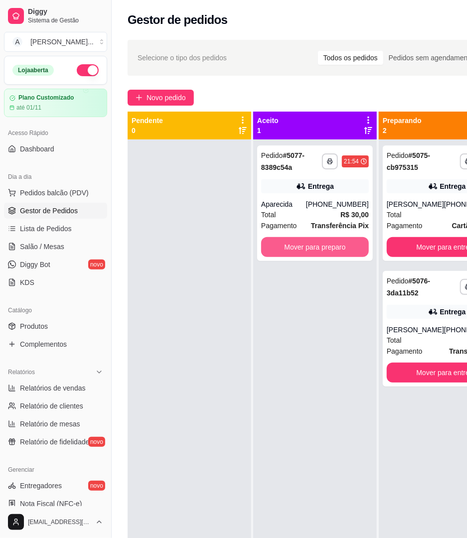
click at [293, 249] on button "Mover para preparo" at bounding box center [315, 247] width 108 height 20
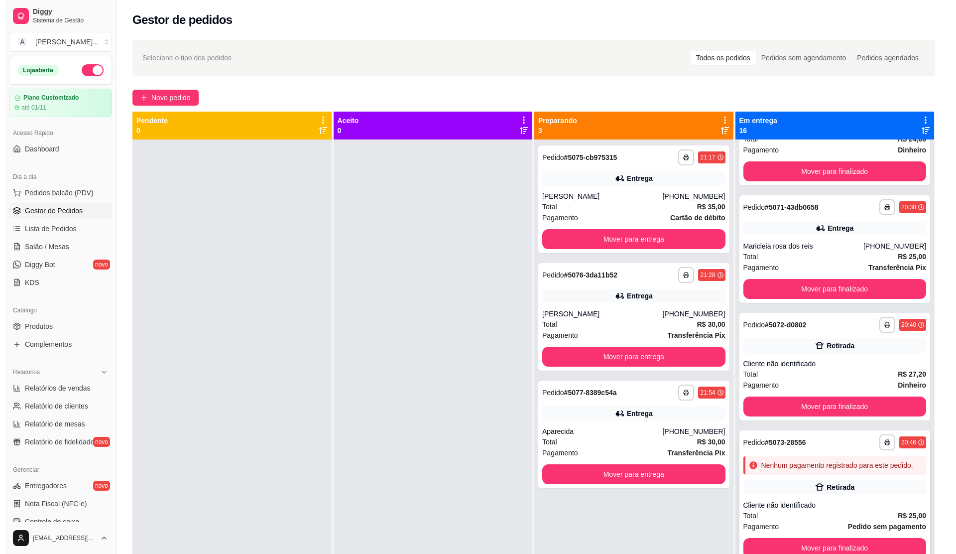
scroll to position [28, 0]
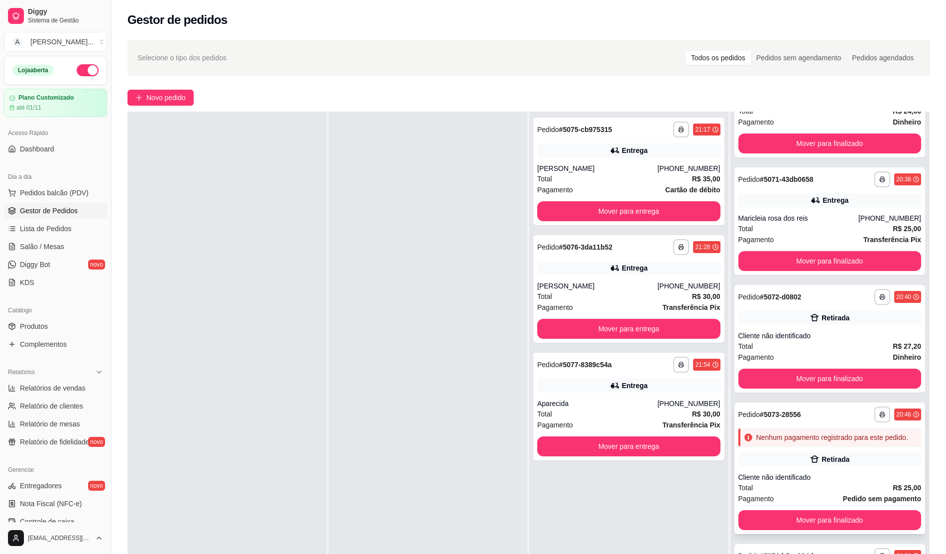
click at [466, 432] on div "Nenhum pagamento registrado para este pedido." at bounding box center [833, 437] width 152 height 10
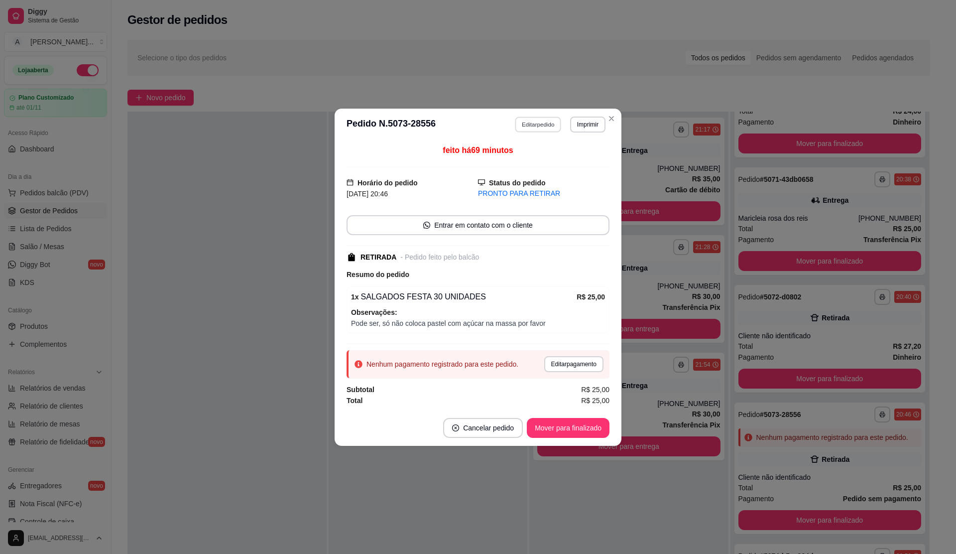
click at [466, 130] on button "Editar pedido" at bounding box center [539, 124] width 46 height 15
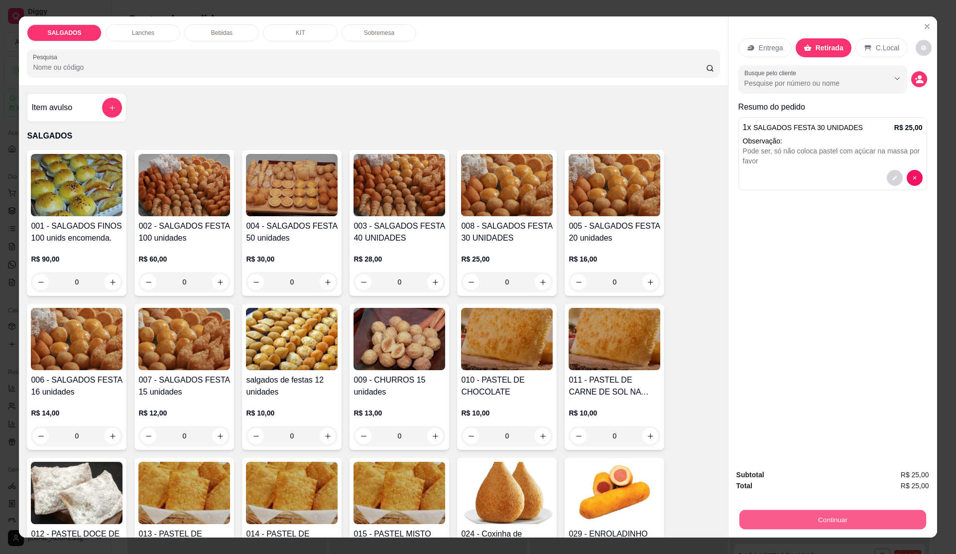
click at [466, 510] on button "Continuar" at bounding box center [832, 519] width 187 height 19
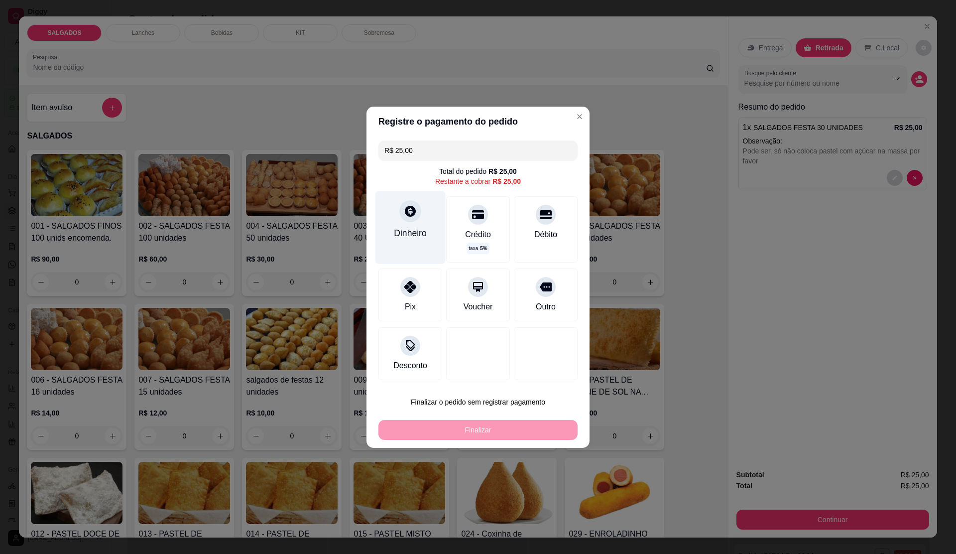
click at [413, 228] on div "Dinheiro" at bounding box center [410, 232] width 33 height 13
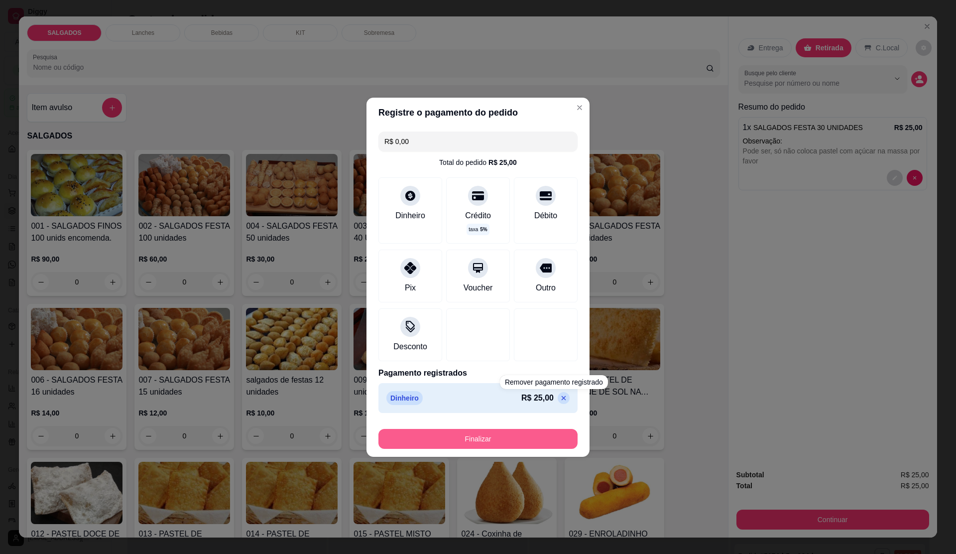
click at [466, 431] on button "Finalizar" at bounding box center [478, 439] width 199 height 20
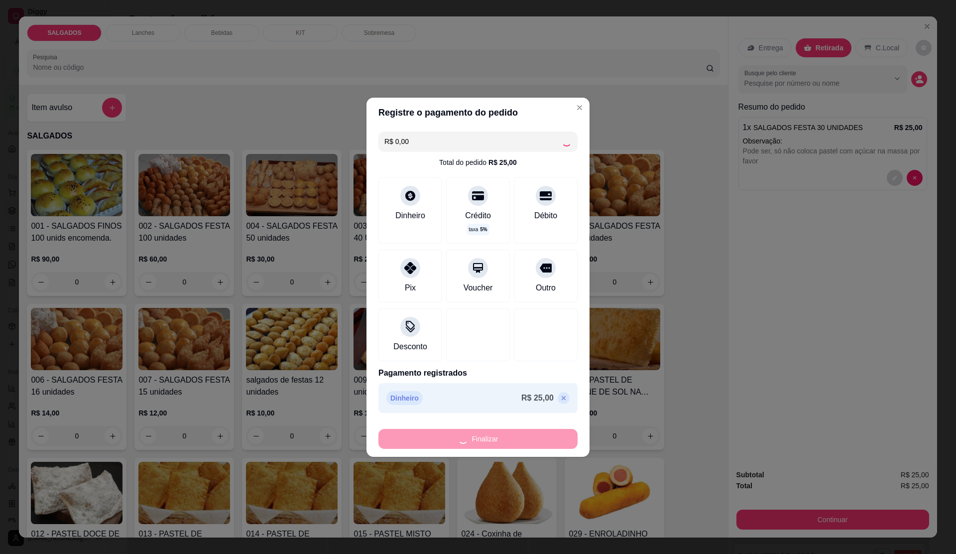
type input "-R$ 25,00"
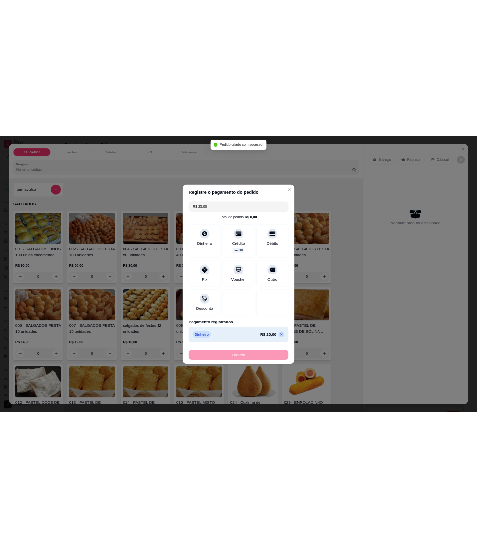
scroll to position [1219, 0]
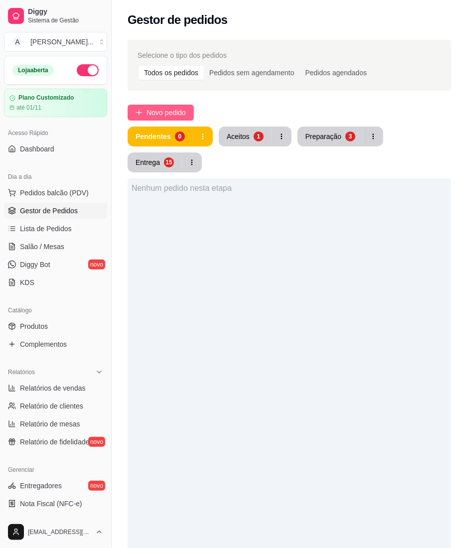
drag, startPoint x: 126, startPoint y: 108, endPoint x: 136, endPoint y: 108, distance: 11.0
click at [136, 108] on div "Selecione o tipo dos pedidos Todos os pedidos Pedidos sem agendamento Pedidos a…" at bounding box center [289, 386] width 355 height 704
click at [156, 117] on span "Novo pedido" at bounding box center [165, 112] width 39 height 11
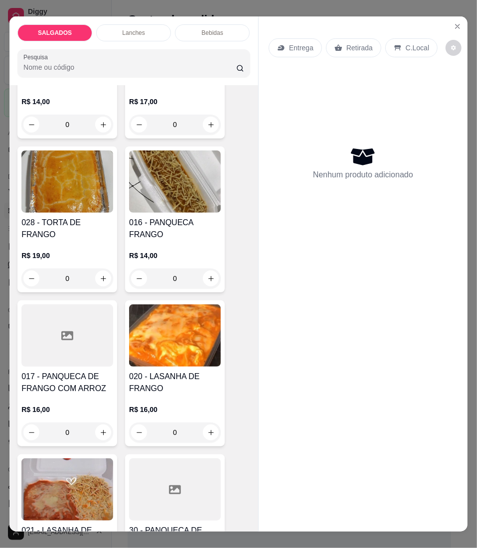
scroll to position [2192, 0]
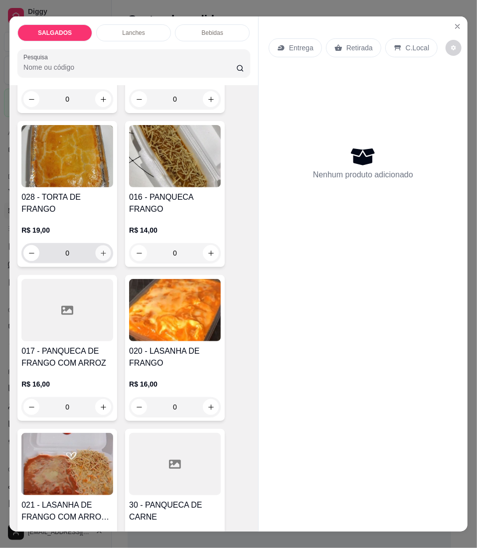
click at [100, 250] on icon "increase-product-quantity" at bounding box center [103, 253] width 7 height 7
type input "1"
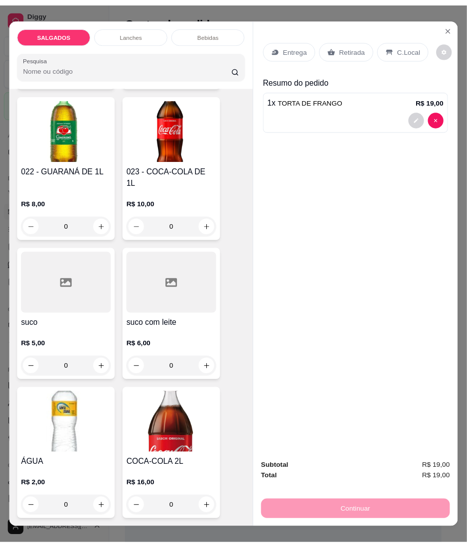
scroll to position [3321, 0]
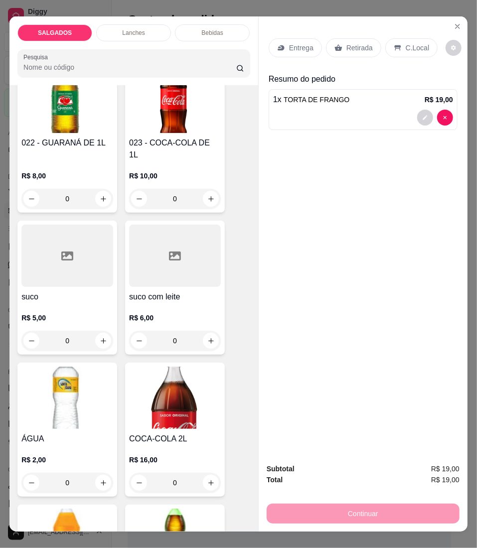
click at [96, 331] on div "0" at bounding box center [67, 341] width 92 height 20
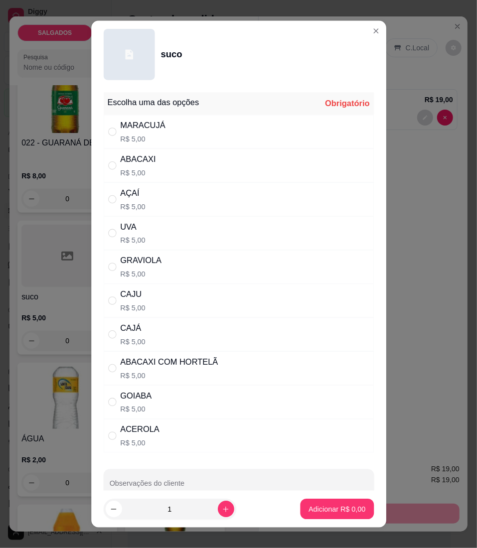
click at [96, 318] on div "Escolha uma das opções Obrigatório MARACUJÁ R$ 5,00 ABACAXI R$ 5,00 AÇAÍ R$ 5,0…" at bounding box center [238, 289] width 295 height 403
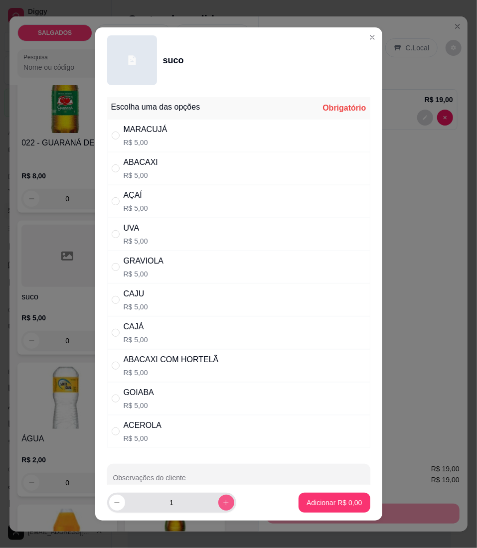
click at [218, 495] on button "increase-product-quantity" at bounding box center [226, 503] width 16 height 16
type input "2"
click at [192, 395] on div "GOIABA R$ 5,00" at bounding box center [238, 398] width 263 height 33
radio input "true"
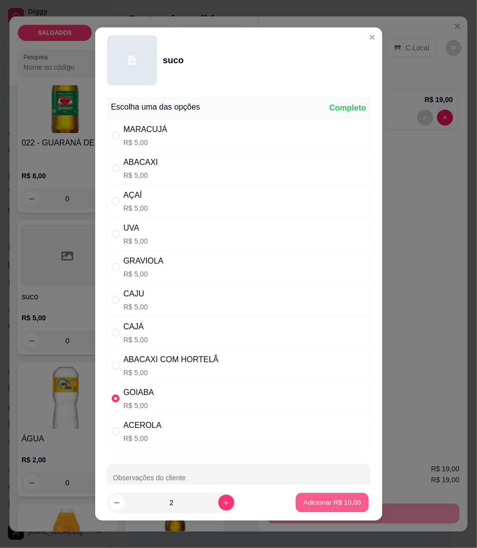
click at [305, 503] on p "Adicionar R$ 10,00" at bounding box center [332, 502] width 58 height 9
type input "2"
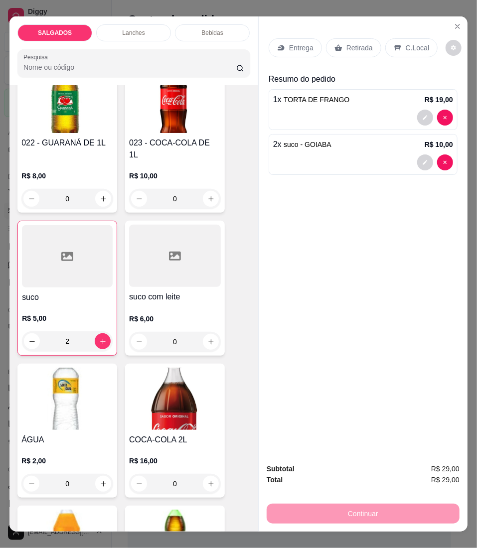
click at [409, 46] on p "C.Local" at bounding box center [416, 48] width 23 height 10
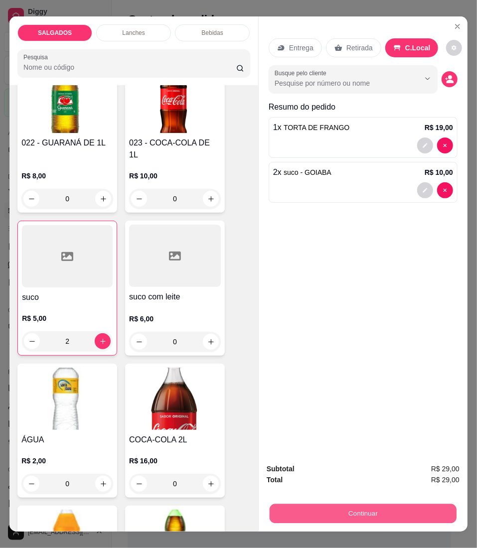
click at [377, 518] on button "Continuar" at bounding box center [362, 513] width 187 height 19
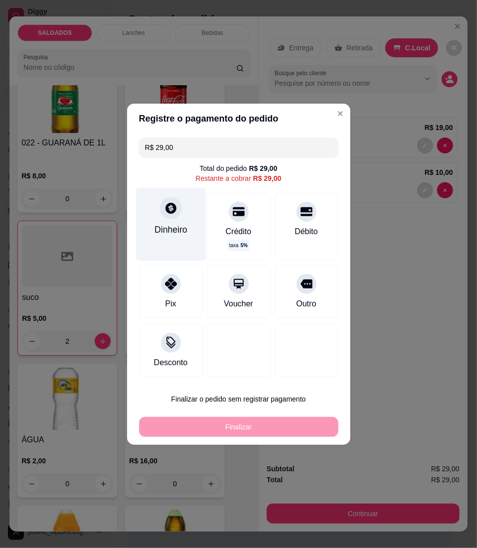
click at [190, 222] on div "Dinheiro" at bounding box center [170, 224] width 70 height 73
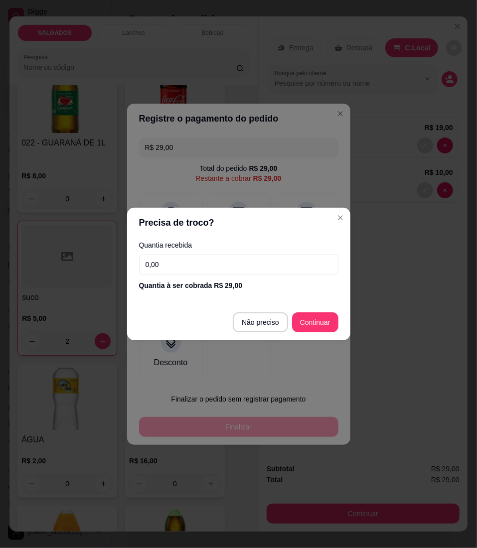
click at [249, 258] on input "0,00" at bounding box center [238, 265] width 199 height 20
type input "R$ 0,00"
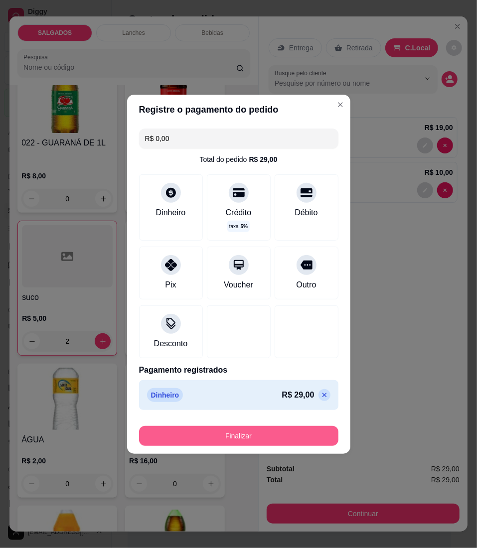
click at [266, 430] on button "Finalizar" at bounding box center [238, 436] width 199 height 20
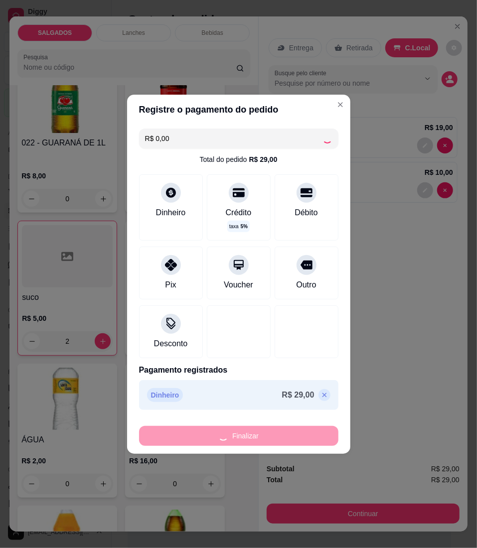
type input "0"
type input "-R$ 29,00"
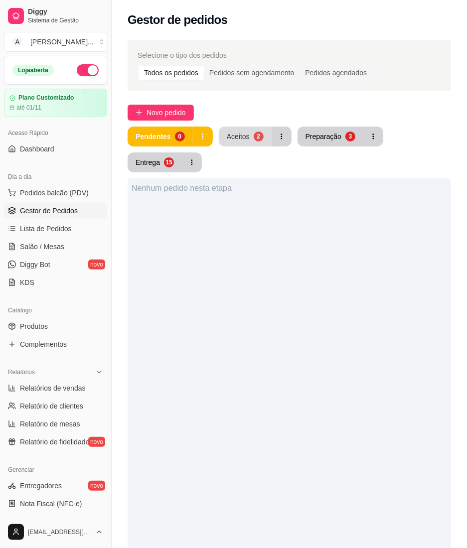
click at [241, 130] on button "Aceitos 2" at bounding box center [245, 137] width 53 height 20
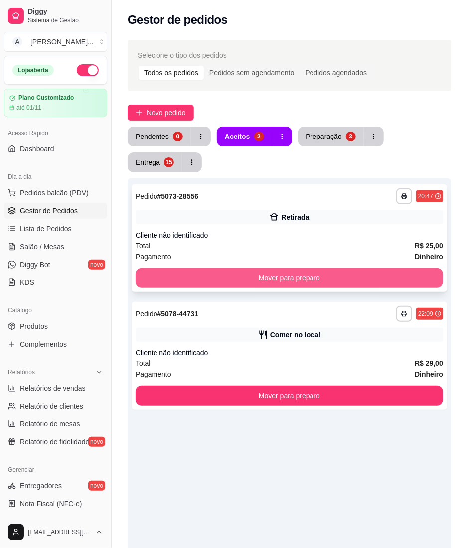
click at [324, 286] on button "Mover para preparo" at bounding box center [288, 278] width 307 height 20
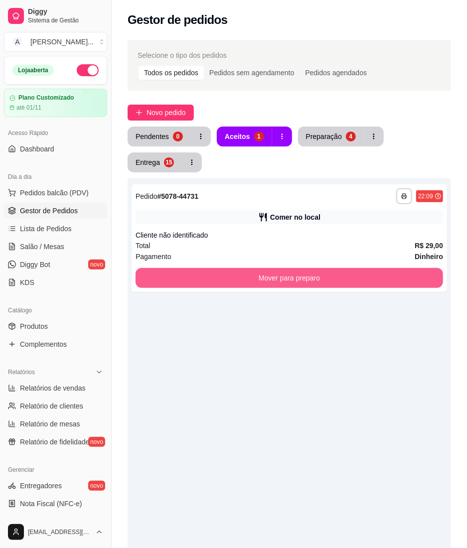
click at [324, 286] on button "Mover para preparo" at bounding box center [288, 278] width 307 height 20
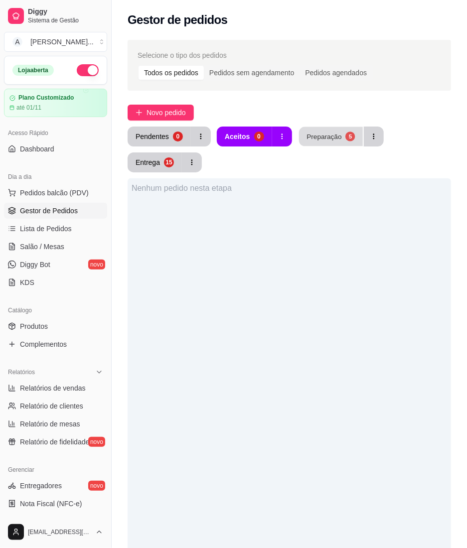
click at [329, 131] on button "Preparação 5" at bounding box center [331, 136] width 64 height 19
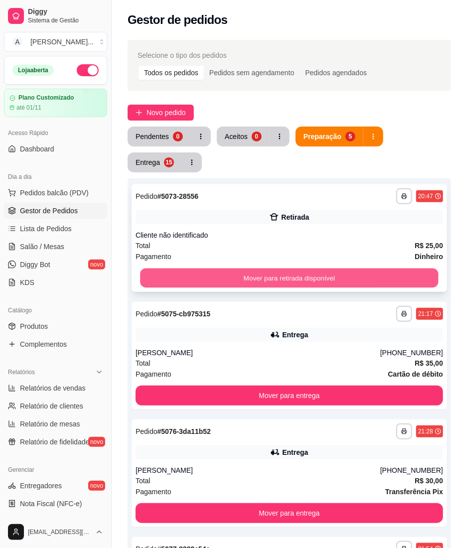
click at [280, 273] on button "Mover para retirada disponível" at bounding box center [289, 278] width 298 height 19
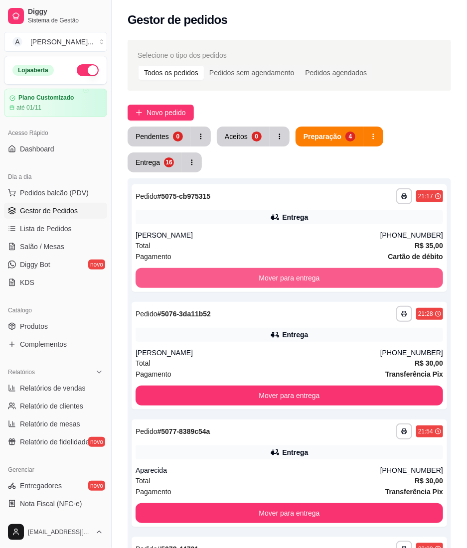
click at [280, 273] on button "Mover para entrega" at bounding box center [288, 278] width 307 height 20
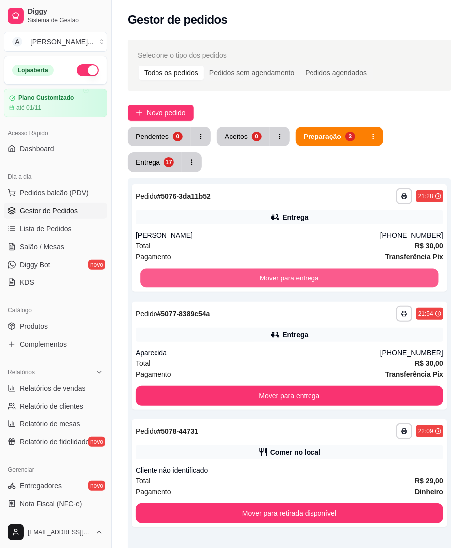
click at [280, 273] on button "Mover para entrega" at bounding box center [289, 278] width 298 height 19
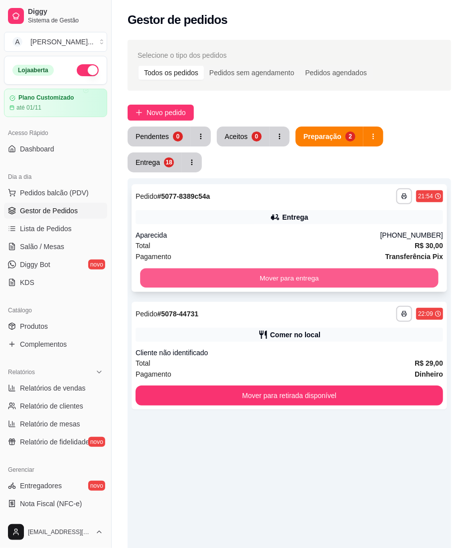
click at [270, 276] on button "Mover para entrega" at bounding box center [289, 278] width 298 height 19
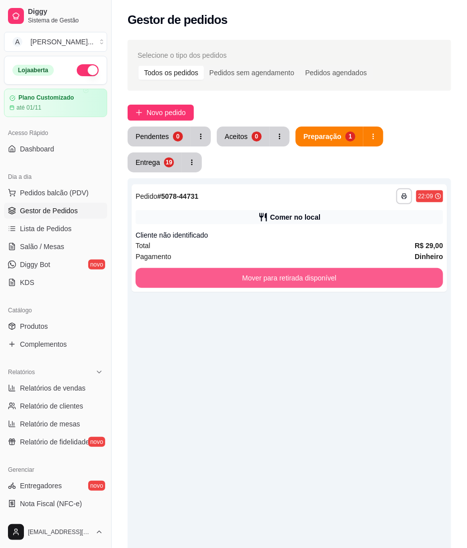
click at [270, 276] on button "Mover para retirada disponível" at bounding box center [288, 278] width 307 height 20
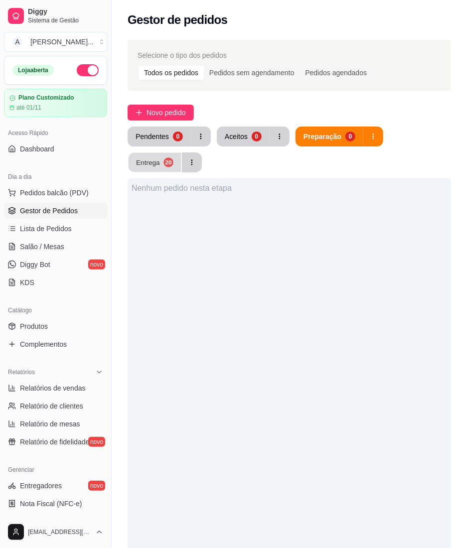
click at [175, 172] on button "Entrega 20" at bounding box center [155, 162] width 53 height 19
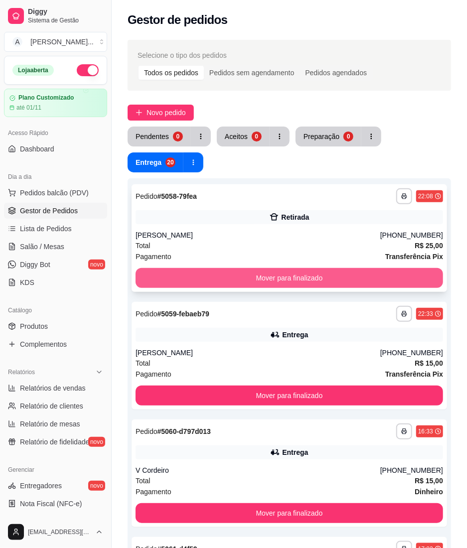
click at [224, 278] on button "Mover para finalizado" at bounding box center [288, 278] width 307 height 20
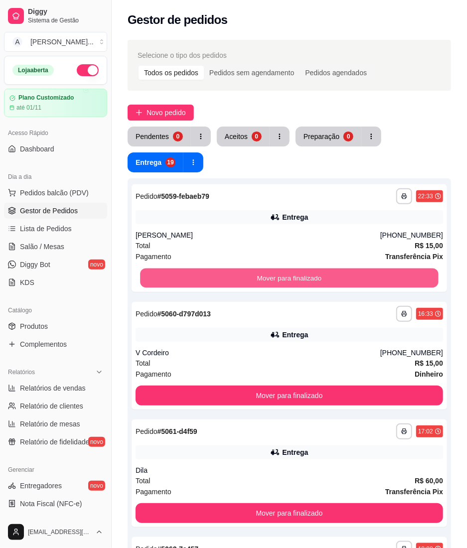
click at [224, 278] on button "Mover para finalizado" at bounding box center [289, 278] width 298 height 19
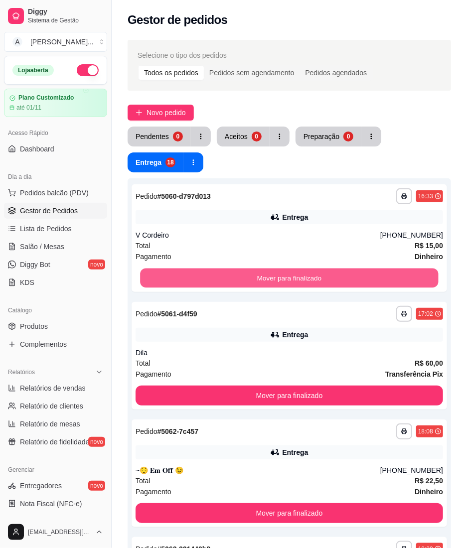
click at [224, 278] on button "Mover para finalizado" at bounding box center [289, 278] width 298 height 19
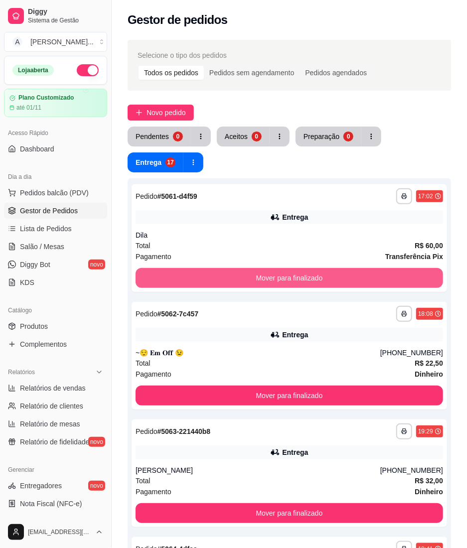
click at [224, 278] on button "Mover para finalizado" at bounding box center [288, 278] width 307 height 20
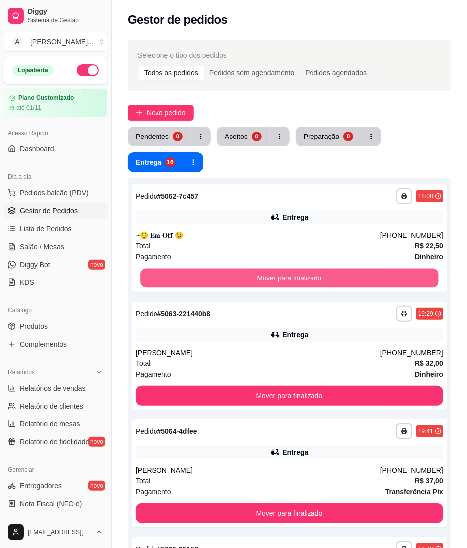
click at [224, 278] on button "Mover para finalizado" at bounding box center [289, 278] width 298 height 19
click at [224, 278] on button "Mover para finalizado" at bounding box center [288, 278] width 307 height 20
click at [224, 278] on button "Mover para finalizado" at bounding box center [289, 278] width 298 height 19
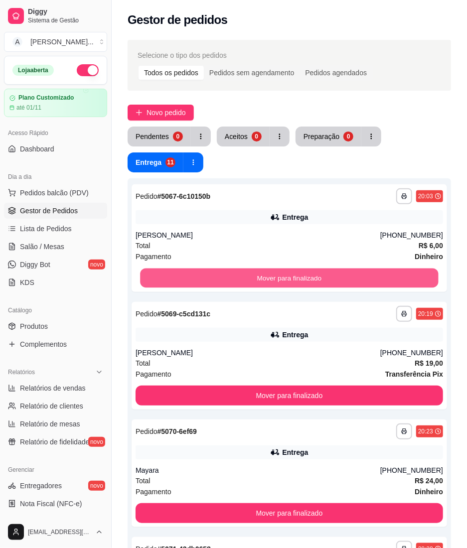
click at [224, 278] on button "Mover para finalizado" at bounding box center [289, 278] width 298 height 19
click at [224, 278] on button "Mover para finalizado" at bounding box center [288, 278] width 307 height 20
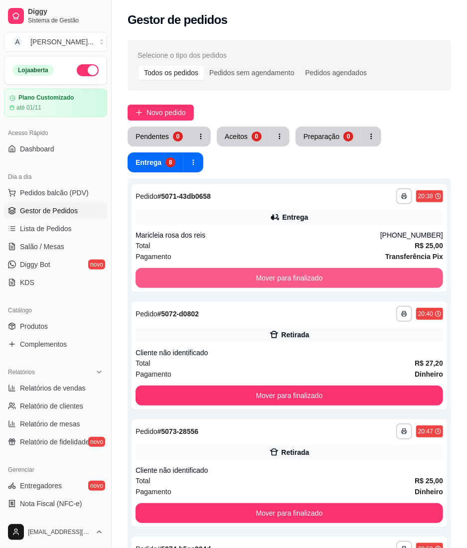
click at [224, 278] on button "Mover para finalizado" at bounding box center [288, 278] width 307 height 20
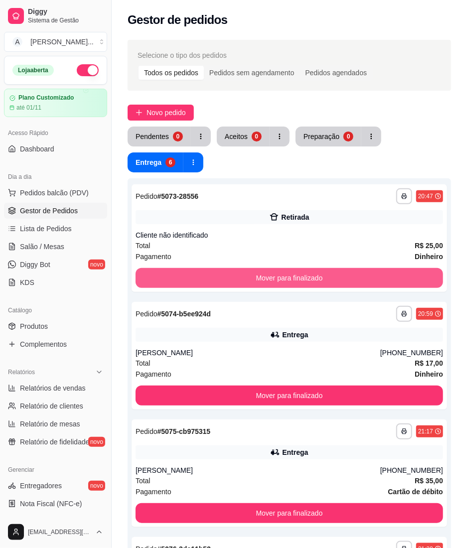
click at [224, 278] on button "Mover para finalizado" at bounding box center [288, 278] width 307 height 20
click at [224, 278] on button "Mover para finalizado" at bounding box center [289, 278] width 298 height 19
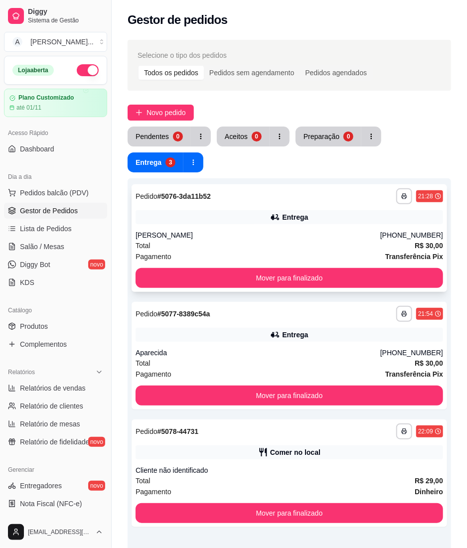
click at [204, 266] on div "**********" at bounding box center [289, 238] width 315 height 108
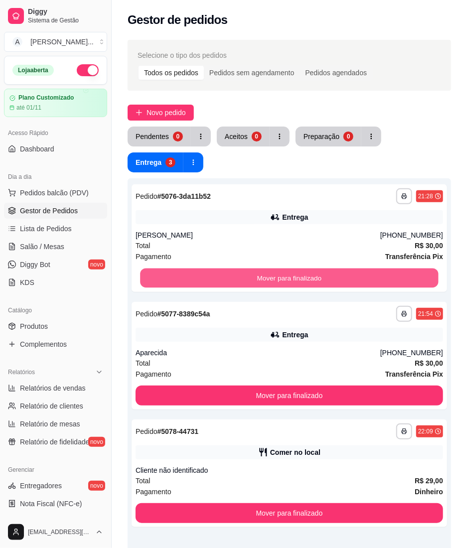
click at [431, 277] on button "Mover para finalizado" at bounding box center [289, 278] width 298 height 19
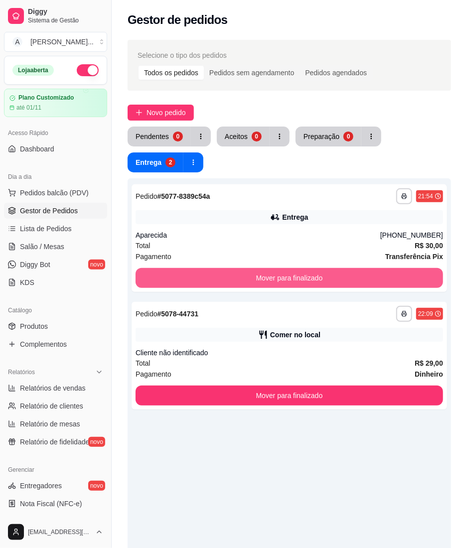
click at [431, 277] on button "Mover para finalizado" at bounding box center [288, 278] width 307 height 20
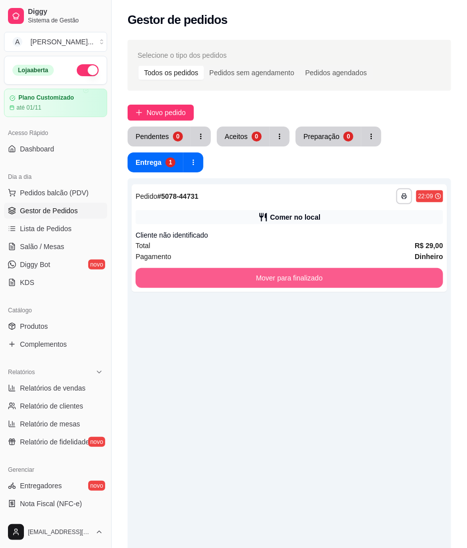
click at [431, 277] on button "Mover para finalizado" at bounding box center [288, 278] width 307 height 20
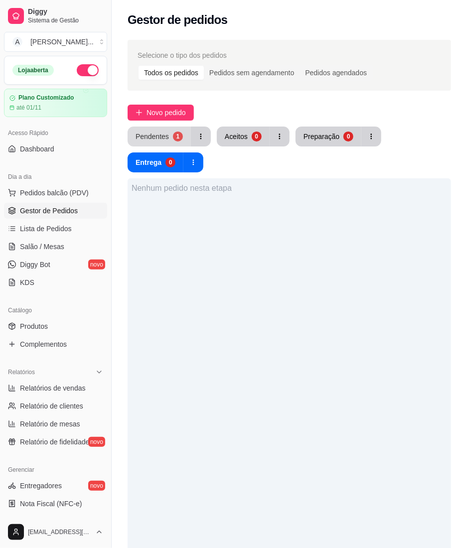
click at [173, 135] on div "1" at bounding box center [178, 137] width 10 height 10
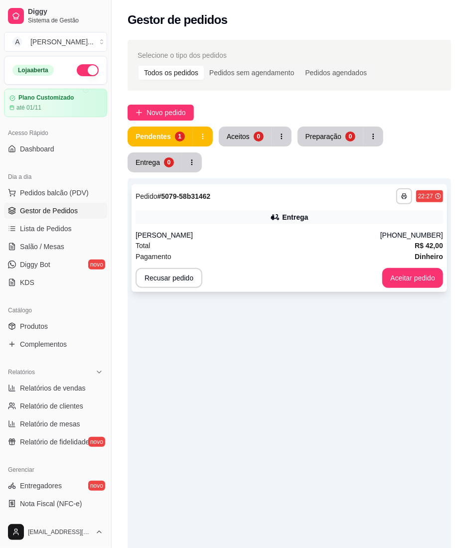
click at [310, 227] on div "**********" at bounding box center [289, 238] width 315 height 108
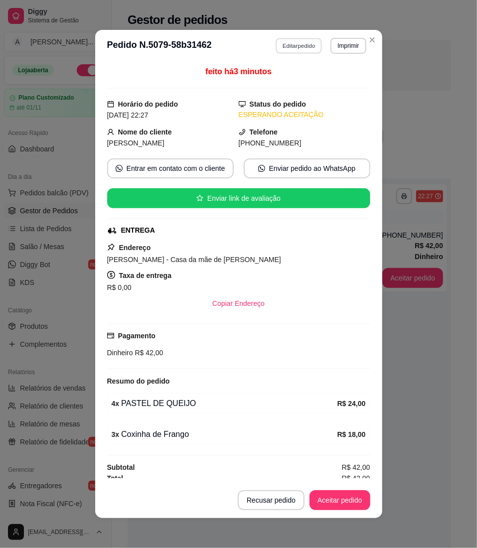
click at [299, 46] on button "Editar pedido" at bounding box center [298, 45] width 46 height 15
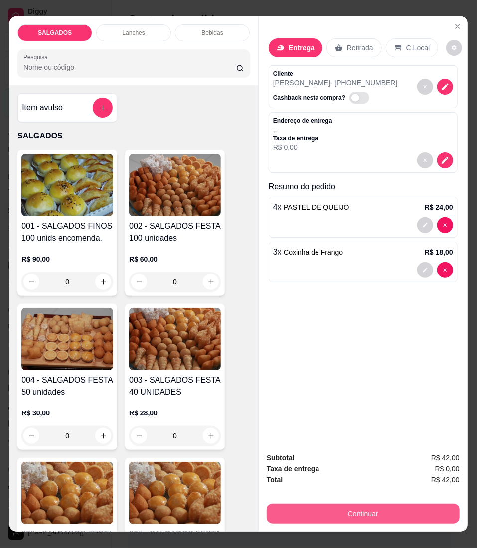
click at [268, 512] on button "Continuar" at bounding box center [363, 514] width 193 height 20
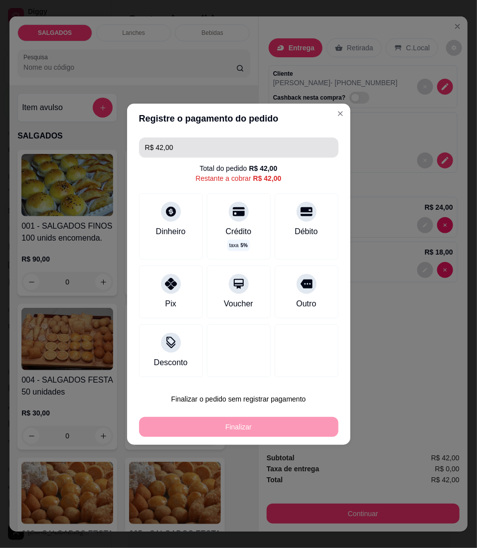
click at [218, 144] on input "R$ 42,00" at bounding box center [238, 147] width 187 height 20
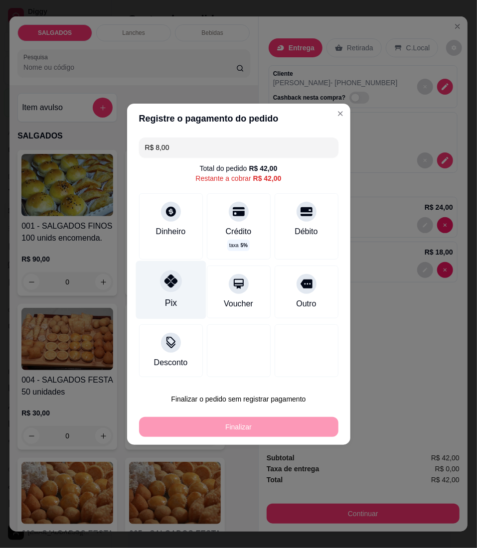
click at [156, 304] on div "Pix" at bounding box center [170, 290] width 70 height 58
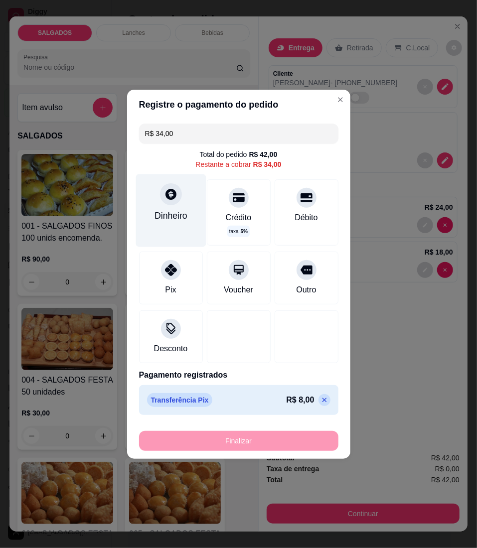
click at [158, 211] on div "Dinheiro" at bounding box center [170, 215] width 33 height 13
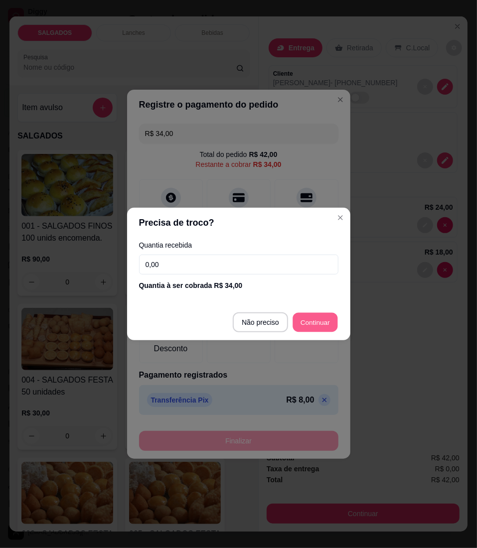
type input "R$ 0,00"
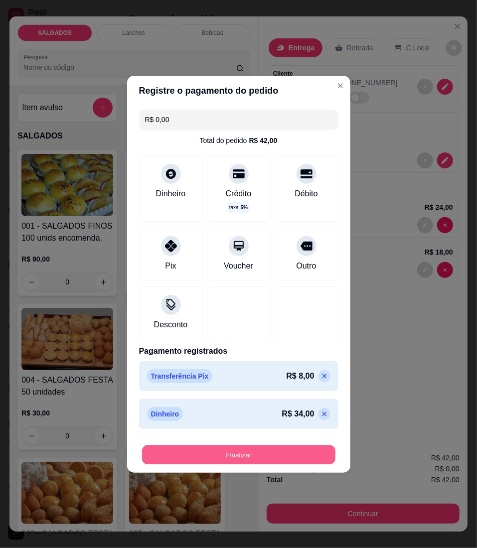
click at [208, 451] on button "Finalizar" at bounding box center [238, 454] width 193 height 19
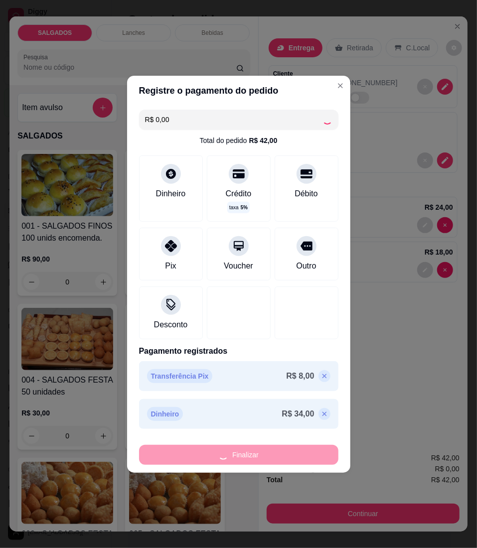
type input "0"
type input "-R$ 42,00"
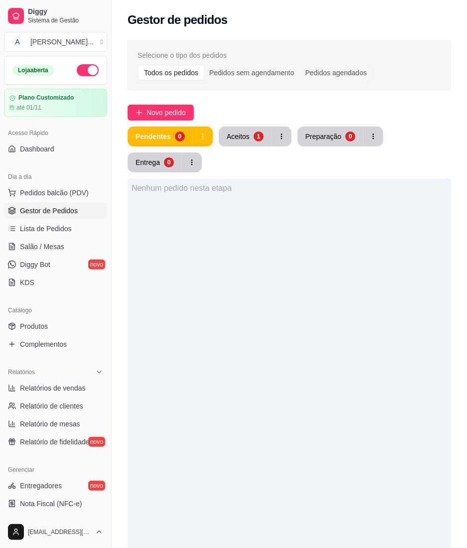
click at [157, 104] on div "Selecione o tipo dos pedidos Todos os pedidos Pedidos sem agendamento Pedidos a…" at bounding box center [289, 386] width 355 height 704
click at [156, 112] on span "Novo pedido" at bounding box center [165, 112] width 39 height 11
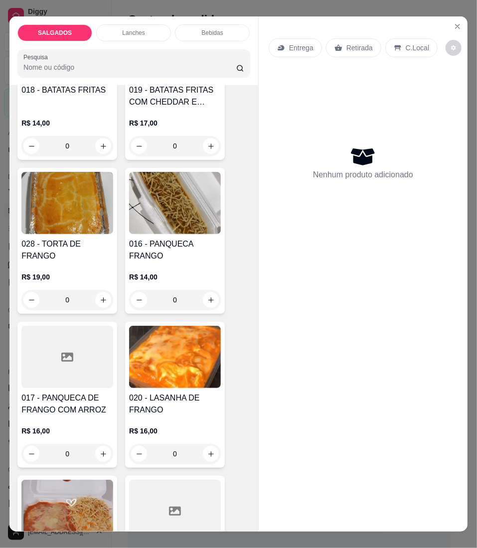
scroll to position [2192, 0]
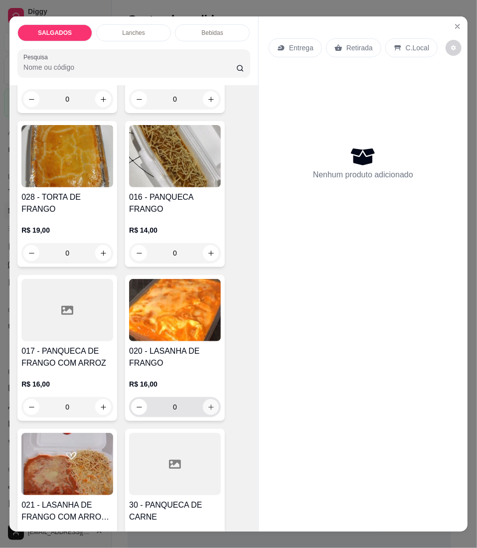
click at [203, 402] on button "increase-product-quantity" at bounding box center [211, 407] width 16 height 16
type input "1"
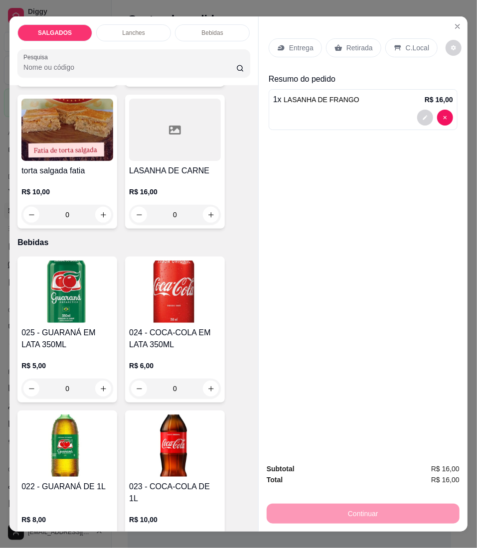
scroll to position [2989, 0]
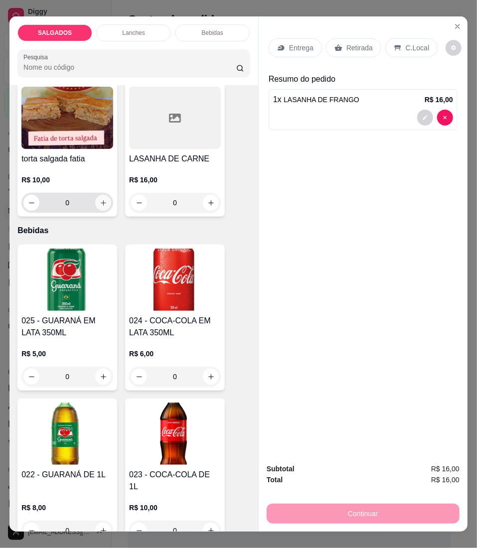
click at [100, 199] on icon "increase-product-quantity" at bounding box center [103, 202] width 7 height 7
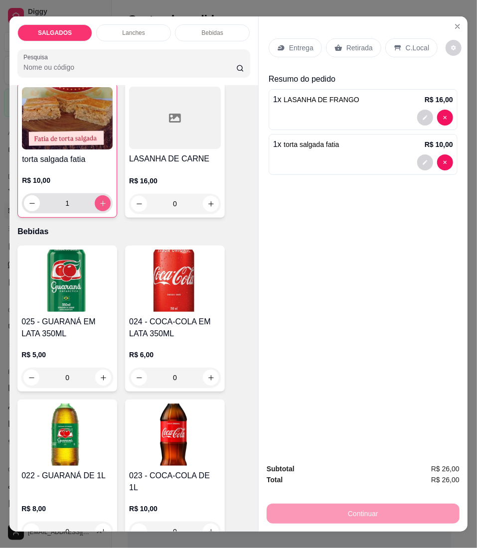
scroll to position [2989, 0]
click at [99, 199] on icon "increase-product-quantity" at bounding box center [102, 202] width 7 height 7
type input "2"
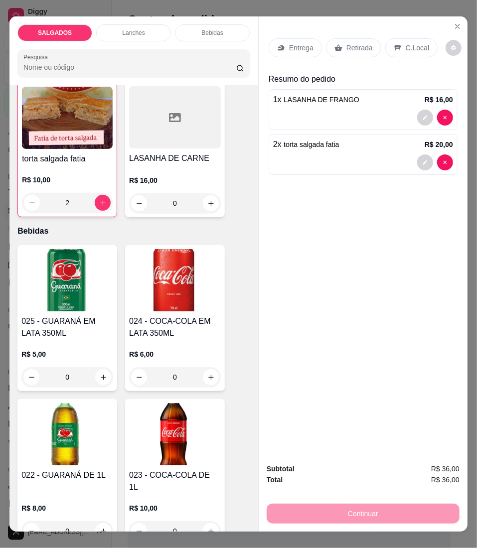
click at [281, 41] on div "Entrega" at bounding box center [295, 47] width 53 height 19
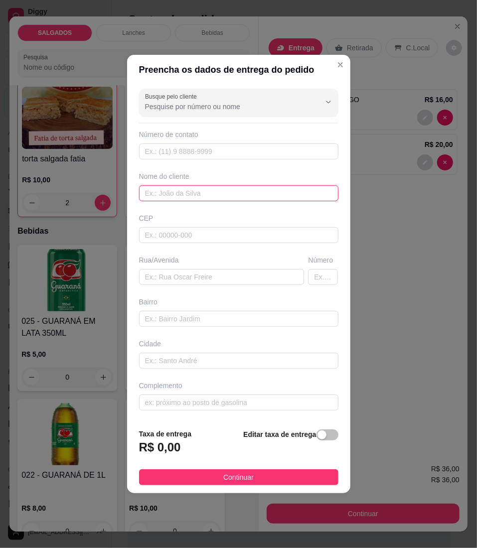
click at [234, 188] on input "text" at bounding box center [238, 193] width 199 height 16
click at [165, 200] on input "text" at bounding box center [238, 193] width 199 height 16
paste input "[PHONE_NUMBER]"
type input "[PHONE_NUMBER]"
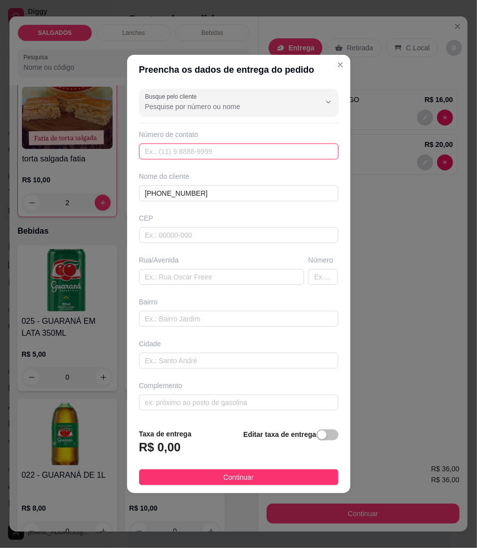
click at [175, 156] on input "text" at bounding box center [238, 151] width 199 height 16
paste input "[PHONE_NUMBER]"
type input "[PHONE_NUMBER]"
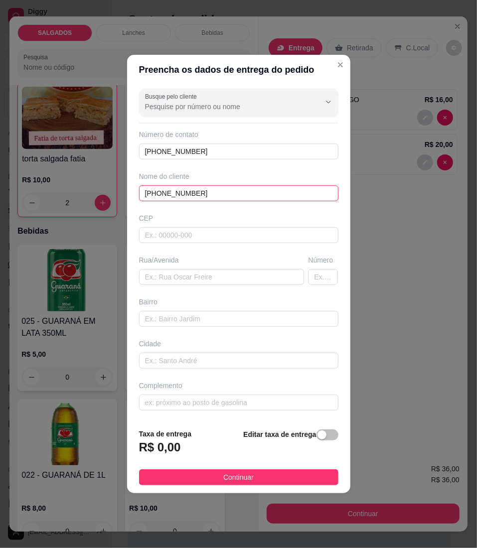
click at [200, 195] on input "[PHONE_NUMBER]" at bounding box center [238, 193] width 199 height 16
type input "8"
click at [223, 198] on input "text" at bounding box center [238, 193] width 199 height 16
paste input "~Cantinho das unhas"
type input "~Cantinho das unhas"
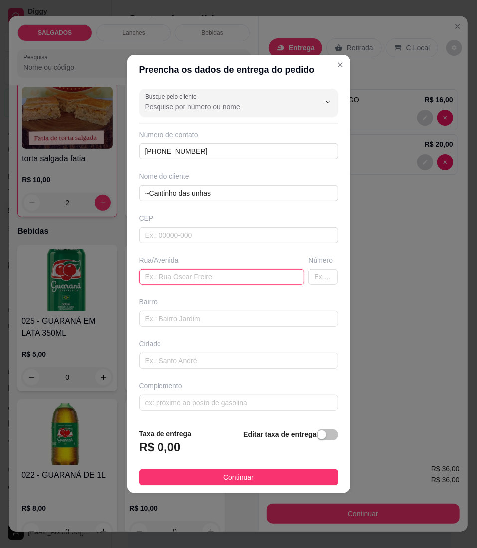
click at [217, 276] on input "text" at bounding box center [221, 277] width 165 height 16
click at [179, 274] on input "text" at bounding box center [221, 277] width 165 height 16
paste input "[STREET_ADDRESS][DEMOGRAPHIC_DATA]"
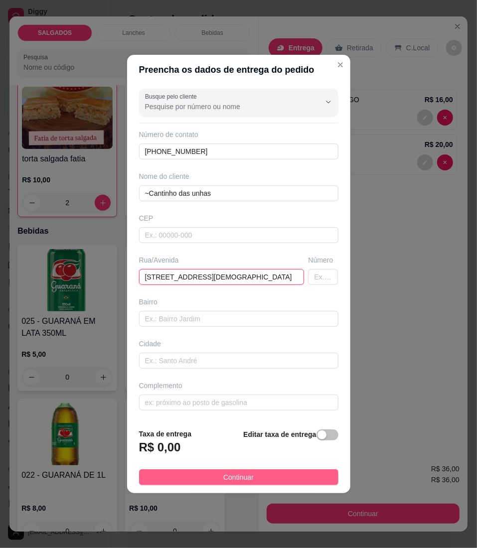
type input "[STREET_ADDRESS][DEMOGRAPHIC_DATA]"
click at [214, 477] on button "Continuar" at bounding box center [238, 477] width 199 height 16
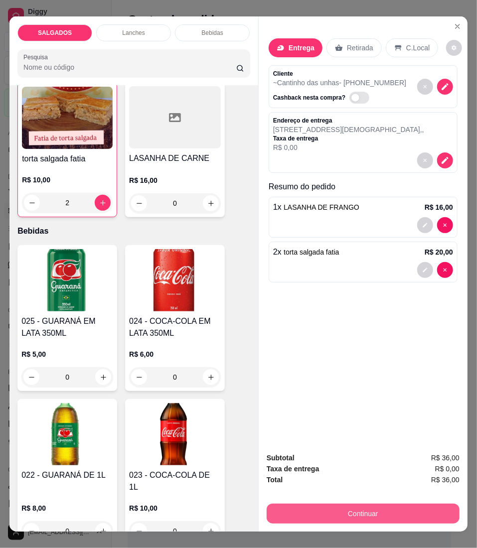
click at [306, 508] on button "Continuar" at bounding box center [363, 514] width 193 height 20
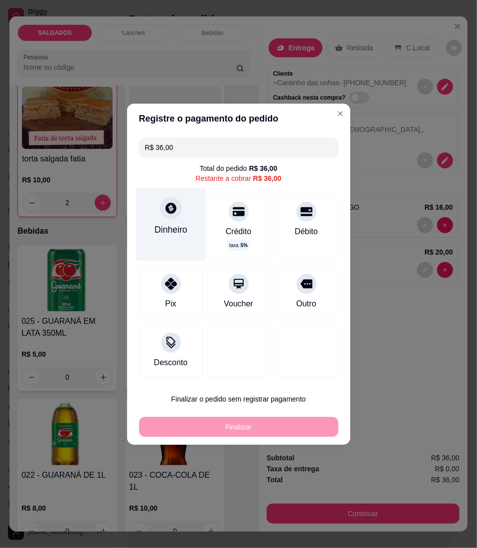
click at [174, 212] on icon at bounding box center [170, 207] width 13 height 13
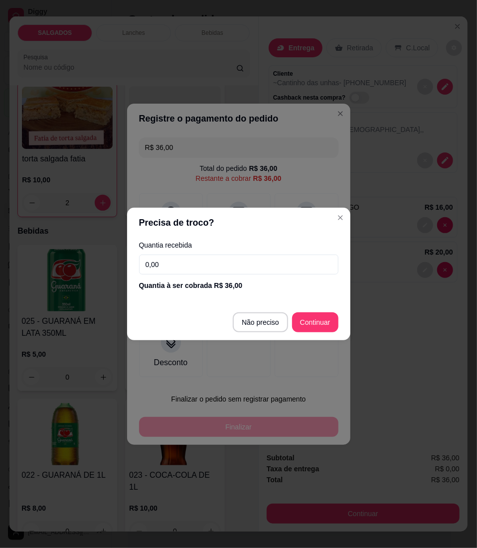
click at [180, 272] on input "0,00" at bounding box center [238, 265] width 199 height 20
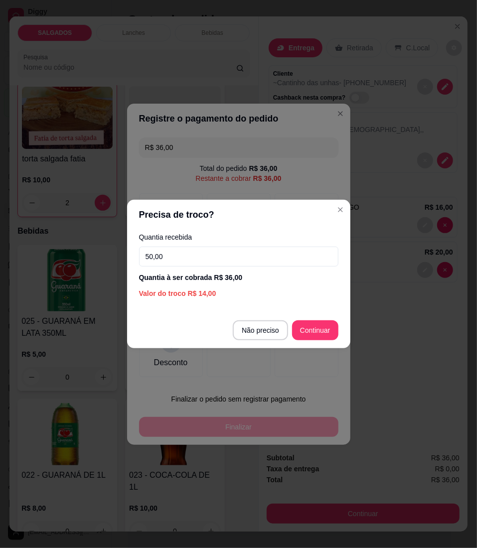
type input "50,00"
type input "R$ 0,00"
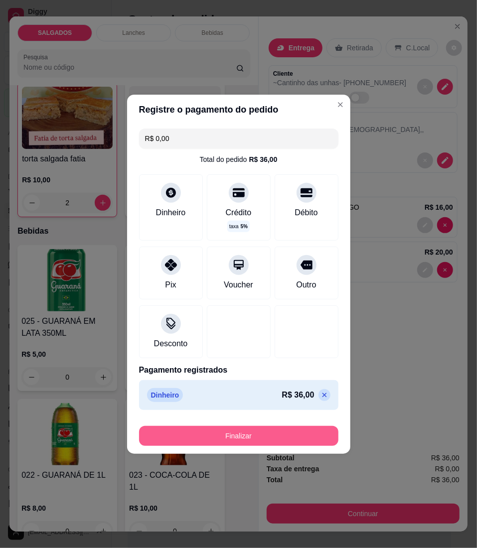
click at [238, 431] on button "Finalizar" at bounding box center [238, 436] width 199 height 20
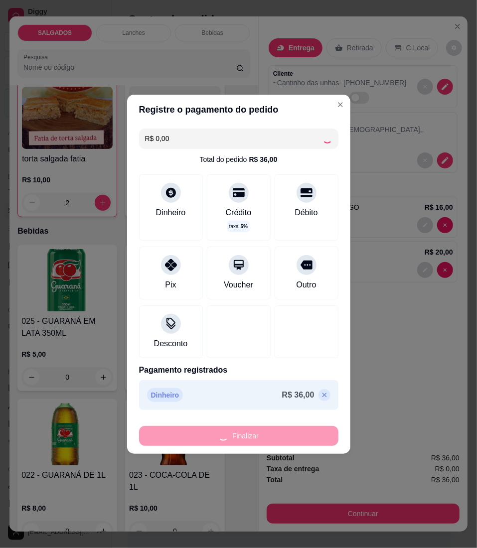
type input "0"
type input "-R$ 36,00"
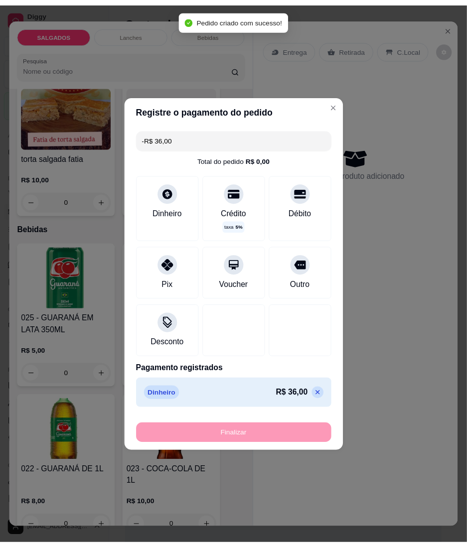
scroll to position [2987, 0]
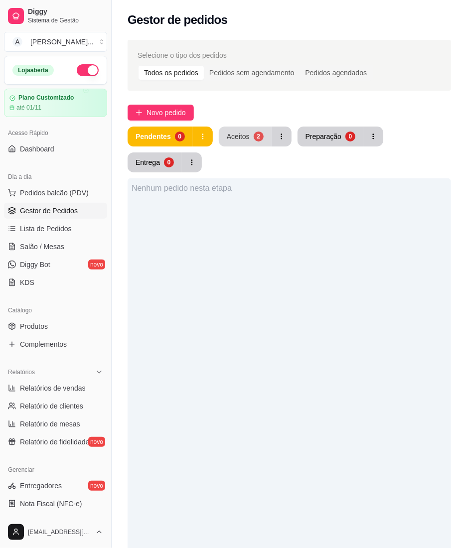
click at [268, 132] on button "Aceitos 2" at bounding box center [245, 137] width 53 height 20
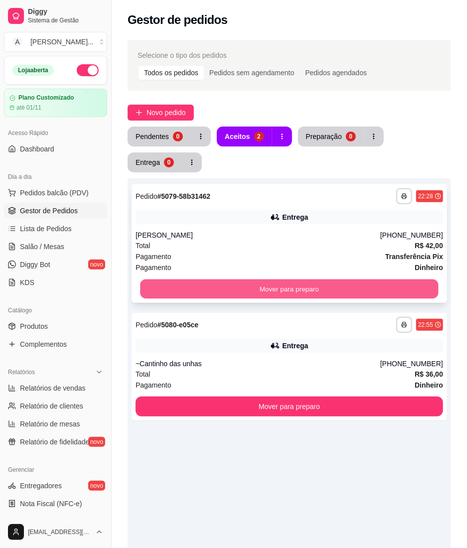
click at [321, 283] on button "Mover para preparo" at bounding box center [289, 288] width 298 height 19
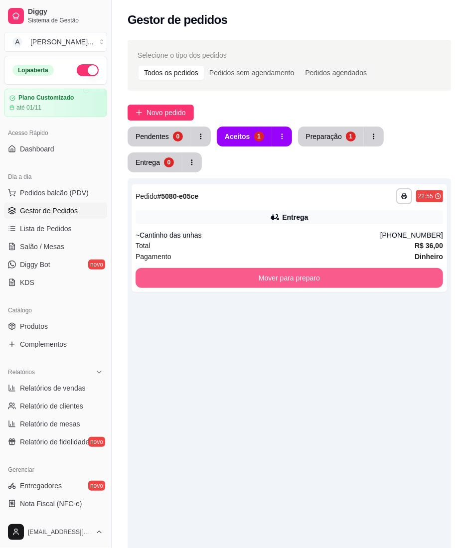
click at [321, 283] on button "Mover para preparo" at bounding box center [288, 278] width 307 height 20
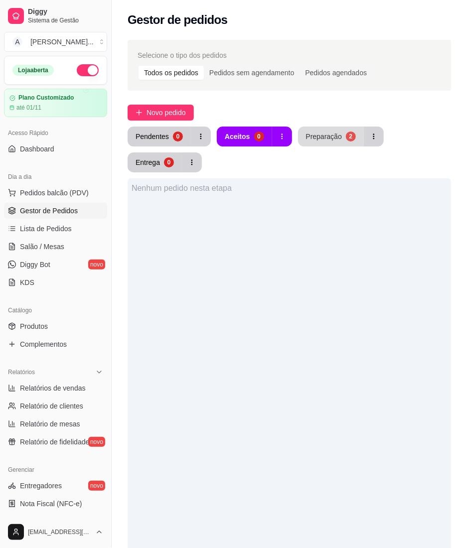
click at [314, 134] on div "Preparação" at bounding box center [324, 137] width 36 height 10
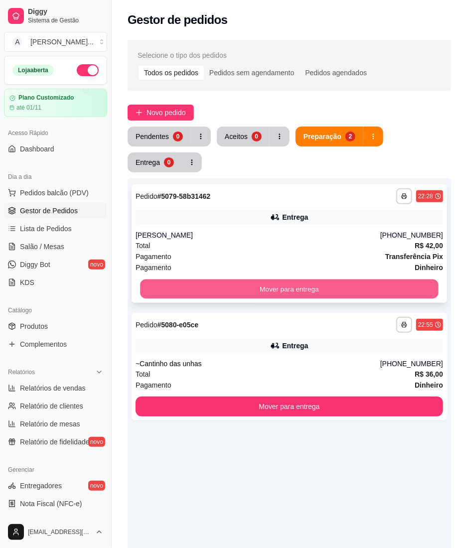
click at [301, 279] on button "Mover para entrega" at bounding box center [289, 288] width 298 height 19
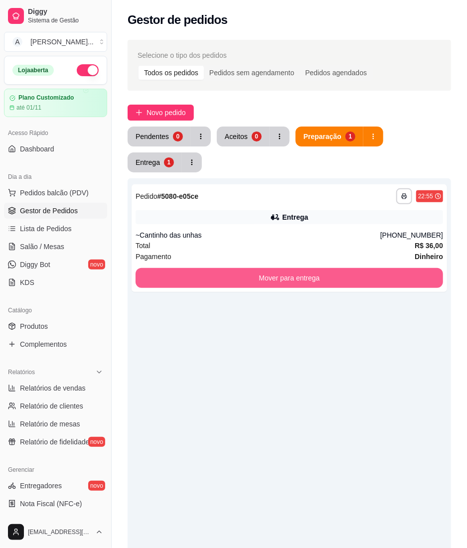
click at [301, 279] on button "Mover para entrega" at bounding box center [288, 278] width 307 height 20
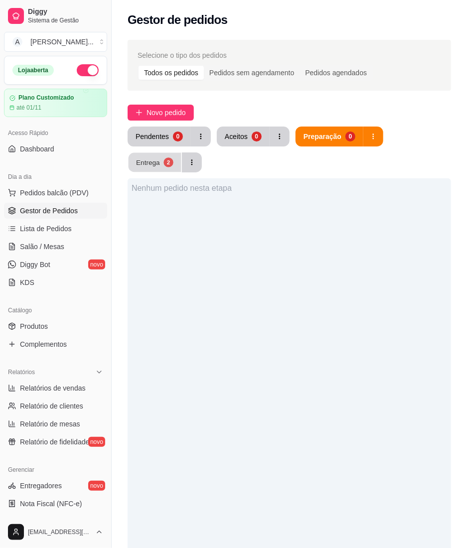
click at [149, 165] on div "Entrega" at bounding box center [148, 161] width 24 height 9
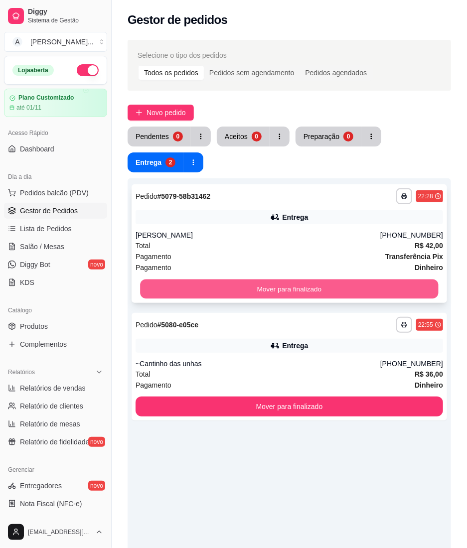
click at [230, 285] on button "Mover para finalizado" at bounding box center [289, 288] width 298 height 19
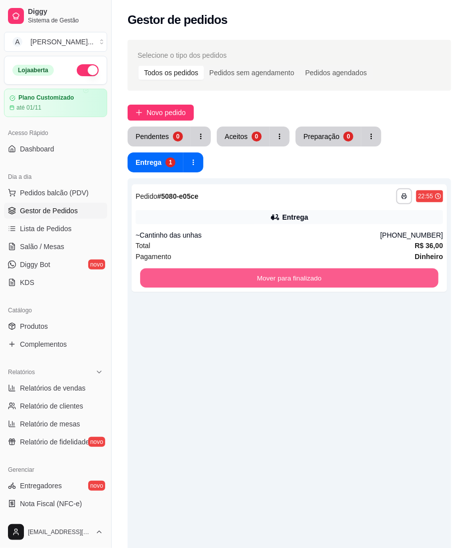
click at [230, 285] on button "Mover para finalizado" at bounding box center [289, 278] width 298 height 19
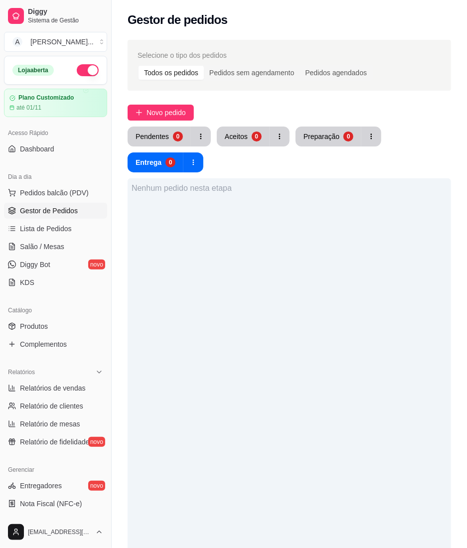
click at [289, 297] on div "Nenhum pedido nesta etapa" at bounding box center [289, 452] width 323 height 548
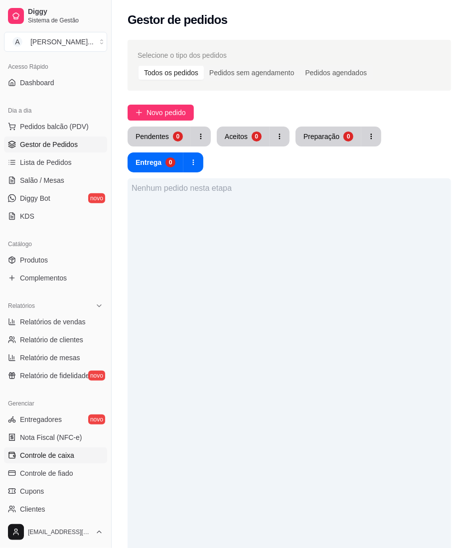
click at [71, 457] on span "Controle de caixa" at bounding box center [47, 455] width 54 height 10
